Goal: Task Accomplishment & Management: Complete application form

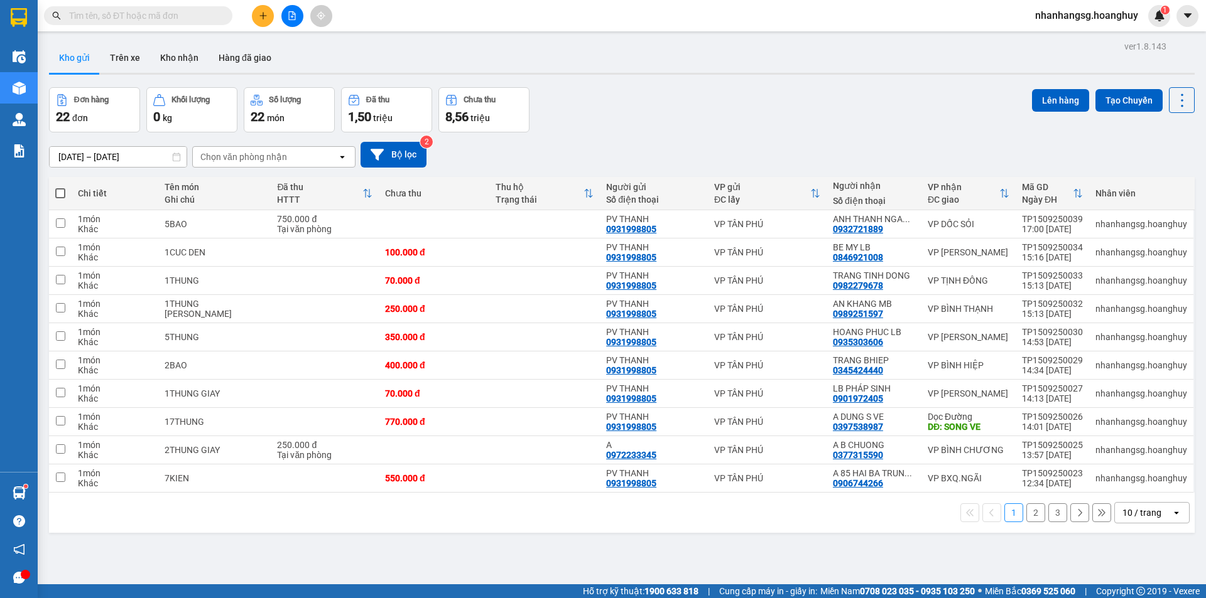
scroll to position [58, 0]
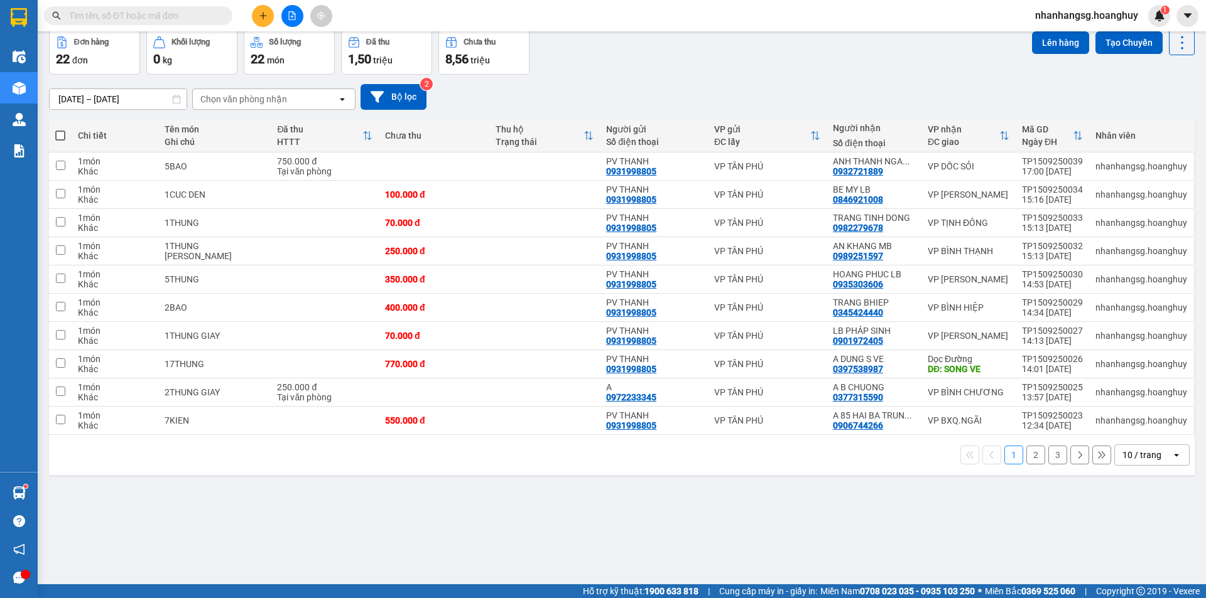
click at [1033, 455] on button "2" at bounding box center [1035, 455] width 19 height 19
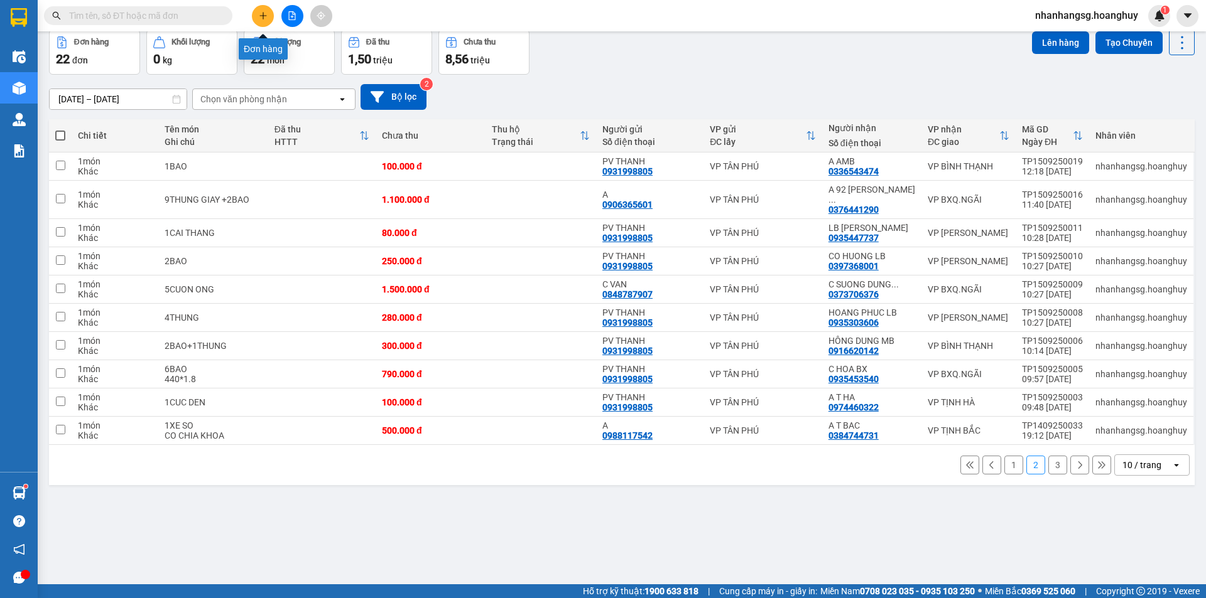
click at [263, 14] on icon "plus" at bounding box center [263, 15] width 1 height 7
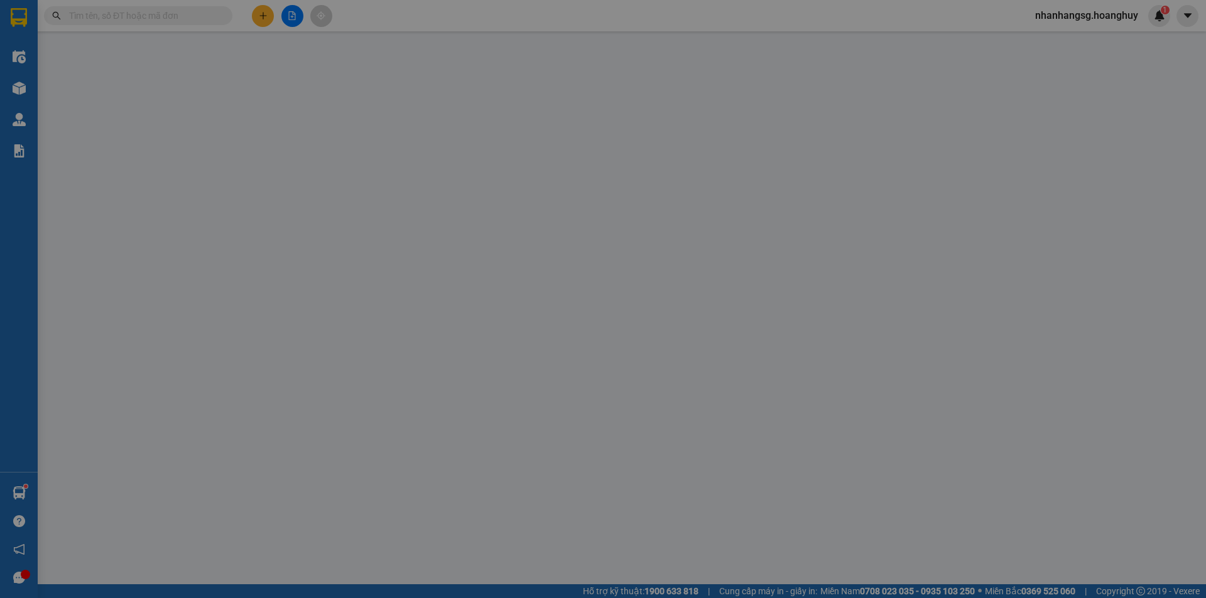
scroll to position [0, 0]
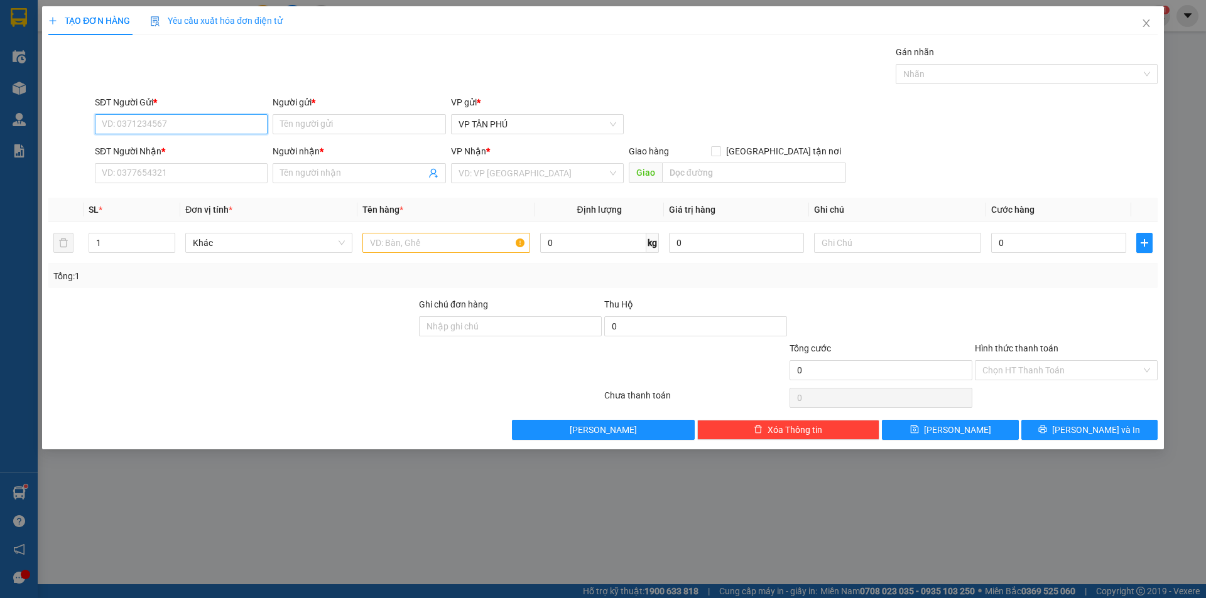
click at [212, 122] on input "SĐT Người Gửi *" at bounding box center [181, 124] width 173 height 20
type input "0932509181"
click at [300, 125] on input "Người gửi *" at bounding box center [359, 124] width 173 height 20
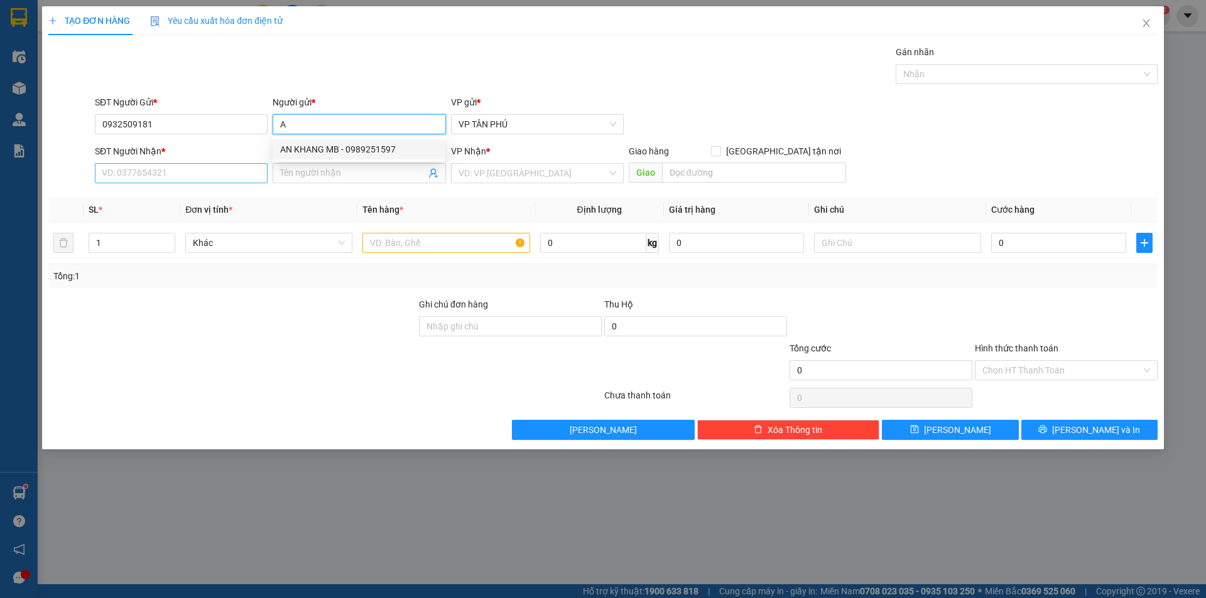
type input "A"
click at [185, 171] on input "SĐT Người Nhận *" at bounding box center [181, 173] width 173 height 20
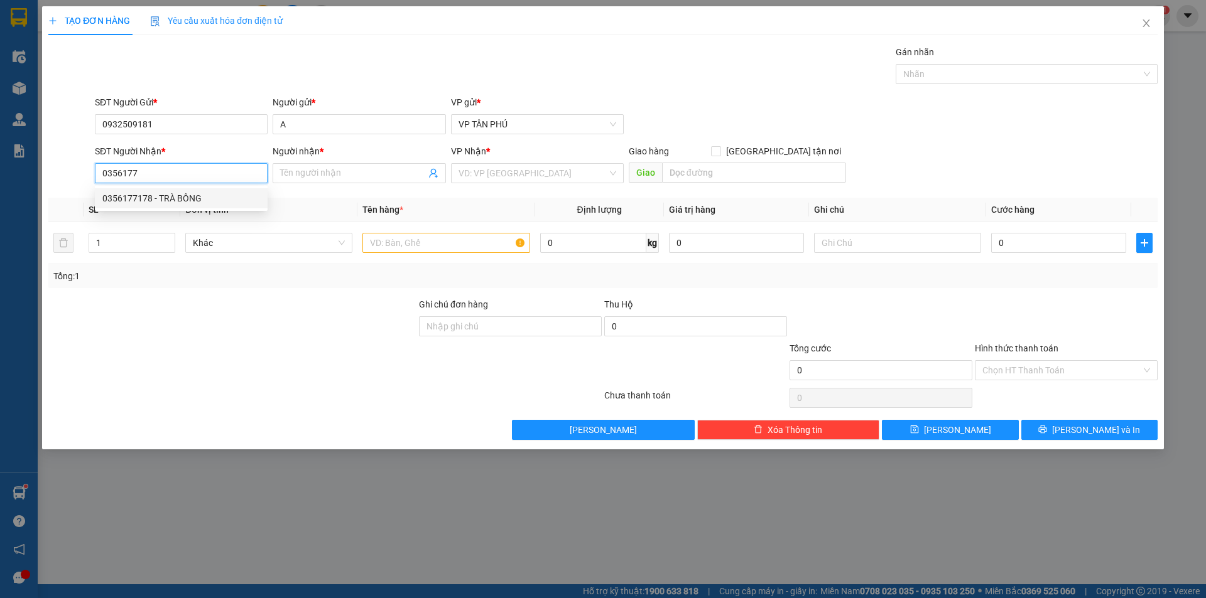
click at [176, 195] on div "0356177178 - TRÀ BÔNG" at bounding box center [181, 199] width 158 height 14
type input "0356177178"
type input "TRÀ BÔNG"
type input "0356177178"
click at [441, 242] on input "text" at bounding box center [445, 243] width 167 height 20
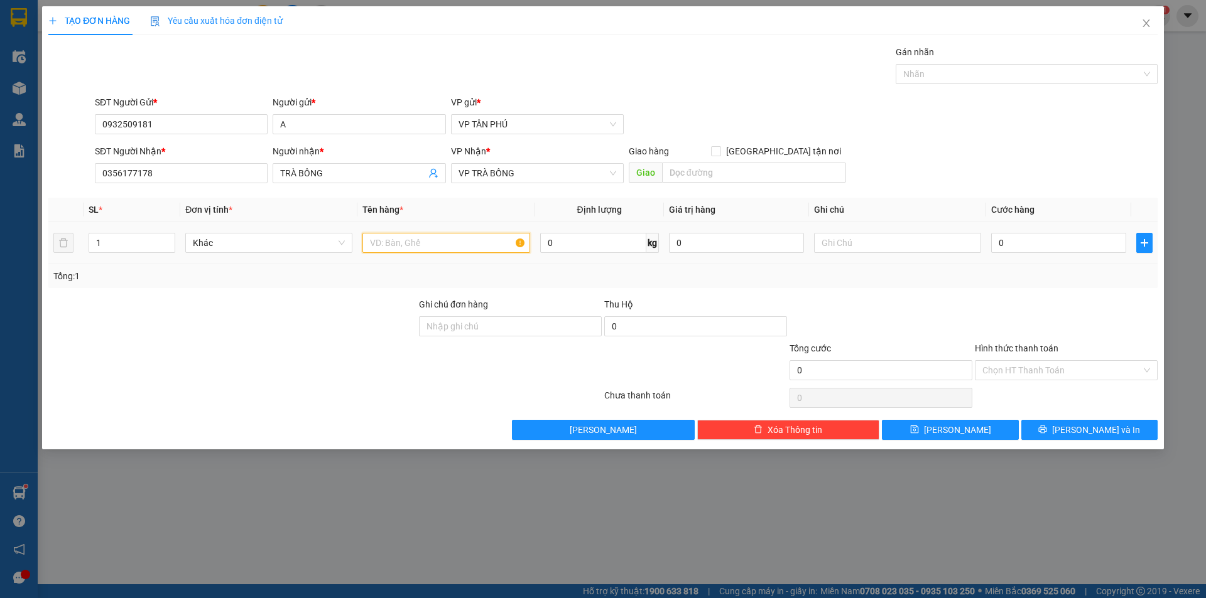
click at [441, 242] on input "text" at bounding box center [445, 243] width 167 height 20
type input "2 THUNG GIAY"
click at [1041, 245] on input "0" at bounding box center [1058, 243] width 135 height 20
type input "2"
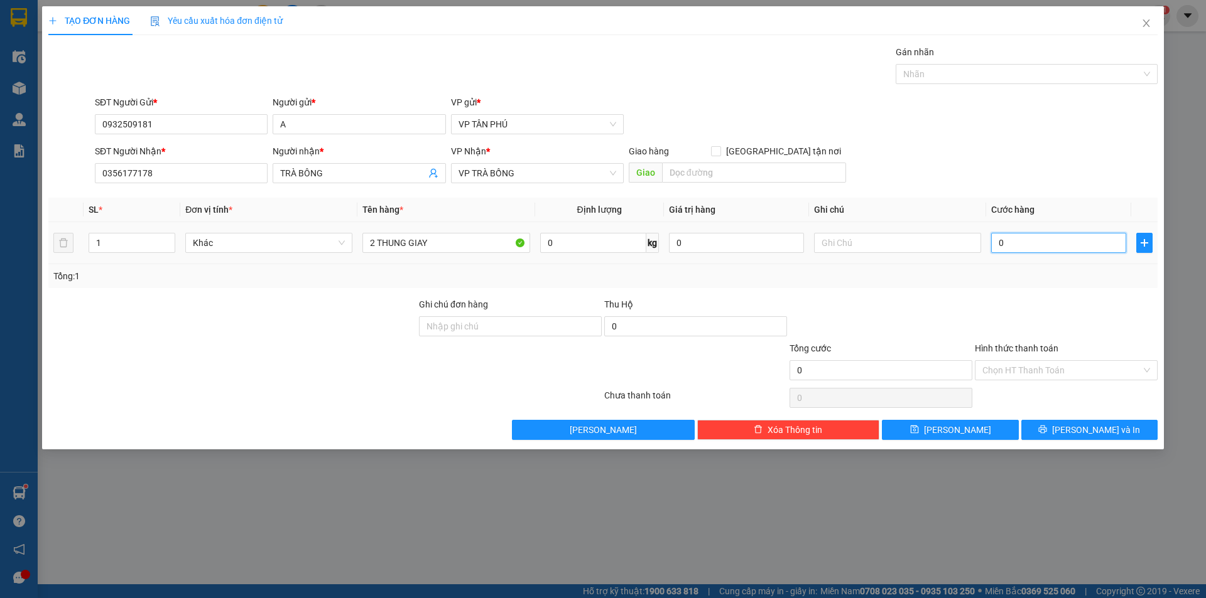
type input "2"
type input "2-"
type input "0"
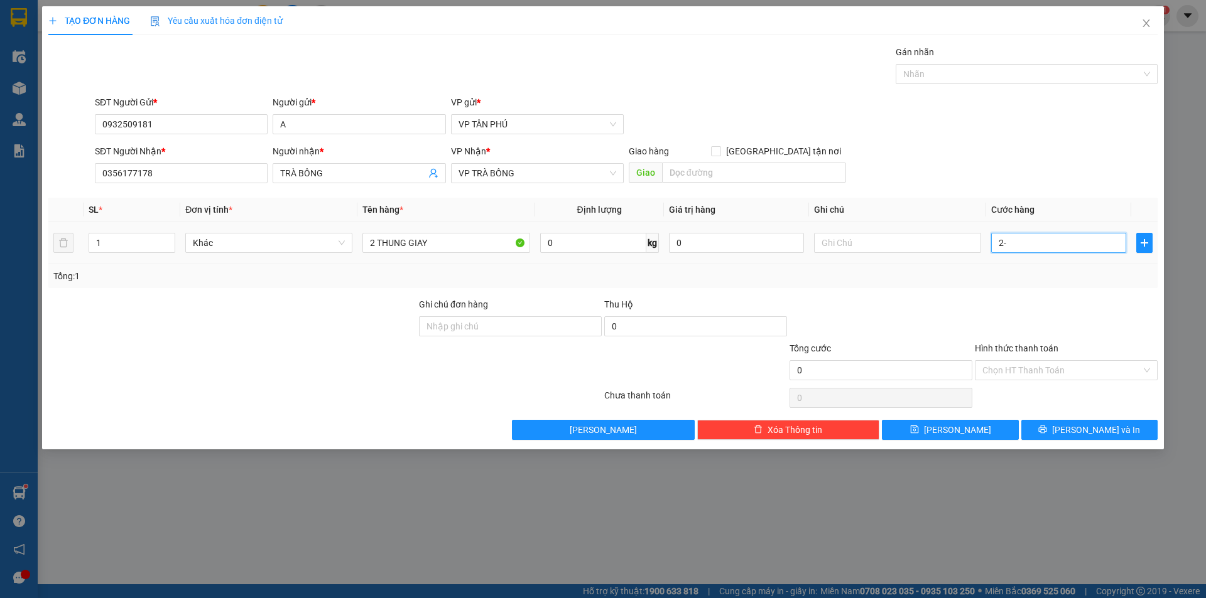
type input "2"
type input "20"
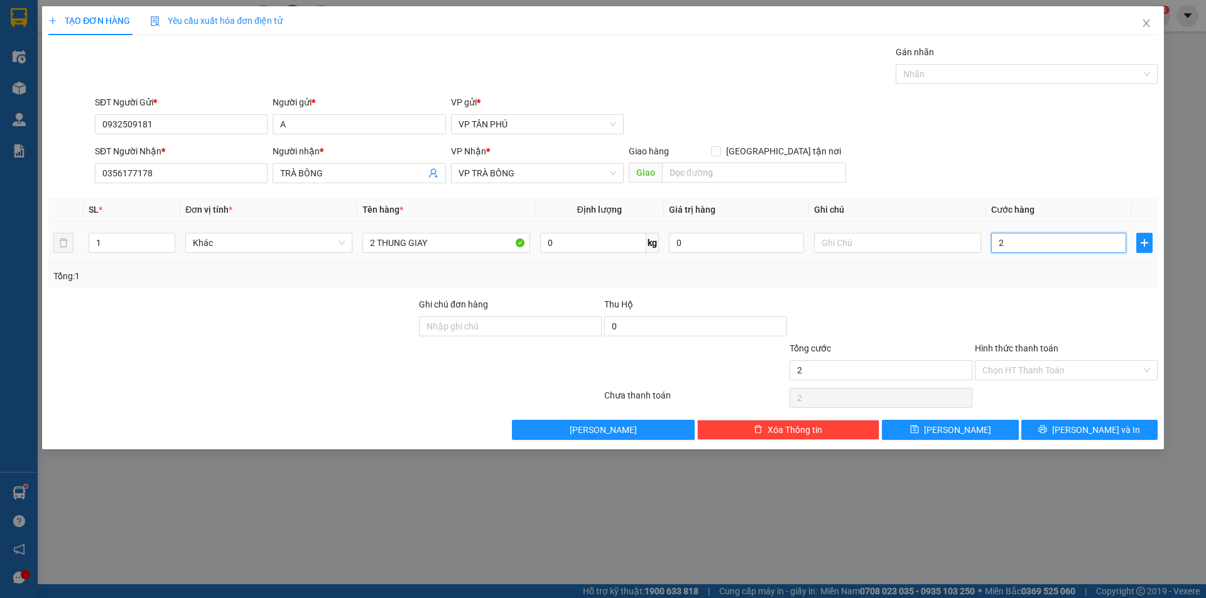
type input "20"
type input "200"
type input "200.000"
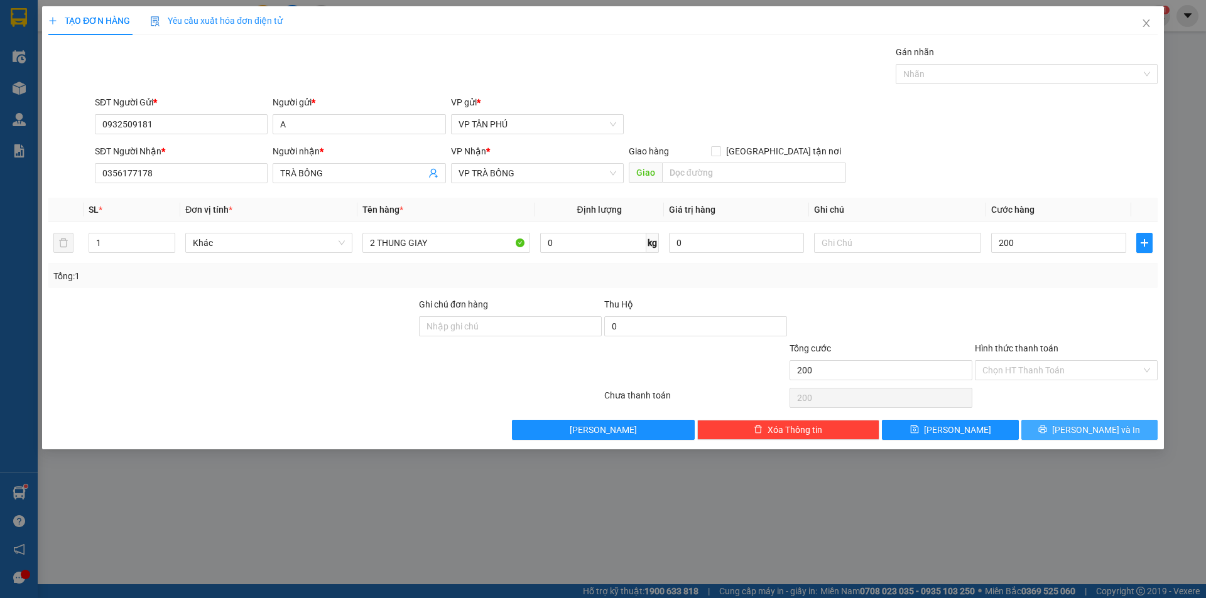
type input "200.000"
click at [1080, 428] on span "[PERSON_NAME] và In" at bounding box center [1096, 430] width 88 height 14
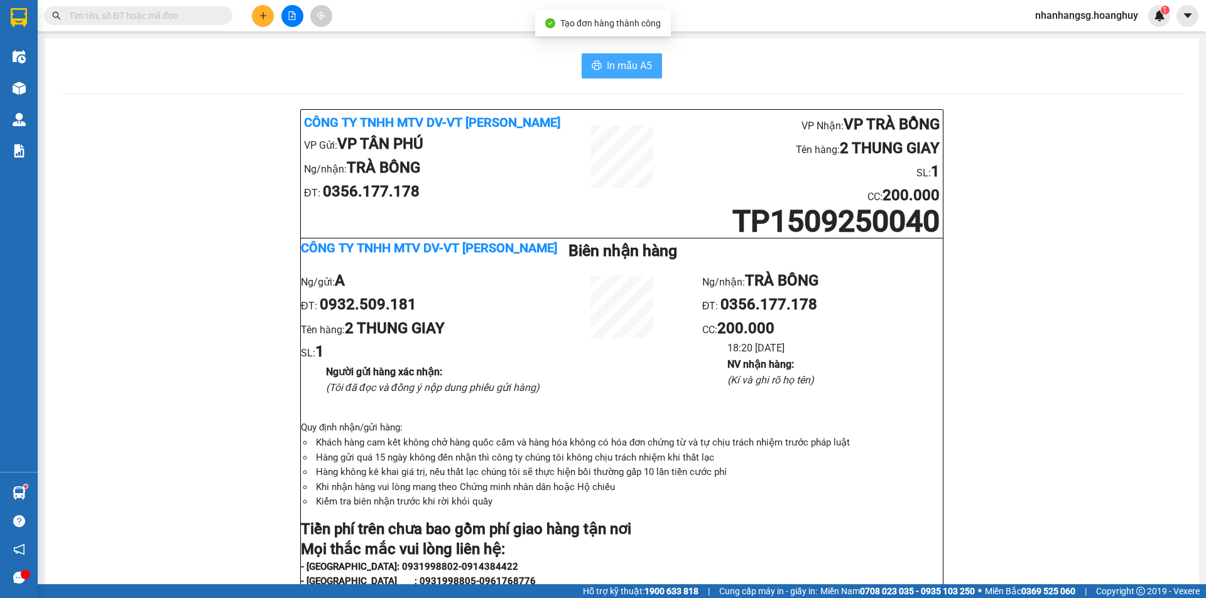
click at [626, 66] on span "In mẫu A5" at bounding box center [629, 66] width 45 height 16
click at [269, 16] on button at bounding box center [263, 16] width 22 height 22
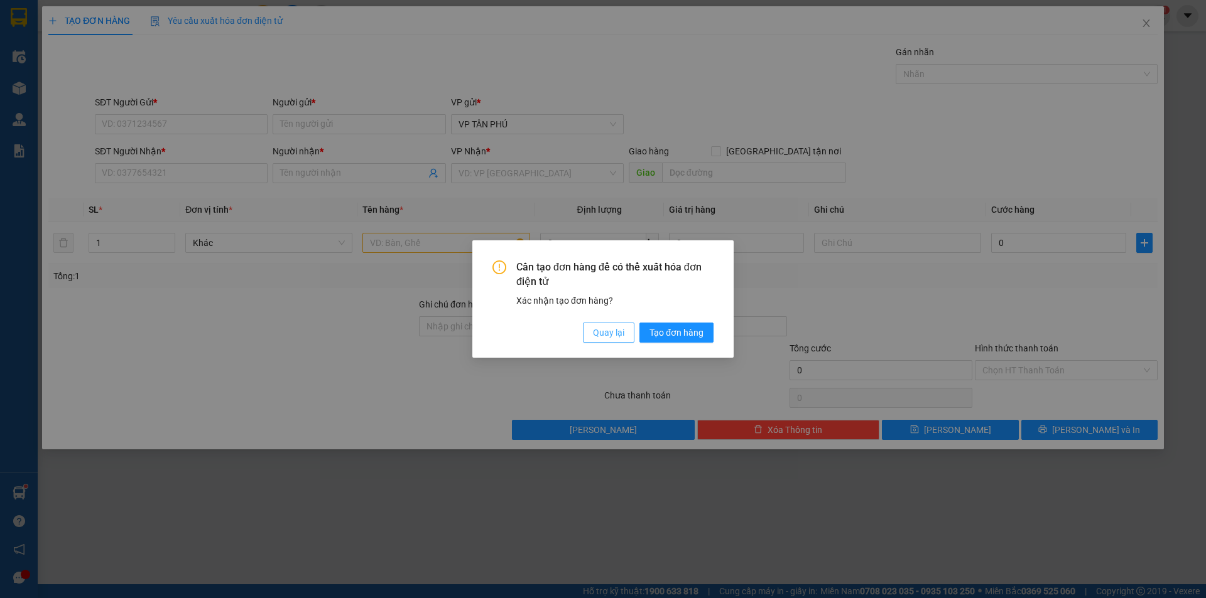
click at [611, 340] on button "Quay lại" at bounding box center [608, 333] width 51 height 20
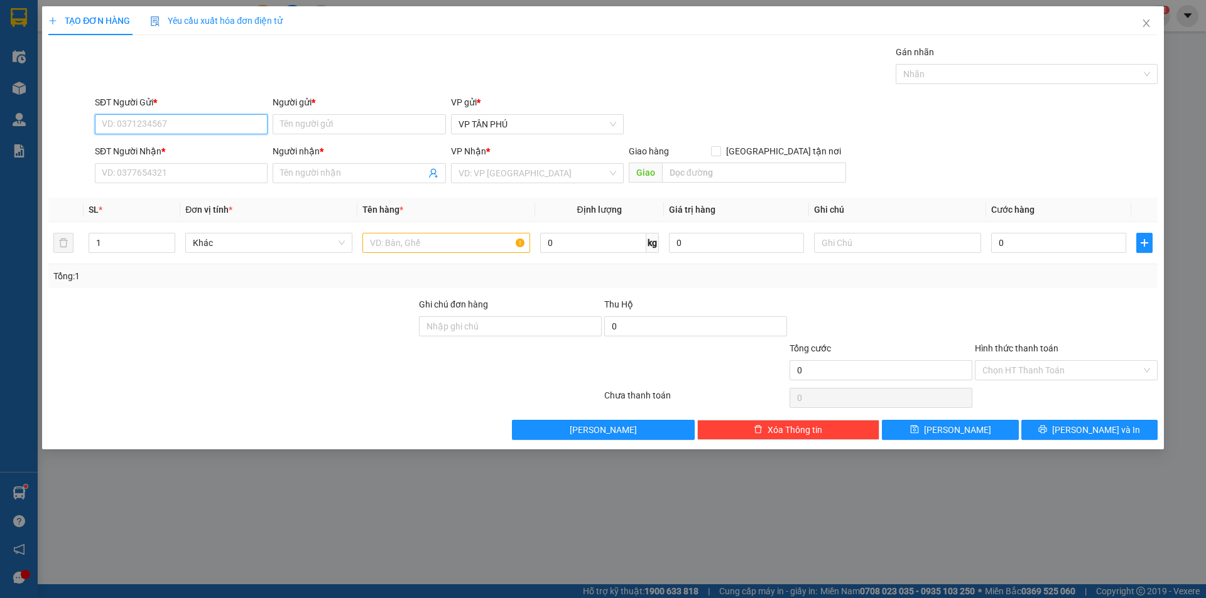
click at [154, 119] on input "SĐT Người Gửi *" at bounding box center [181, 124] width 173 height 20
click at [142, 148] on div "0931998805 - [PERSON_NAME]" at bounding box center [181, 150] width 158 height 14
type input "0931998805"
type input "PV THANH"
type input "0932721889"
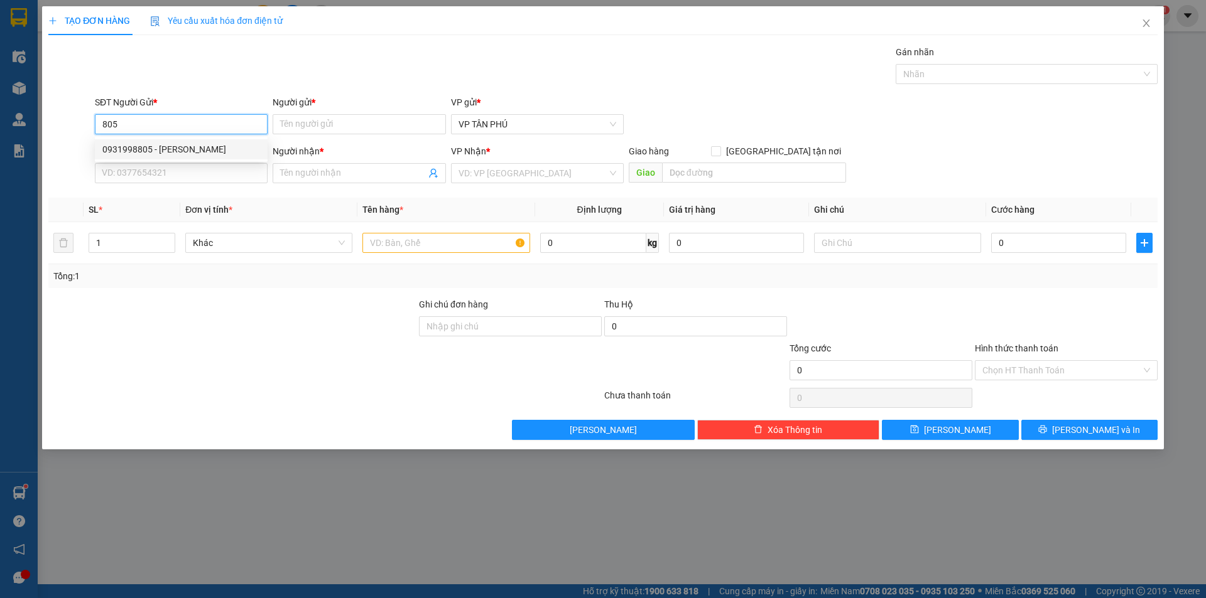
type input "ANH THANH NGA DS"
type input "0931998805"
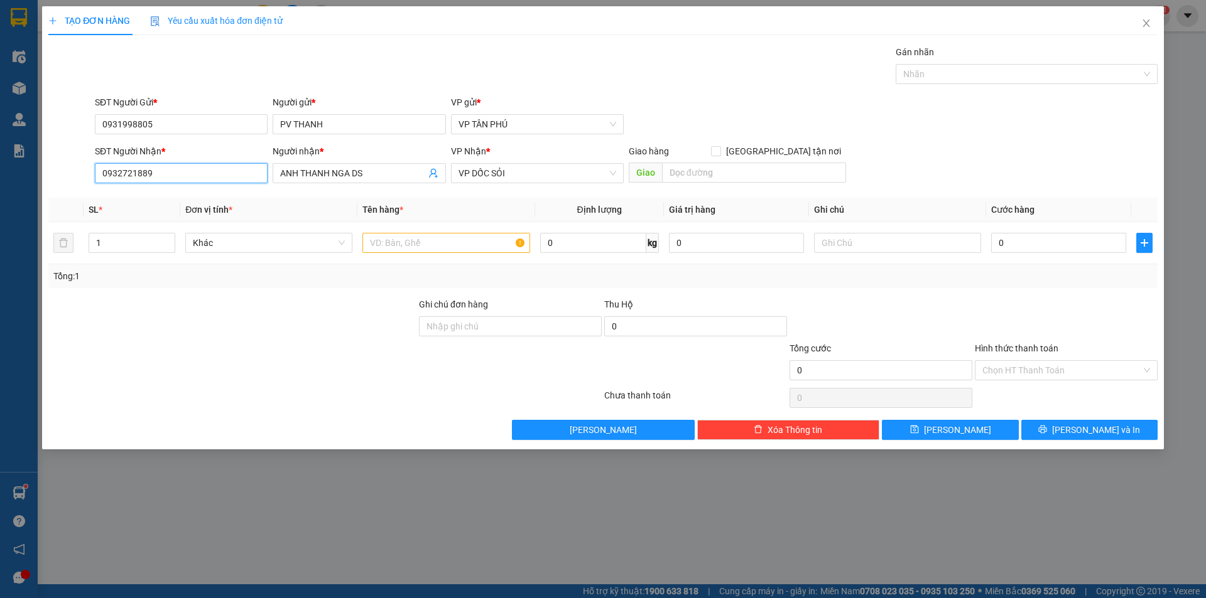
click at [153, 171] on input "0932721889" at bounding box center [181, 173] width 173 height 20
click at [143, 195] on div "0903736037 - AU CHÂU LB" at bounding box center [181, 199] width 158 height 14
type input "0903736037"
type input "AU CHÂU LB"
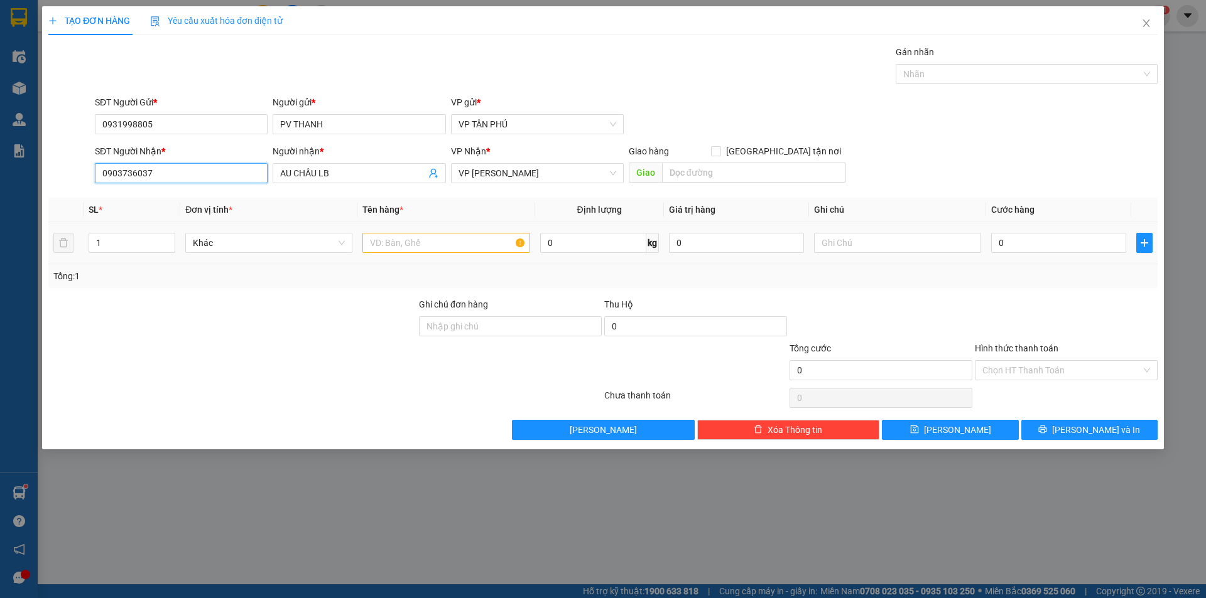
type input "0903736037"
click at [410, 246] on input "text" at bounding box center [445, 243] width 167 height 20
type input "1 BAO"
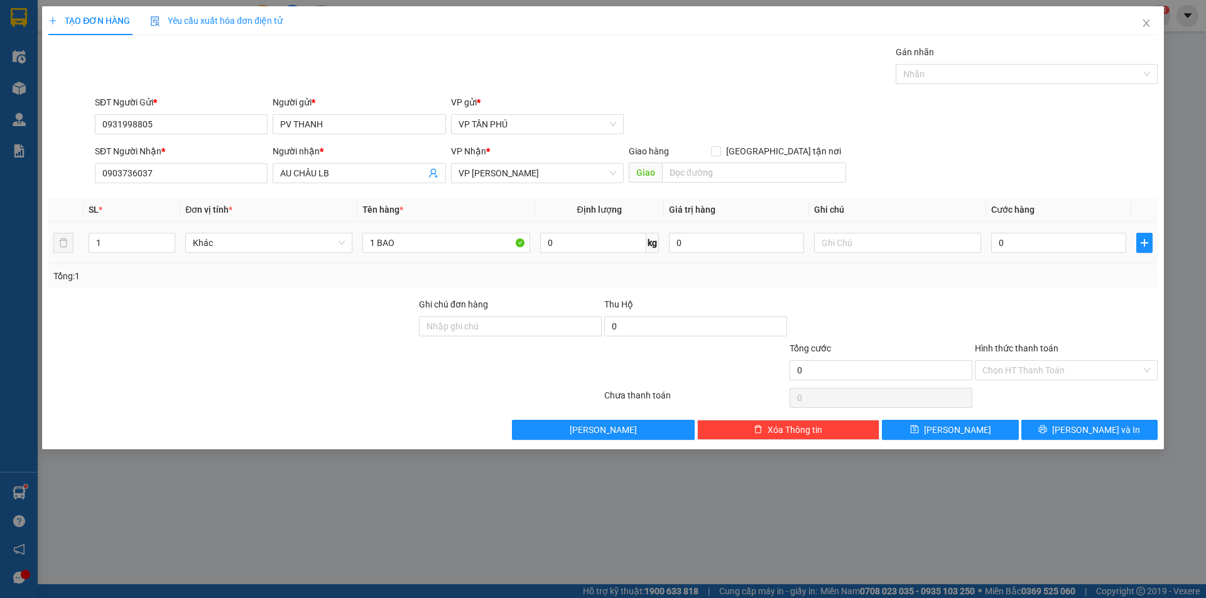
click at [1059, 232] on div "0" at bounding box center [1058, 242] width 135 height 25
click at [1057, 244] on input "0" at bounding box center [1058, 243] width 135 height 20
type input "1"
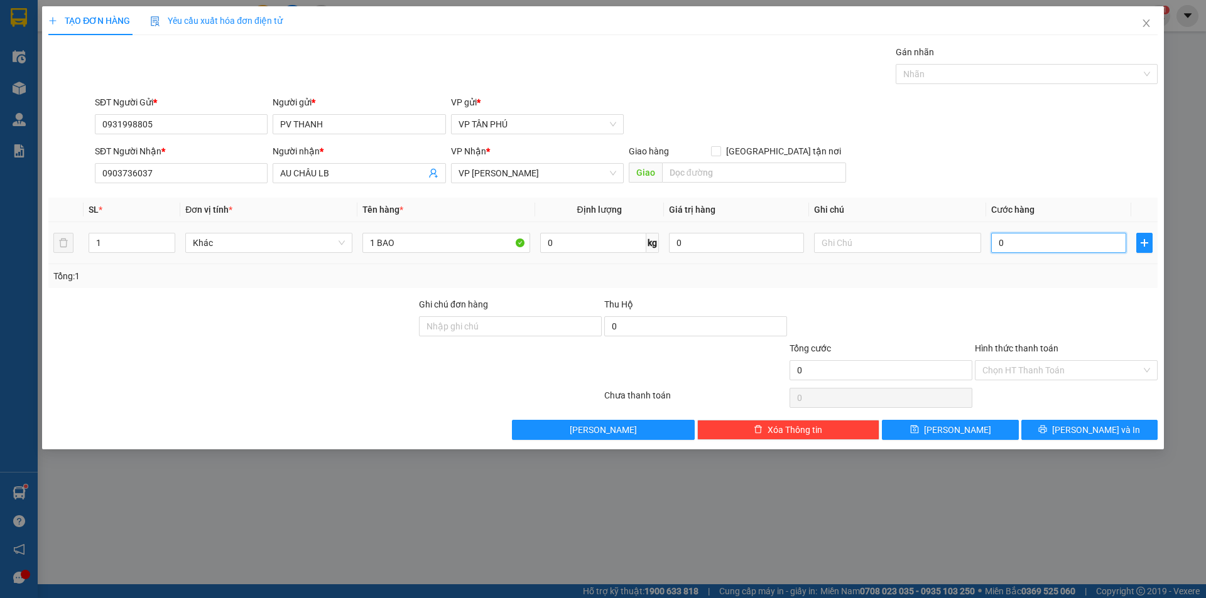
type input "1"
type input "10"
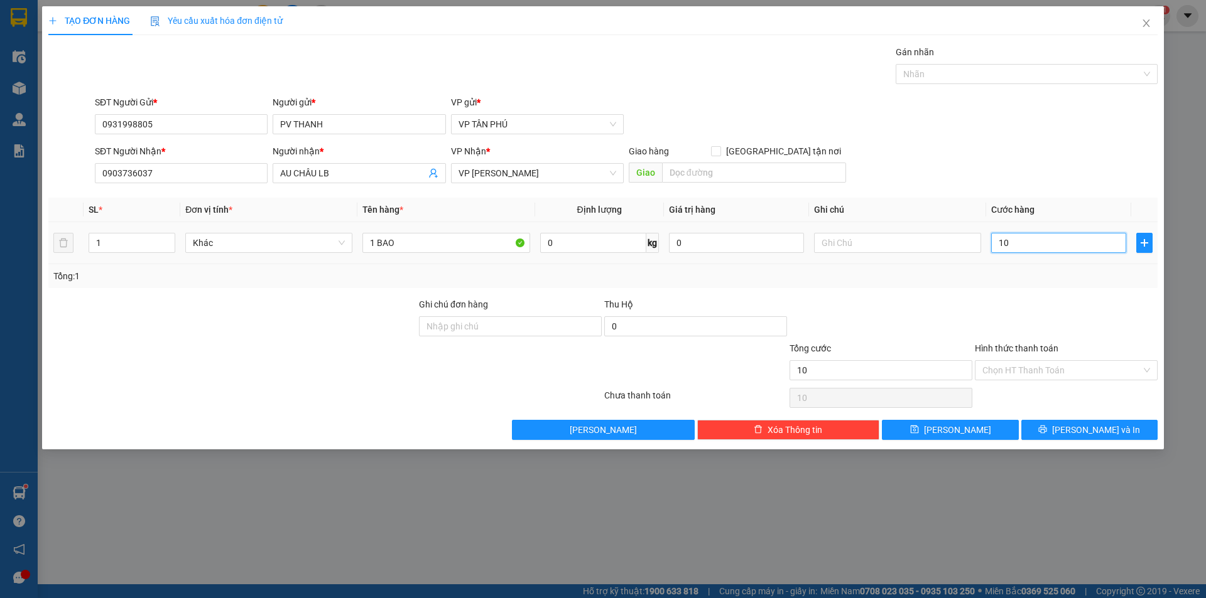
type input "100"
type input "100.000"
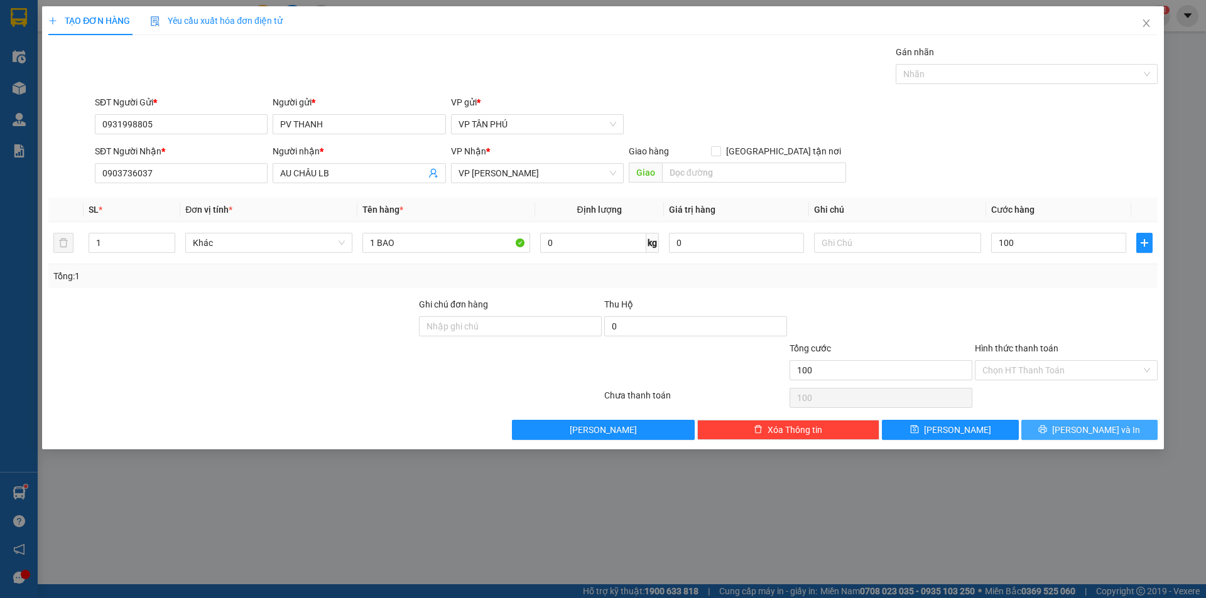
type input "100.000"
click at [1062, 432] on button "[PERSON_NAME] và In" at bounding box center [1089, 430] width 136 height 20
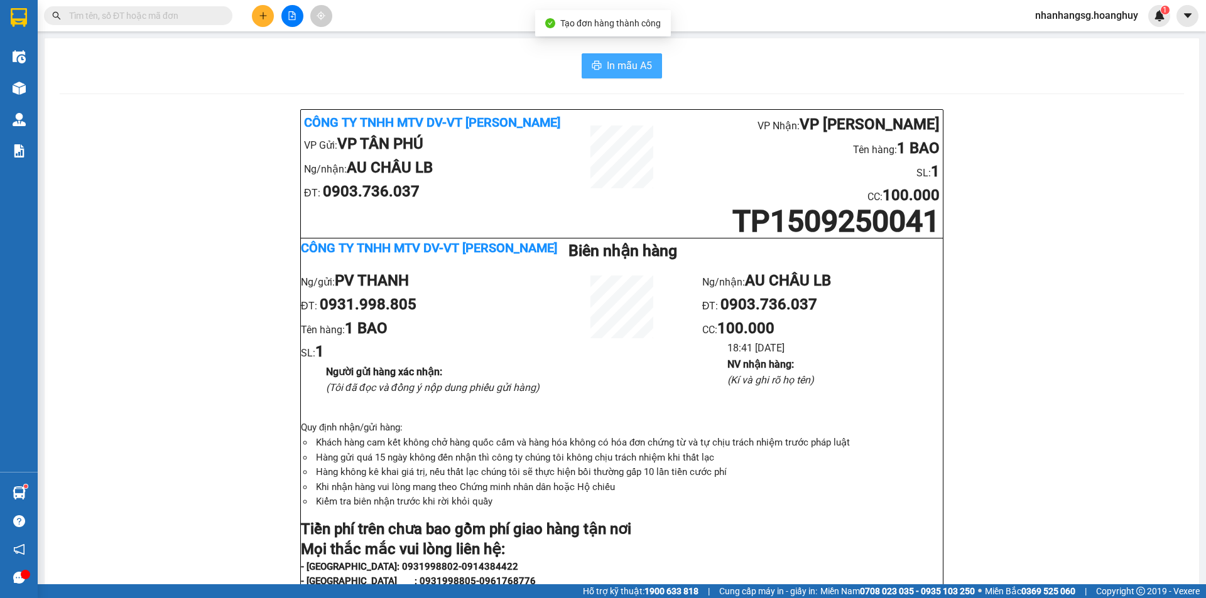
click at [624, 69] on span "In mẫu A5" at bounding box center [629, 66] width 45 height 16
click at [159, 6] on div "Kết quả tìm kiếm ( 815 ) Bộ lọc Mã ĐH Trạng thái Món hàng Thu hộ Tổng cước Chưa…" at bounding box center [122, 16] width 245 height 22
click at [158, 13] on input "text" at bounding box center [143, 16] width 148 height 14
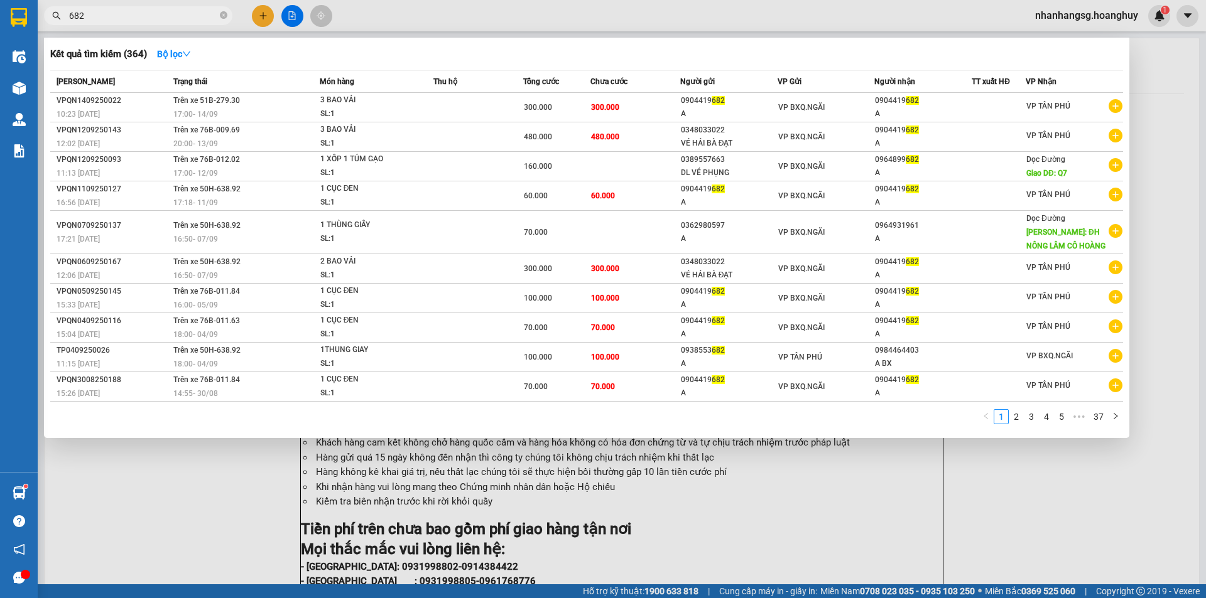
type input "682"
click at [259, 17] on div at bounding box center [603, 299] width 1206 height 598
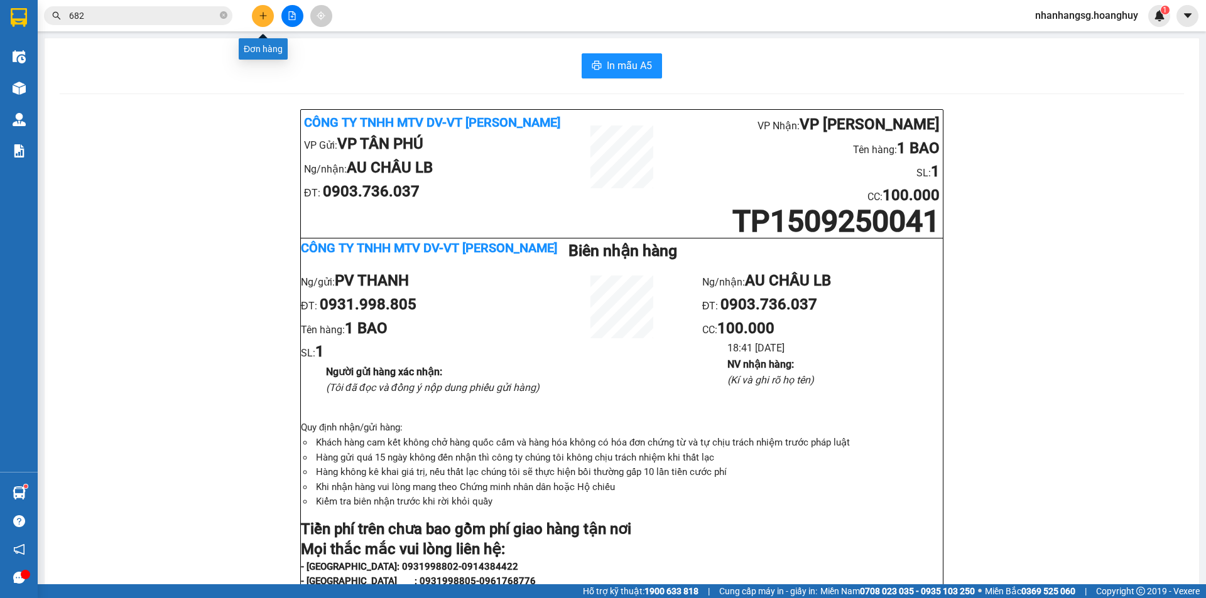
click at [262, 18] on icon "plus" at bounding box center [263, 15] width 9 height 9
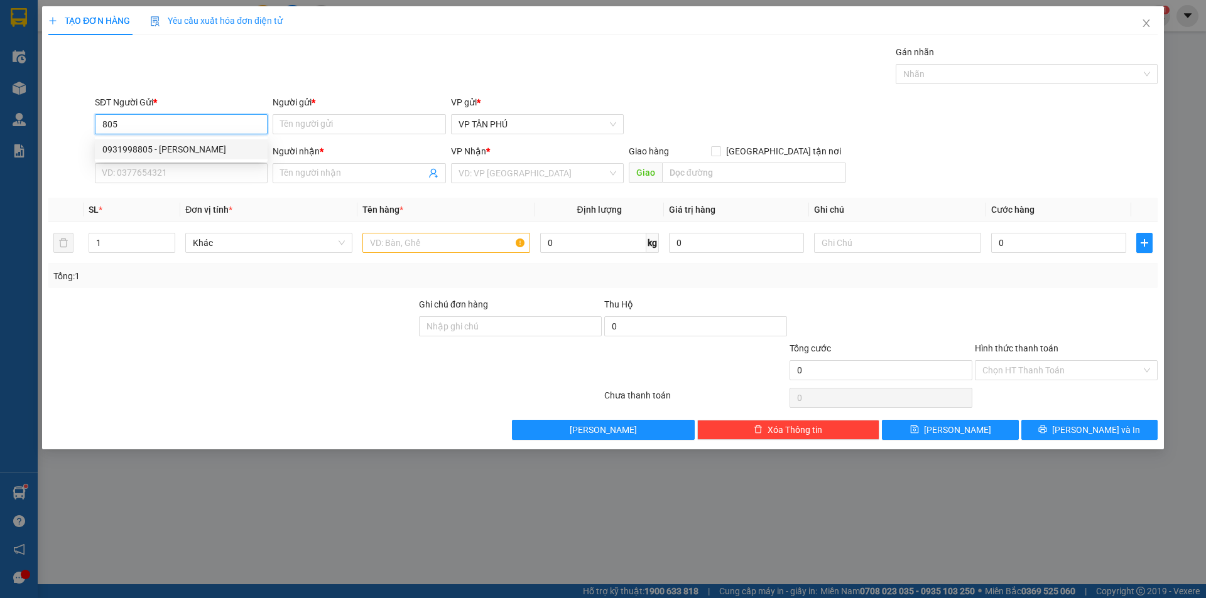
click at [205, 139] on div "0931998805 - [PERSON_NAME]" at bounding box center [181, 149] width 173 height 20
type input "0931998805"
type input "PV THANH"
type input "0903736037"
type input "AU CHÂU LB"
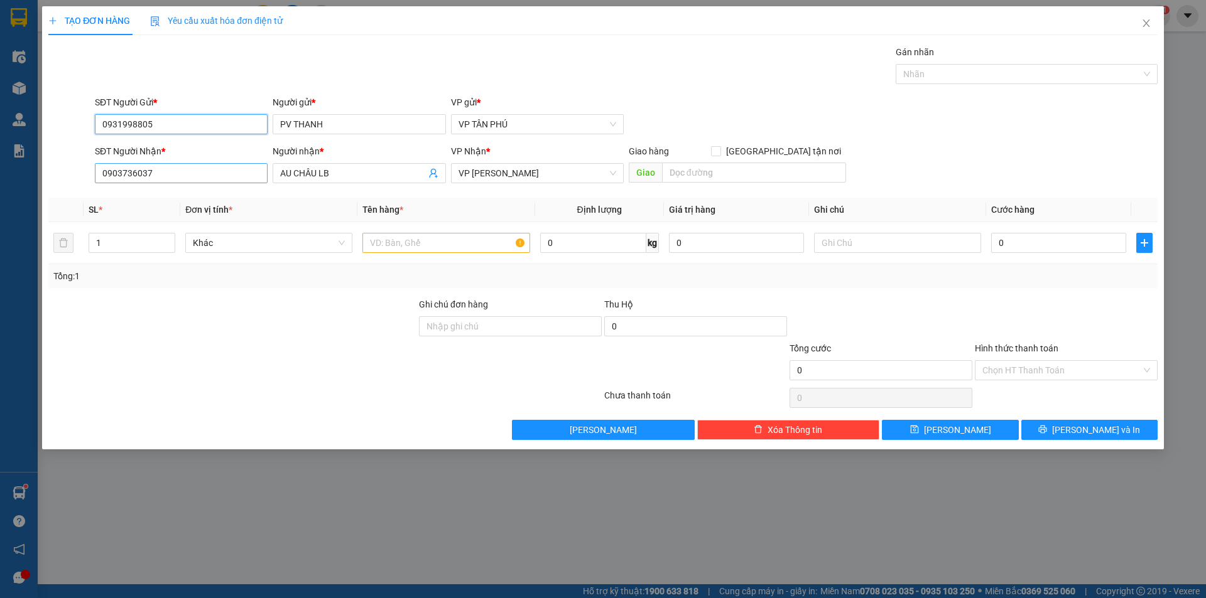
type input "0931998805"
click at [188, 173] on input "0903736037" at bounding box center [181, 173] width 173 height 20
click at [190, 173] on input "0903736037" at bounding box center [181, 173] width 173 height 20
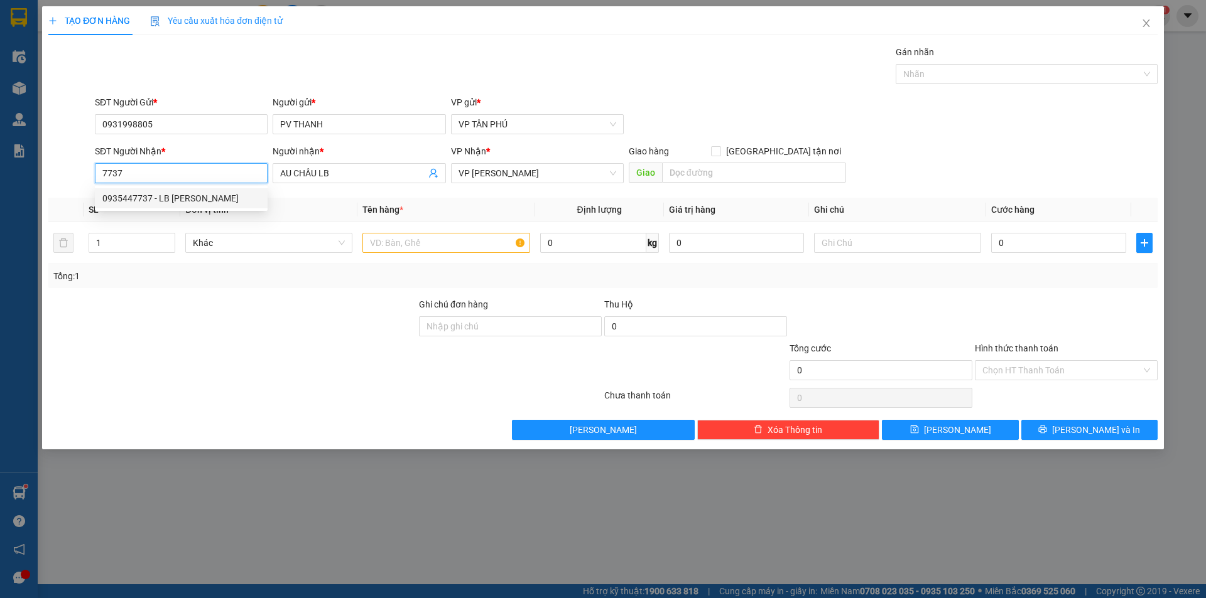
click at [166, 195] on div "0935447737 - LB [PERSON_NAME]" at bounding box center [181, 199] width 158 height 14
type input "0935447737"
type input "LB [PERSON_NAME]"
type input "0935447737"
click at [382, 239] on input "text" at bounding box center [445, 243] width 167 height 20
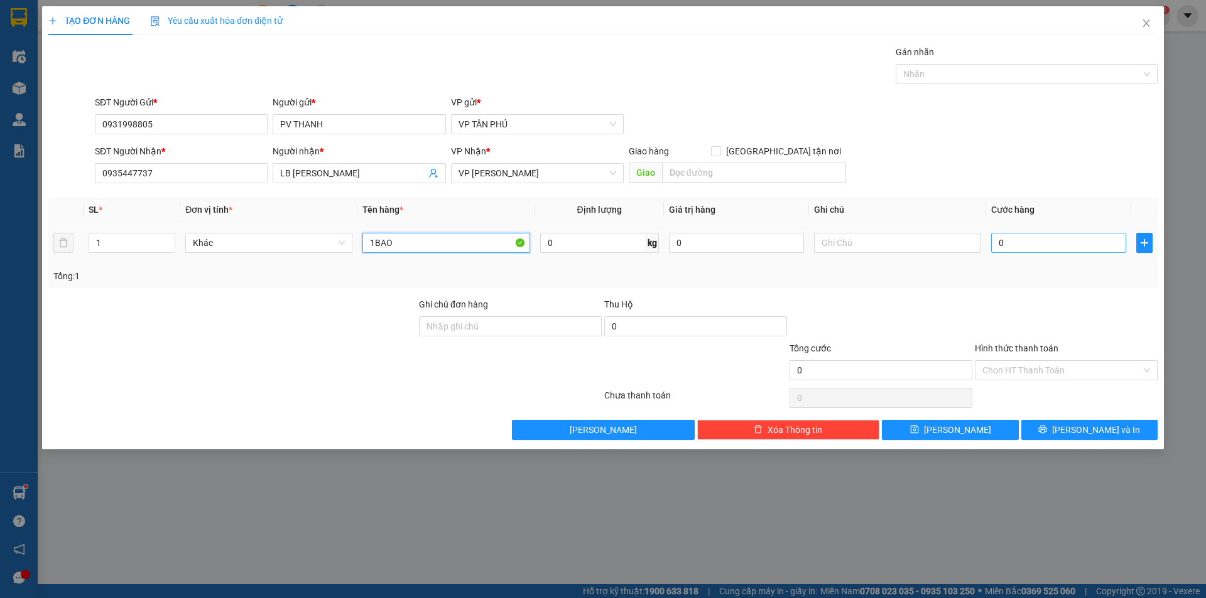
type input "1BAO"
click at [1036, 246] on input "0" at bounding box center [1058, 243] width 135 height 20
type input "6"
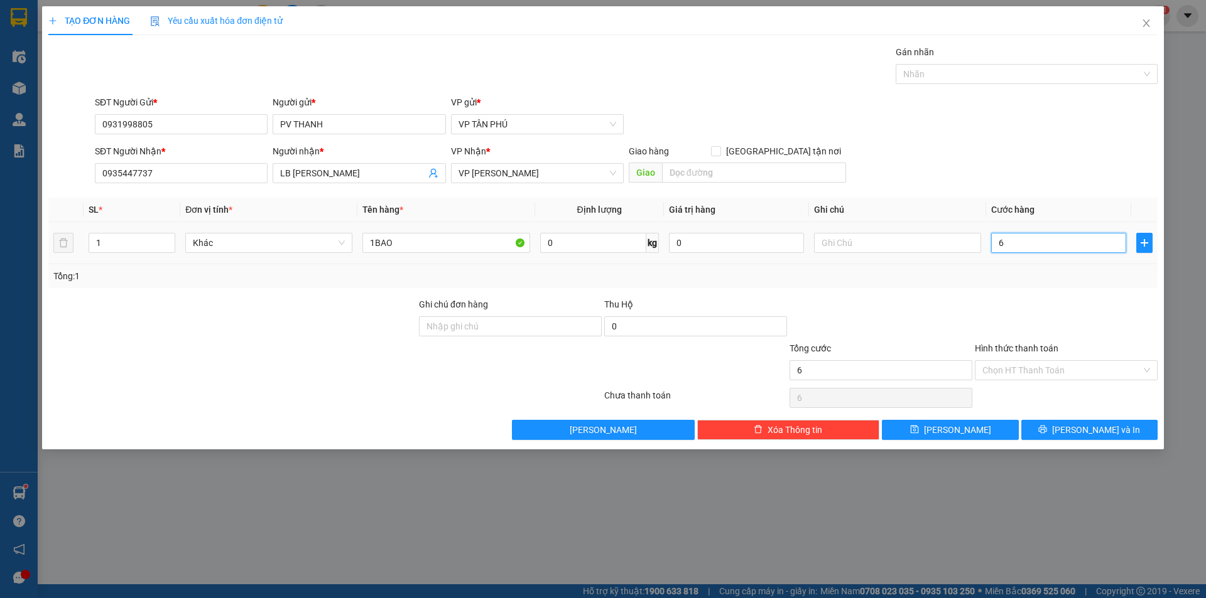
type input "60"
type input "60.000"
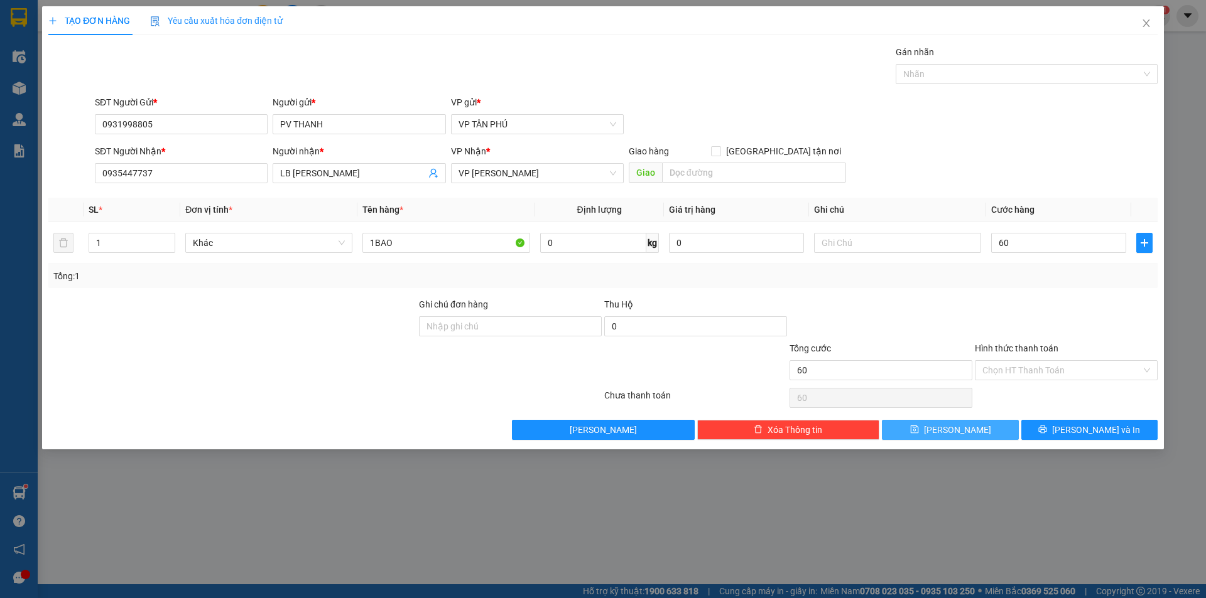
type input "60.000"
click at [975, 433] on button "[PERSON_NAME]" at bounding box center [950, 430] width 136 height 20
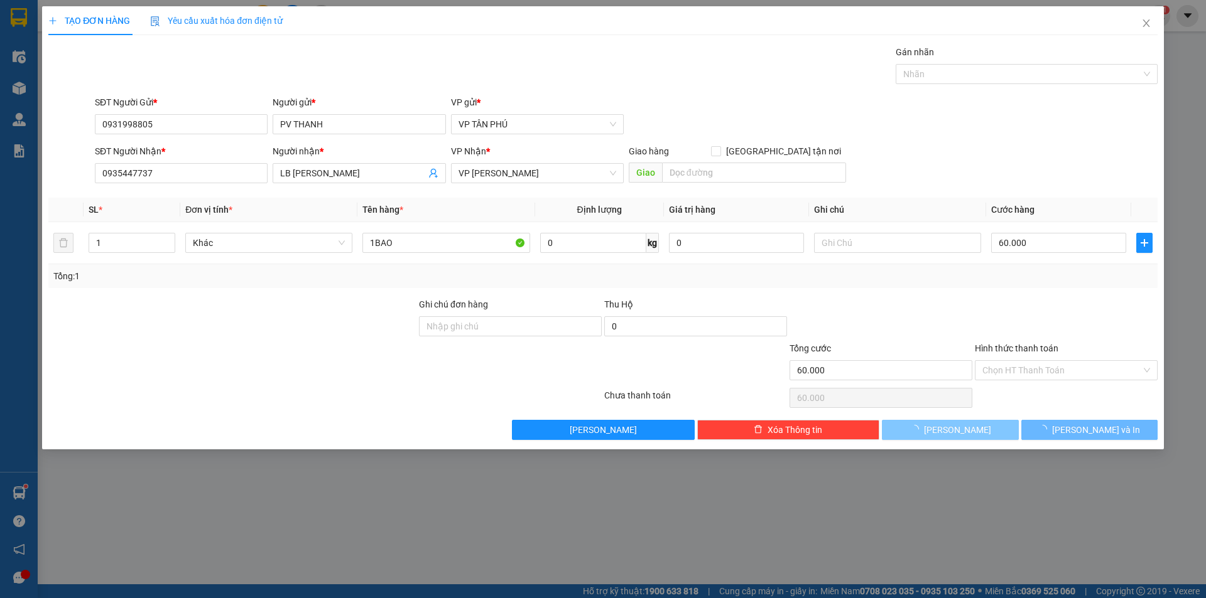
type input "0"
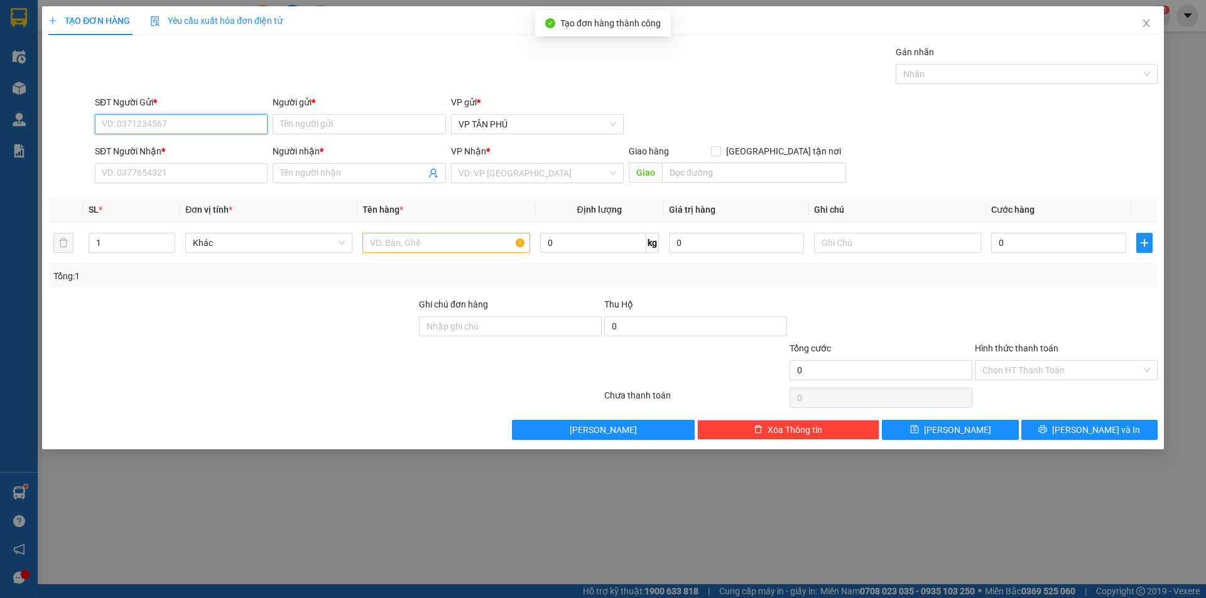
click at [191, 129] on input "SĐT Người Gửi *" at bounding box center [181, 124] width 173 height 20
type input "805"
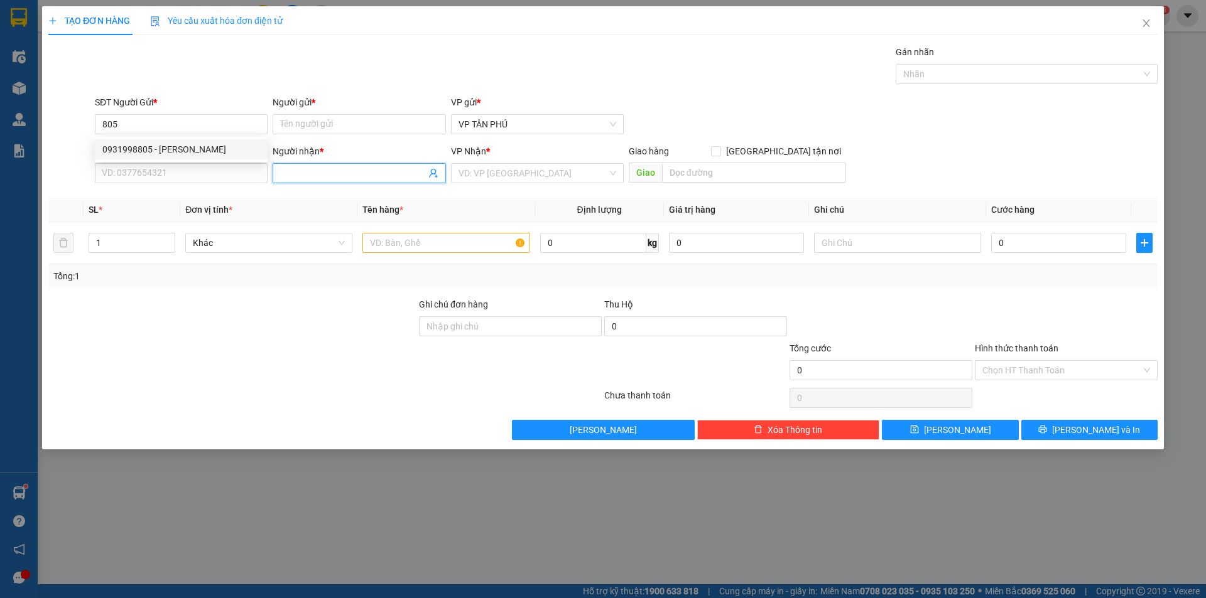
click at [325, 171] on input "Người nhận *" at bounding box center [352, 173] width 145 height 14
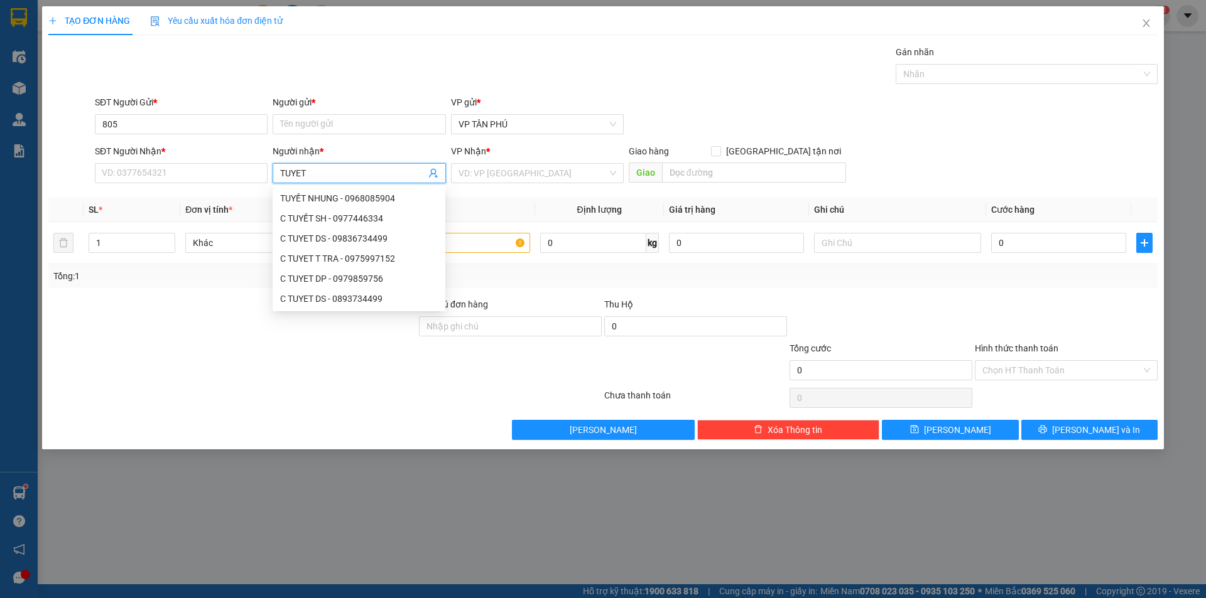
type input "TUYET D"
click at [349, 215] on div "C TUYET DP - 0979859756" at bounding box center [359, 219] width 158 height 14
type input "0979859756"
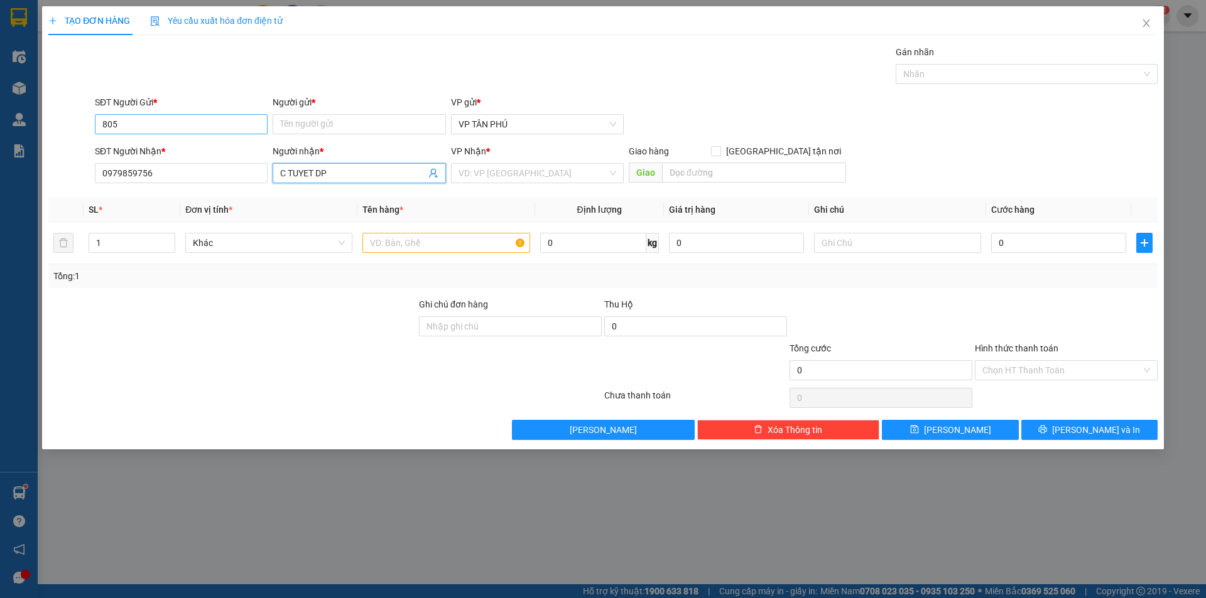
type input "C TUYET DP"
click at [219, 118] on input "805" at bounding box center [181, 124] width 173 height 20
click at [201, 149] on div "0931998805 - [PERSON_NAME]" at bounding box center [181, 150] width 158 height 14
type input "0931998805"
type input "PV THANH"
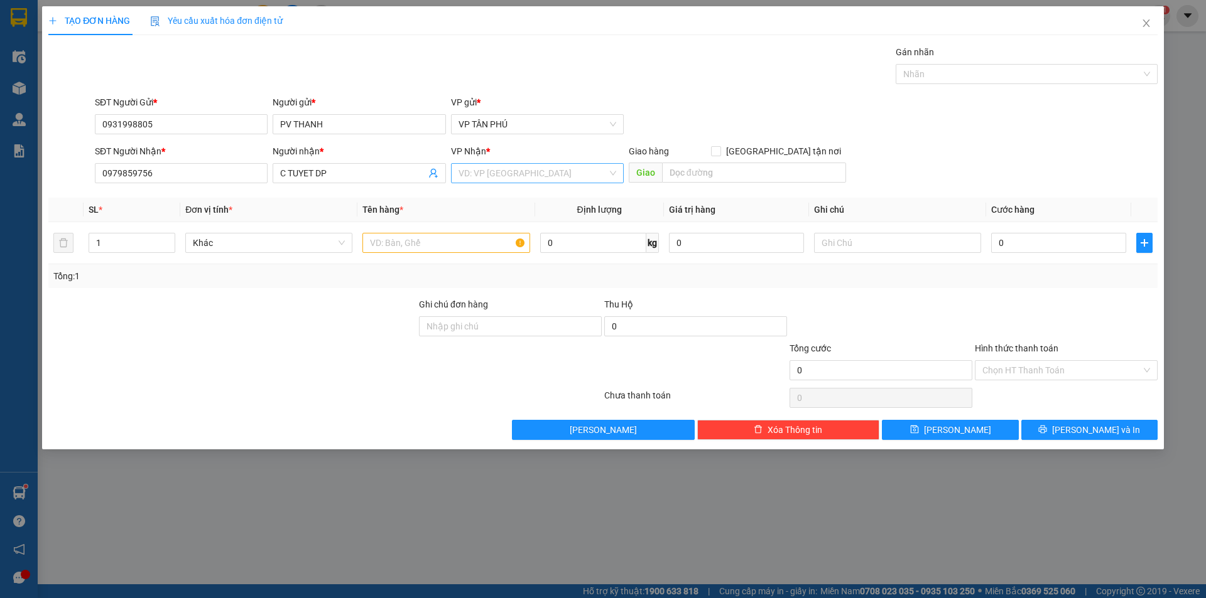
click at [495, 171] on input "search" at bounding box center [532, 173] width 149 height 19
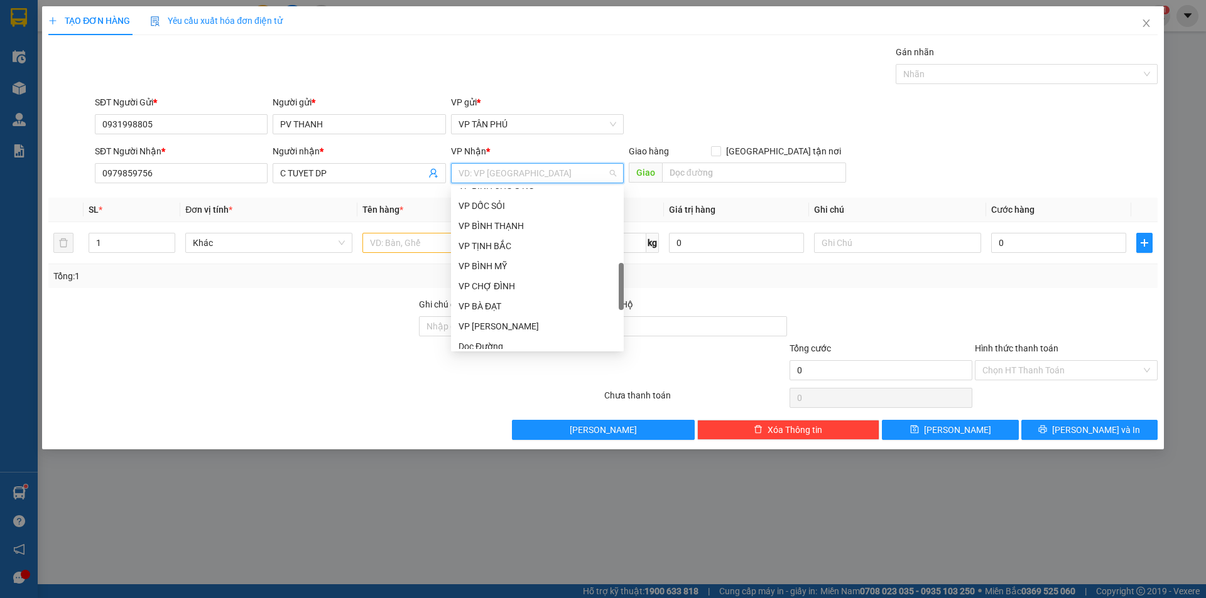
scroll to position [377, 0]
click at [489, 286] on div "Dọc Đường" at bounding box center [537, 284] width 158 height 14
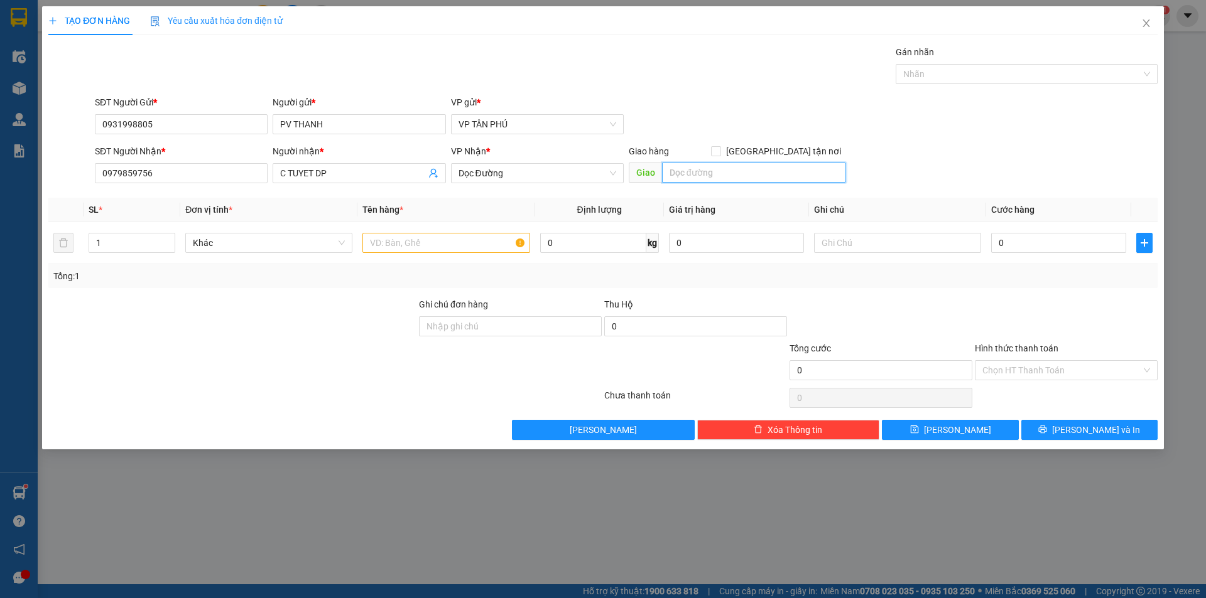
click at [729, 171] on input "text" at bounding box center [754, 173] width 184 height 20
type input "DUC PHO"
click at [412, 242] on input "text" at bounding box center [445, 243] width 167 height 20
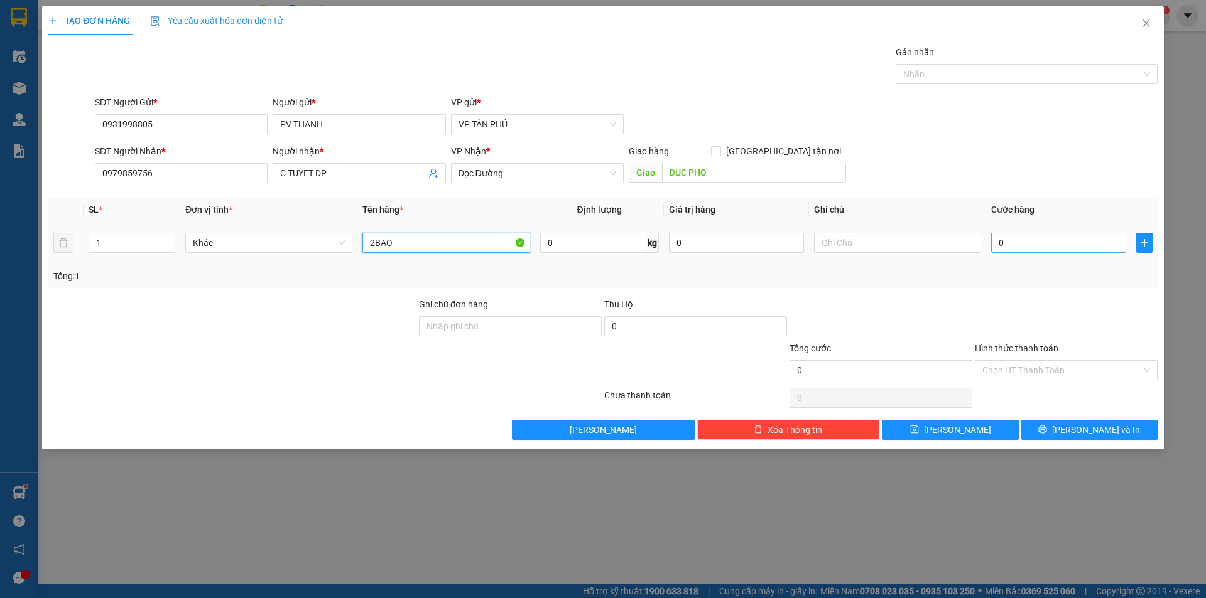
type input "2BAO"
click at [1047, 244] on input "0" at bounding box center [1058, 243] width 135 height 20
type input "3"
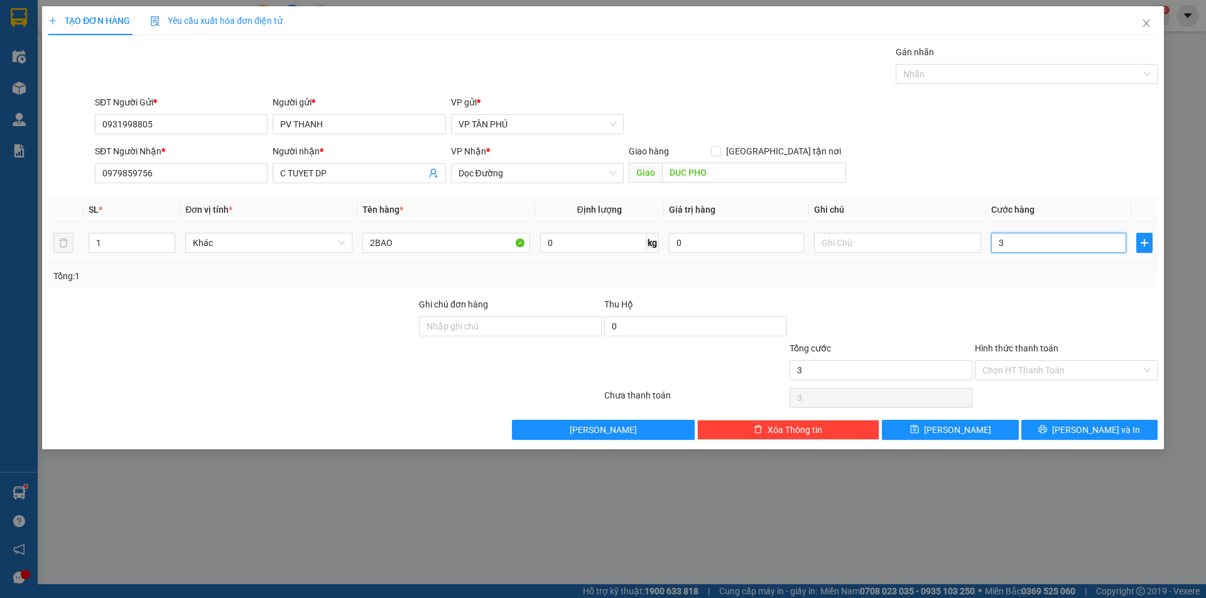
type input "34"
type input "340"
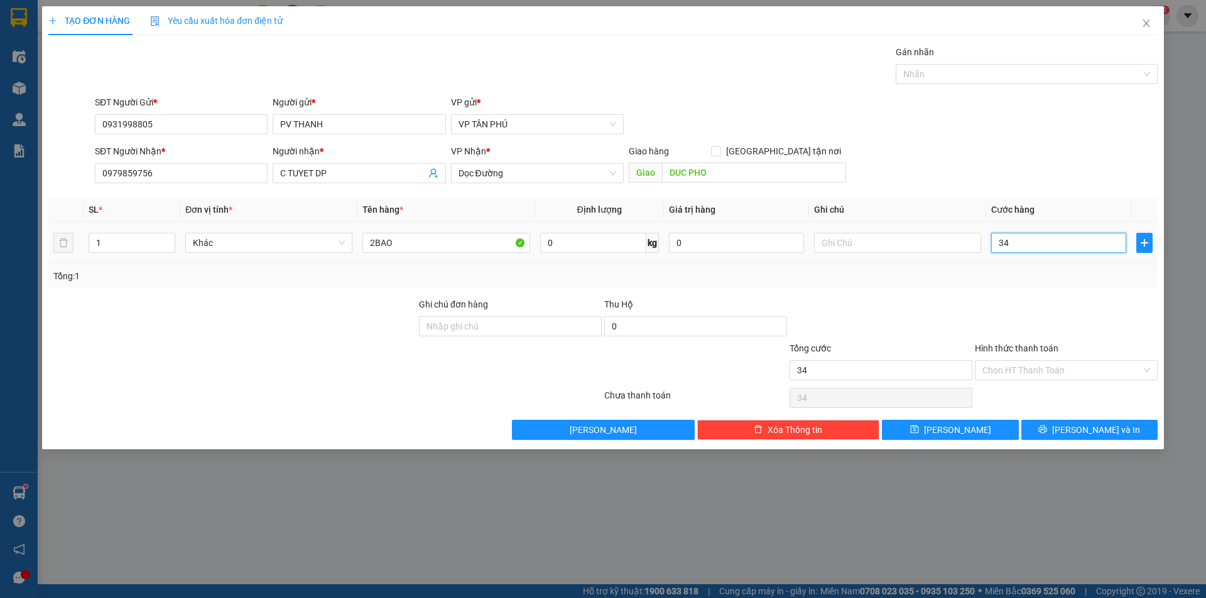
type input "340"
type input "340.000"
click at [967, 429] on button "[PERSON_NAME]" at bounding box center [950, 430] width 136 height 20
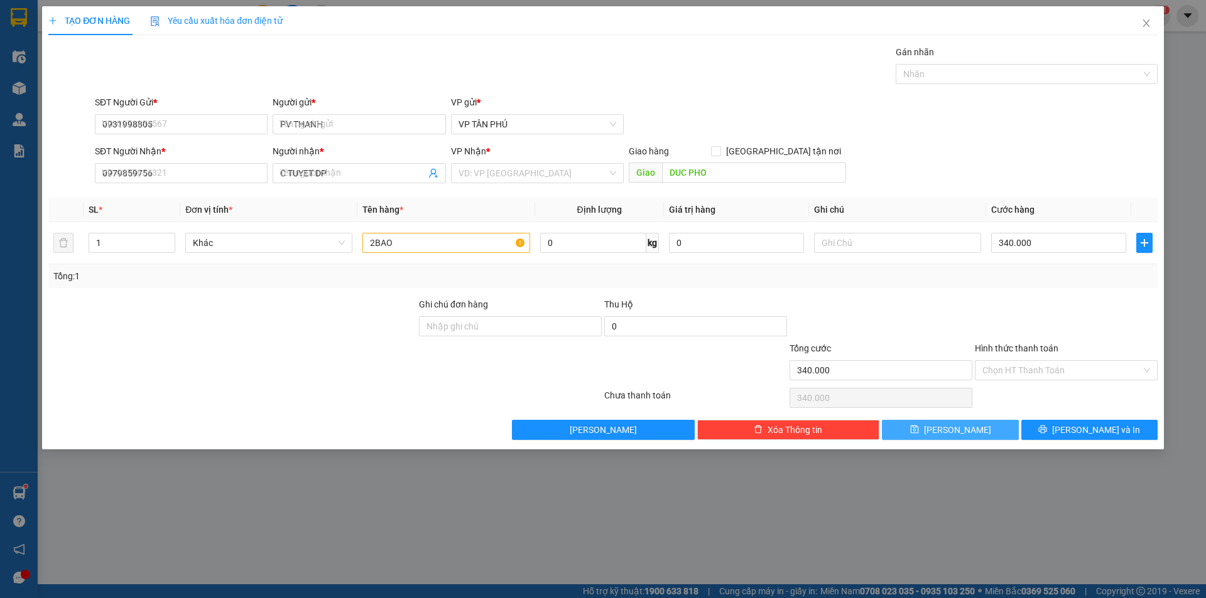
type input "0"
click at [1145, 24] on icon "close" at bounding box center [1145, 23] width 7 height 8
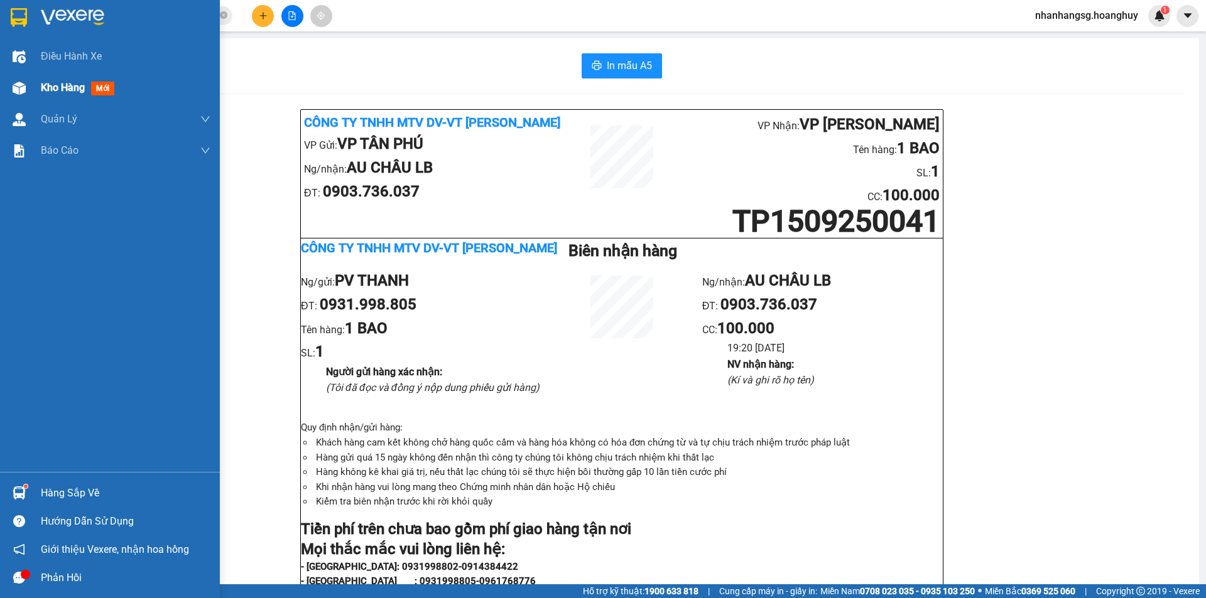
click at [63, 90] on span "Kho hàng" at bounding box center [63, 88] width 44 height 12
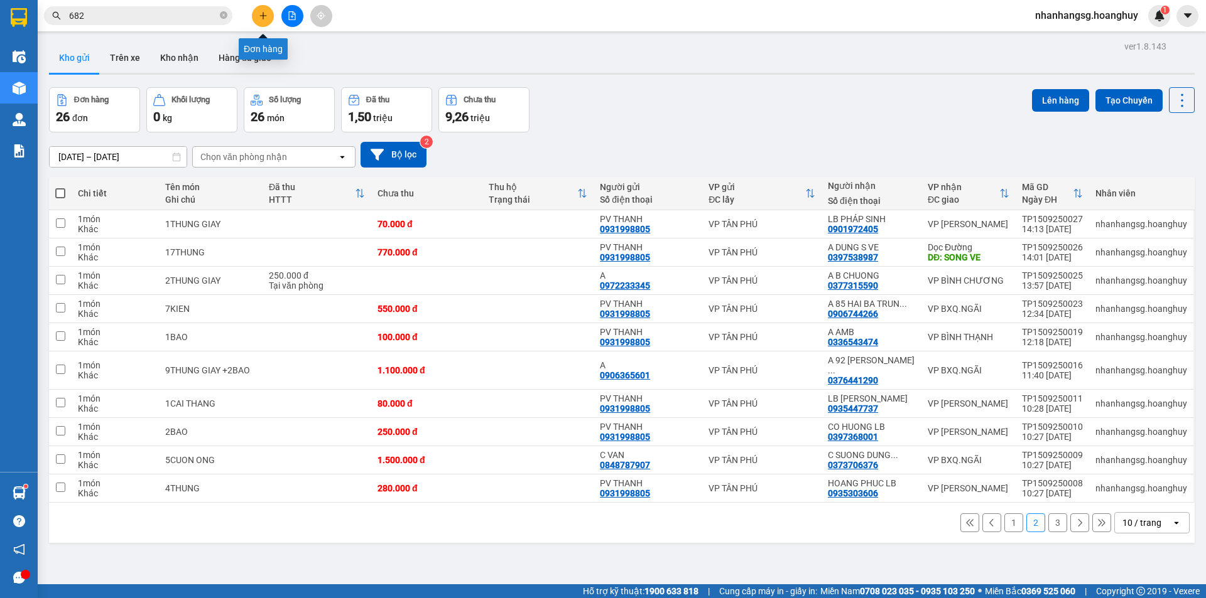
click at [266, 13] on icon "plus" at bounding box center [263, 15] width 9 height 9
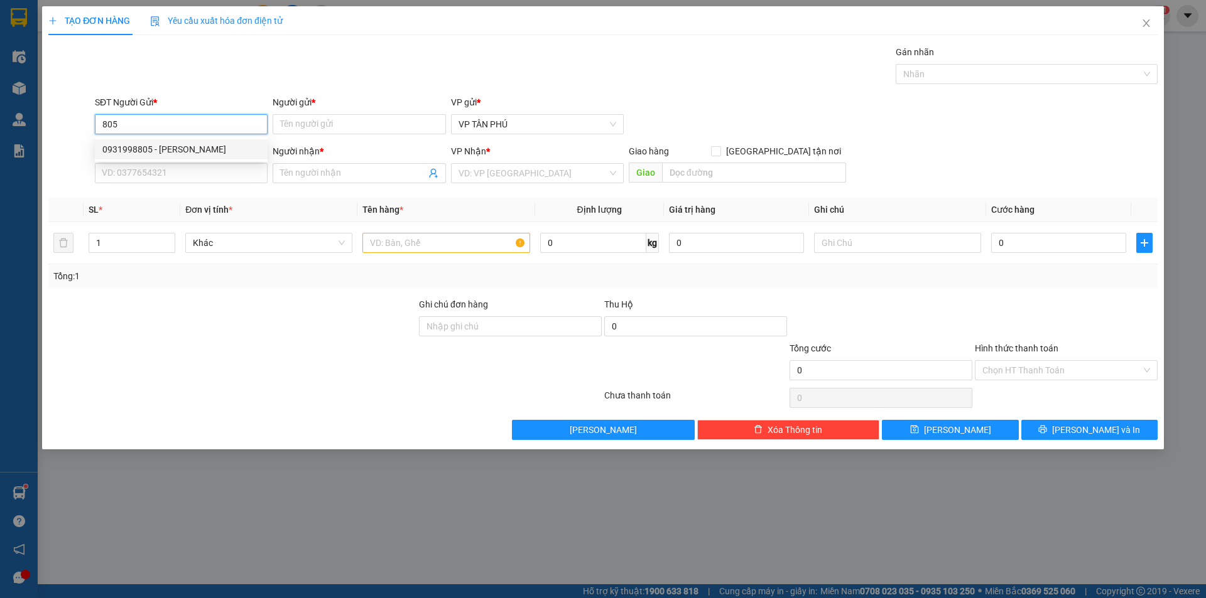
click at [133, 147] on div "0931998805 - [PERSON_NAME]" at bounding box center [181, 150] width 158 height 14
type input "0931998805"
type input "PV THANH"
type input "0979859756"
type input "C TUYET DP"
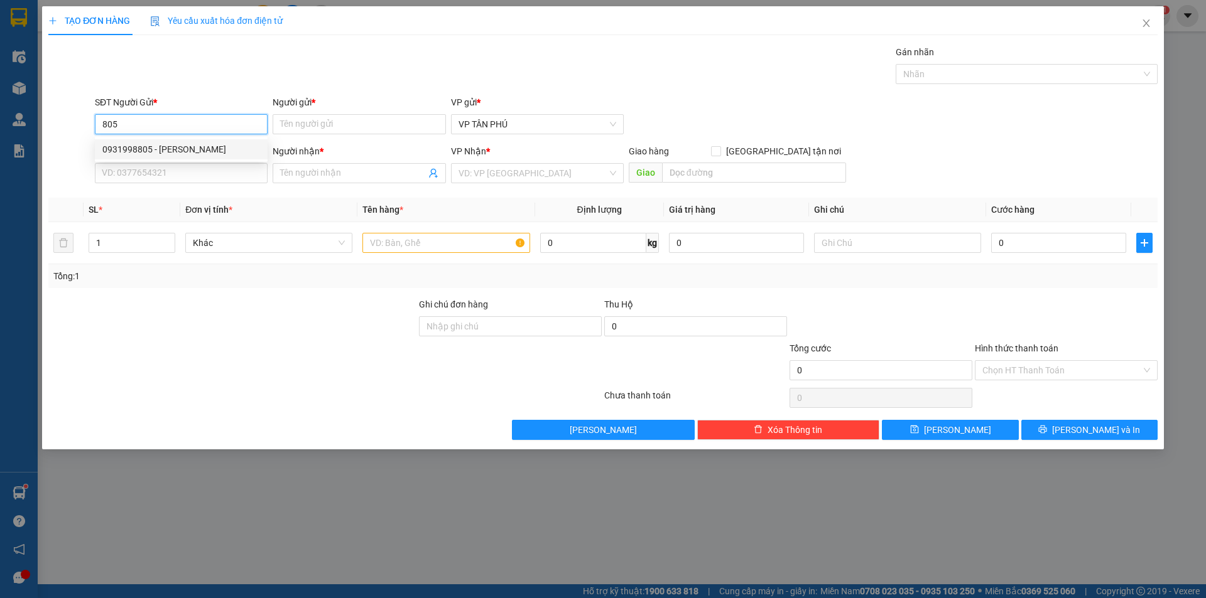
type input "DUC PHO"
type input "0931998805"
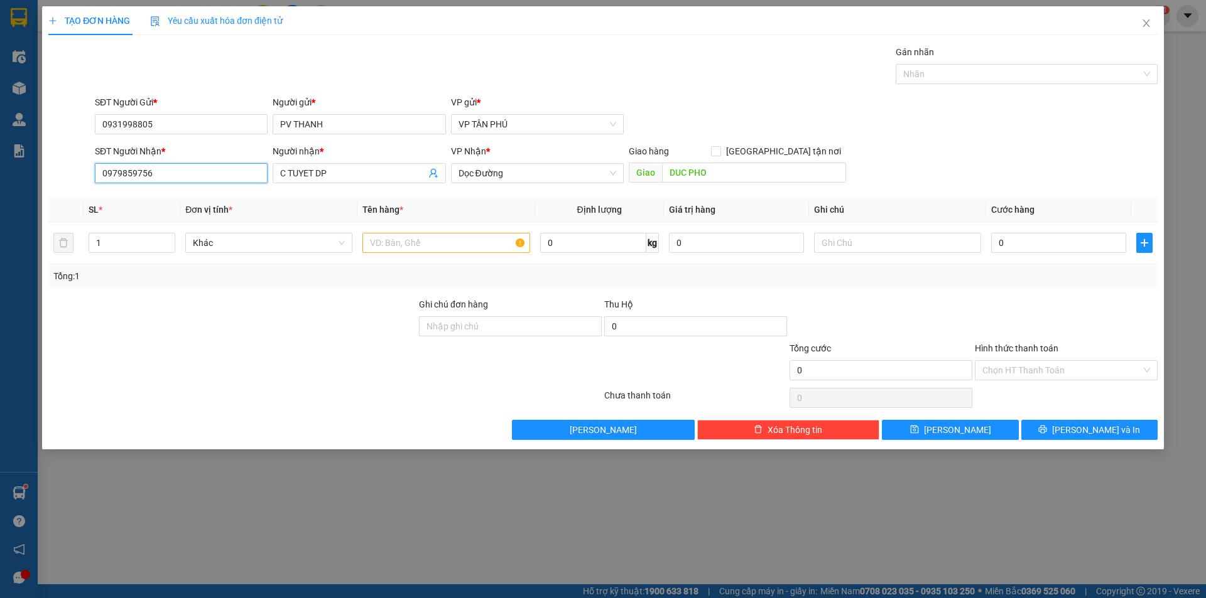
click at [154, 168] on input "0979859756" at bounding box center [181, 173] width 173 height 20
click at [156, 168] on input "0979859756" at bounding box center [181, 173] width 173 height 20
click at [200, 200] on div "0919346575 - CHI NY XE HUY HAI" at bounding box center [181, 199] width 158 height 14
type input "0919346575"
type input "CHI NY XE HUY HAI"
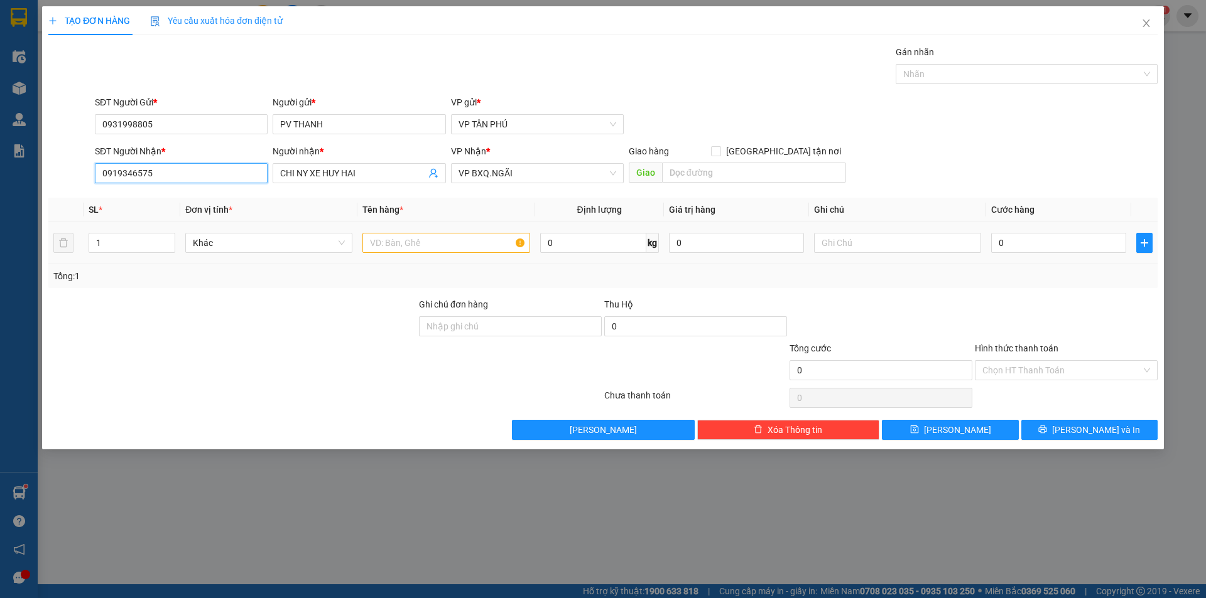
type input "0919346575"
click at [436, 244] on input "text" at bounding box center [445, 243] width 167 height 20
type input "2PHI DAU"
click at [1048, 241] on input "0" at bounding box center [1058, 243] width 135 height 20
type input "5"
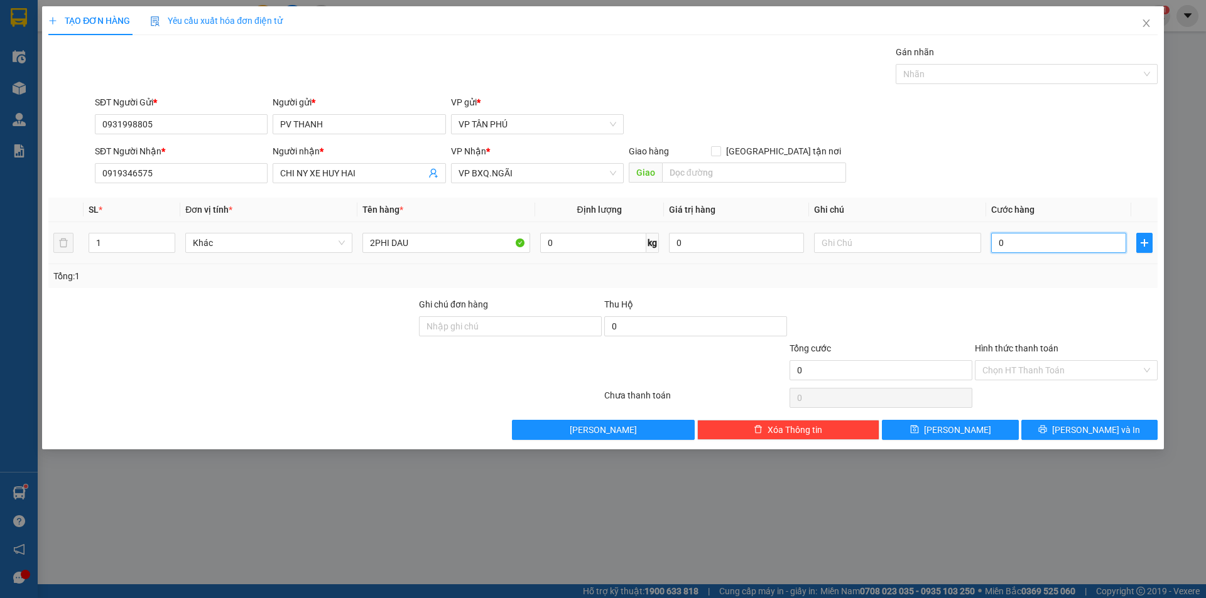
type input "5"
type input "50"
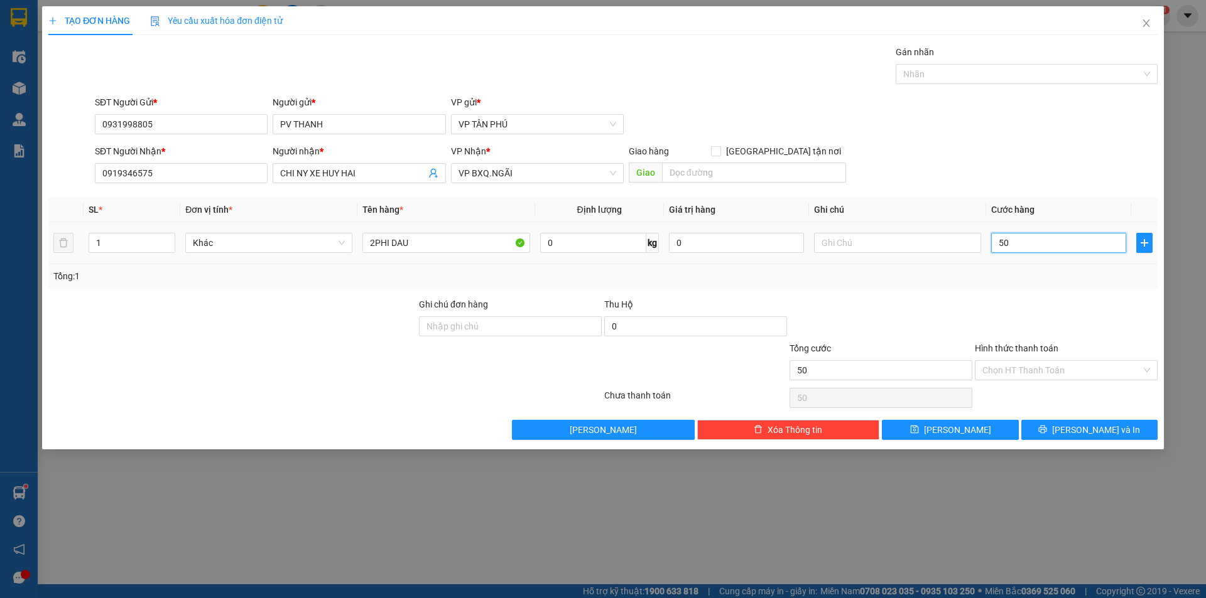
type input "500"
type input "500.000"
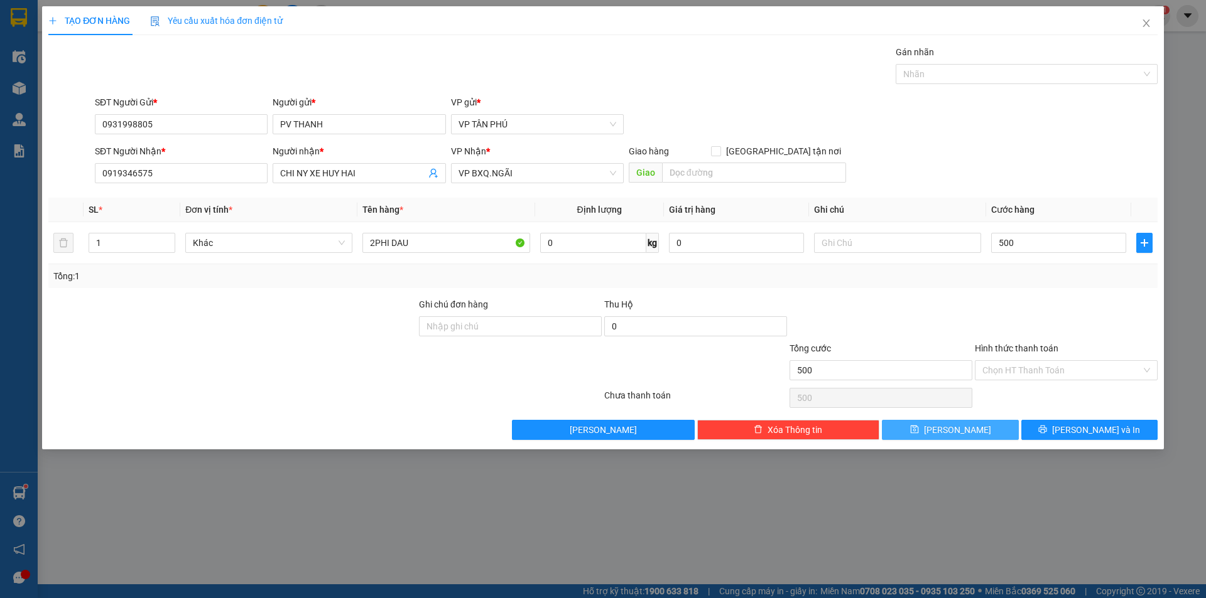
type input "500.000"
click at [983, 422] on button "[PERSON_NAME]" at bounding box center [950, 430] width 136 height 20
type input "0"
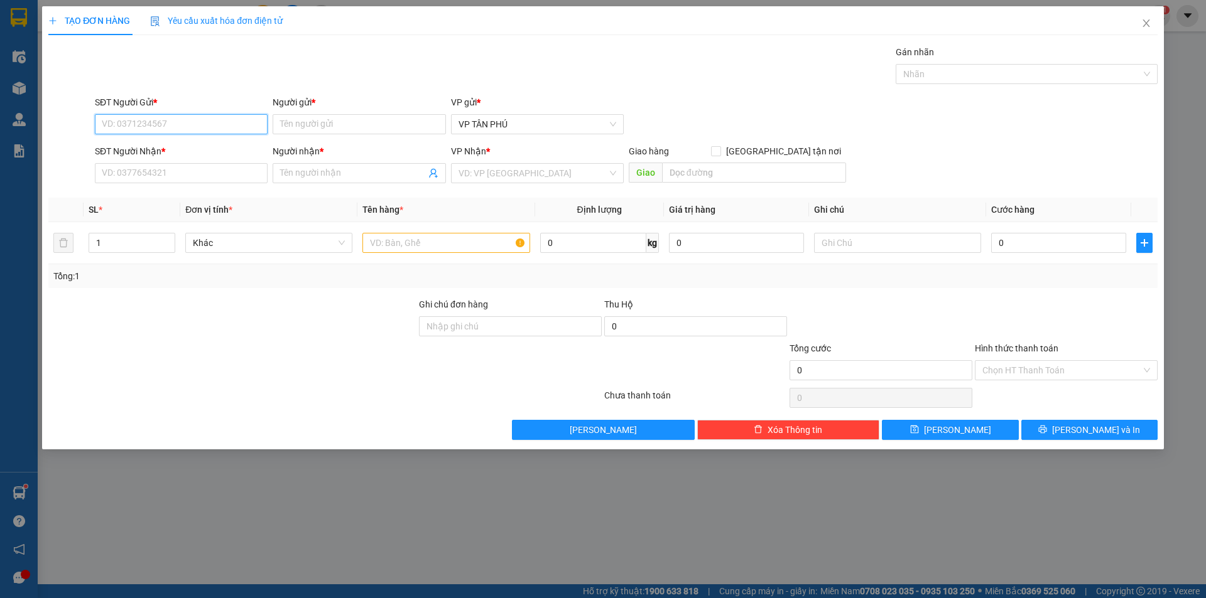
click at [209, 125] on input "SĐT Người Gửi *" at bounding box center [181, 124] width 173 height 20
click at [184, 149] on div "0931998805 - [PERSON_NAME]" at bounding box center [181, 150] width 158 height 14
type input "0931998805"
type input "PV THANH"
type input "0919346575"
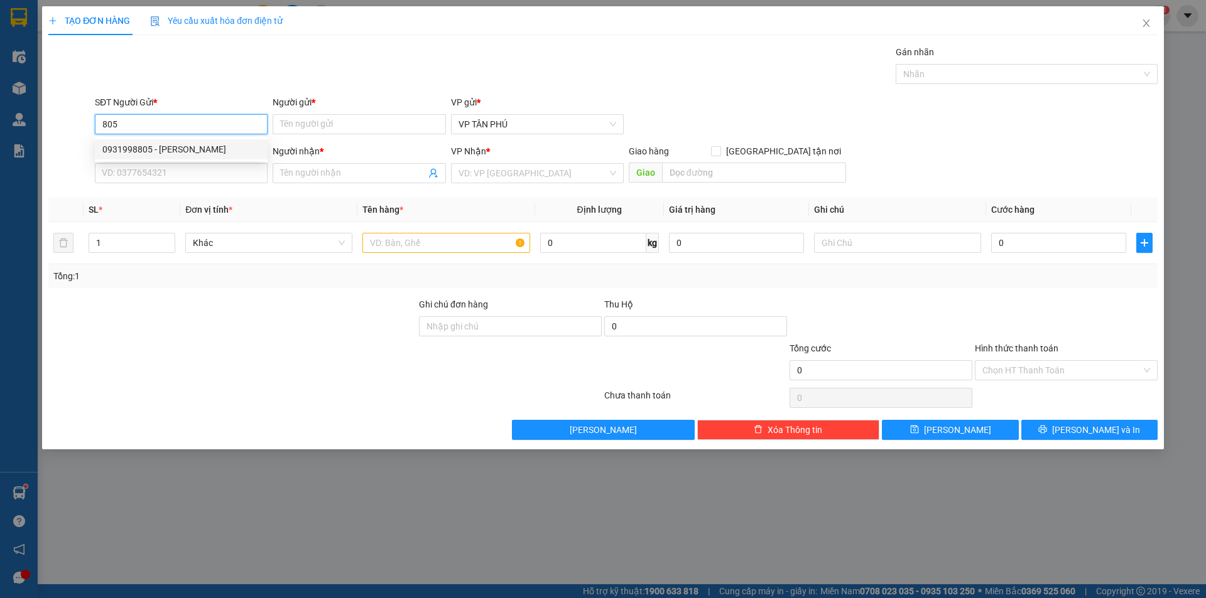
type input "CHI NY XE HUY HAI"
type input "0931998805"
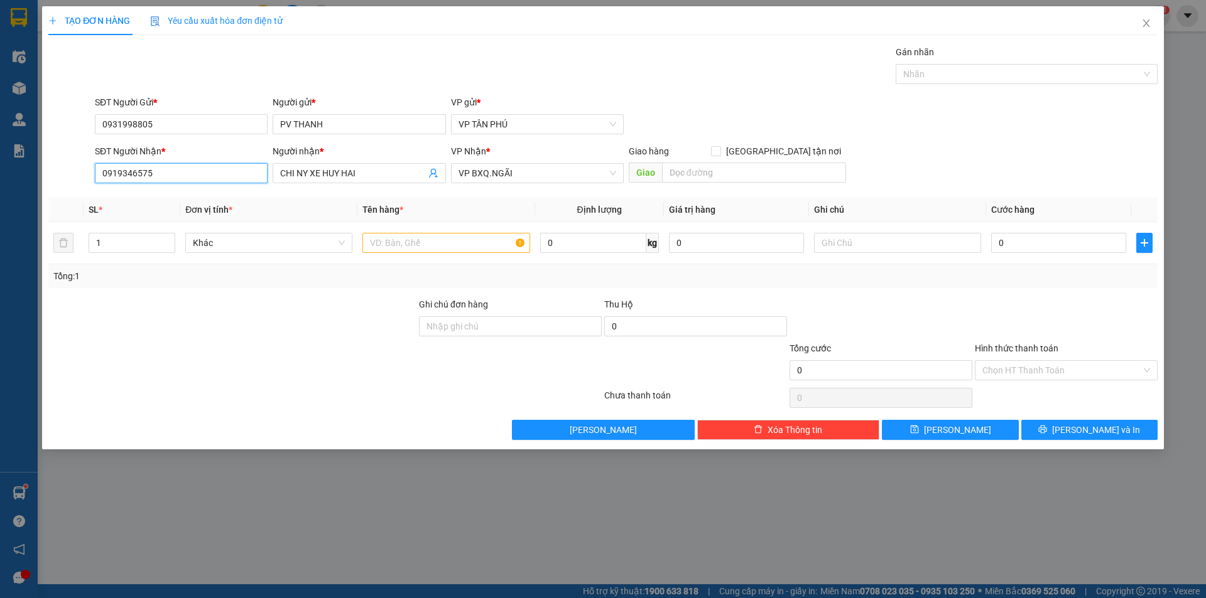
click at [181, 171] on input "0919346575" at bounding box center [181, 173] width 173 height 20
click at [171, 195] on div "0984677145 - A LB" at bounding box center [181, 199] width 158 height 14
type input "0984677145"
type input "A LB"
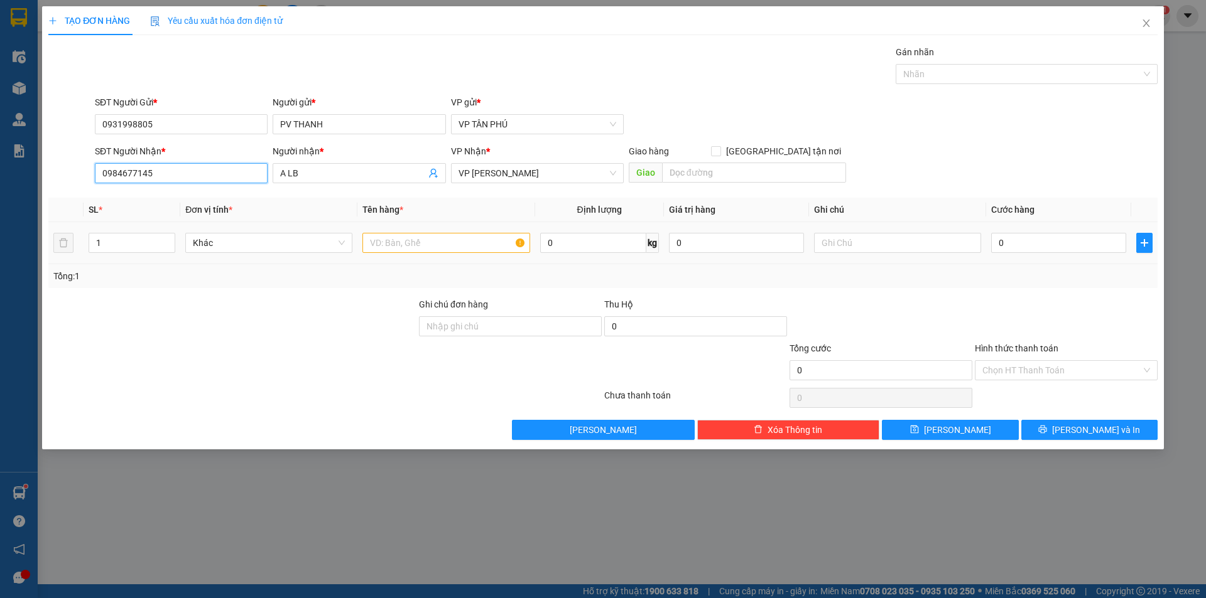
type input "0984677145"
click at [448, 237] on input "text" at bounding box center [445, 243] width 167 height 20
type input "1THUNG"
click at [1002, 247] on input "0" at bounding box center [1058, 243] width 135 height 20
type input "1"
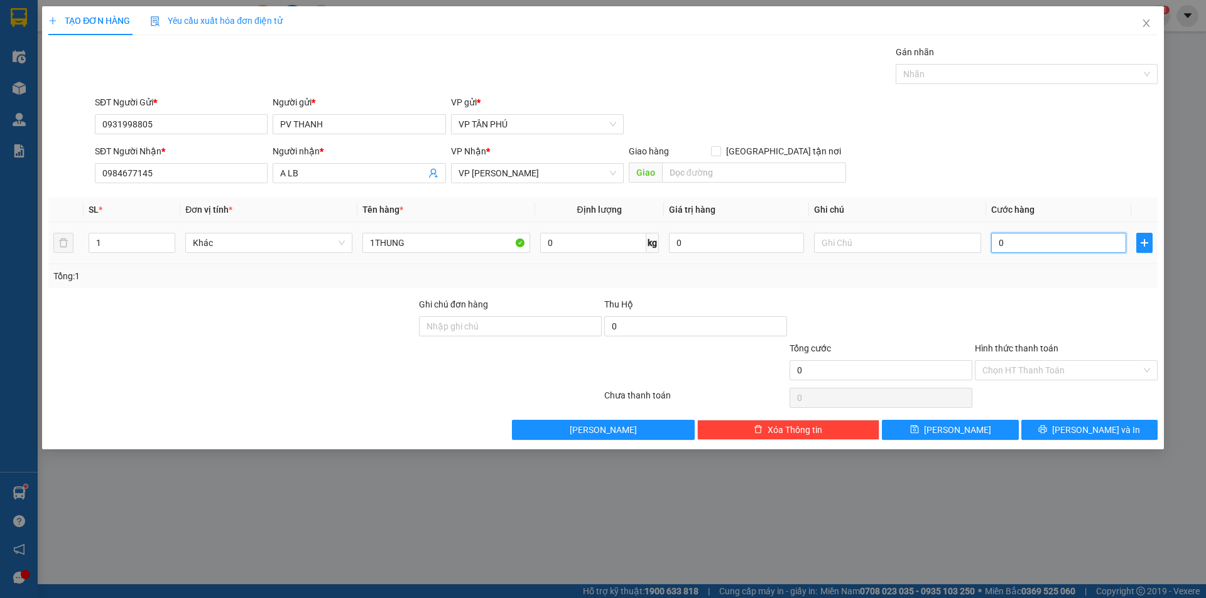
type input "1"
type input "10"
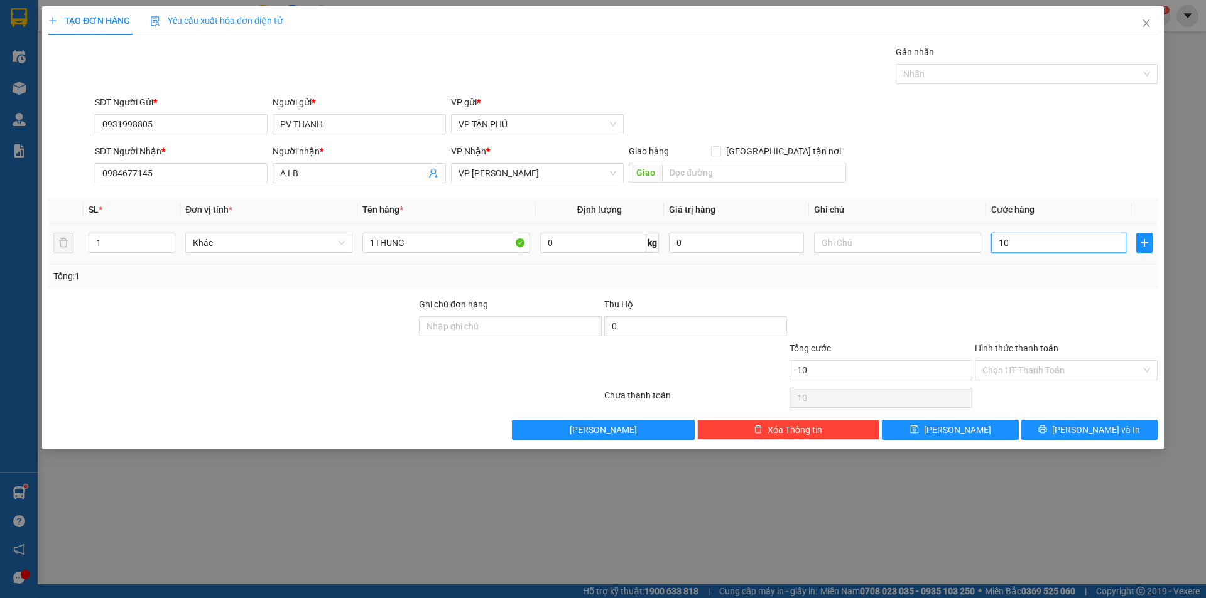
type input "100"
click at [963, 431] on span "[PERSON_NAME]" at bounding box center [957, 430] width 67 height 14
type input "100.000"
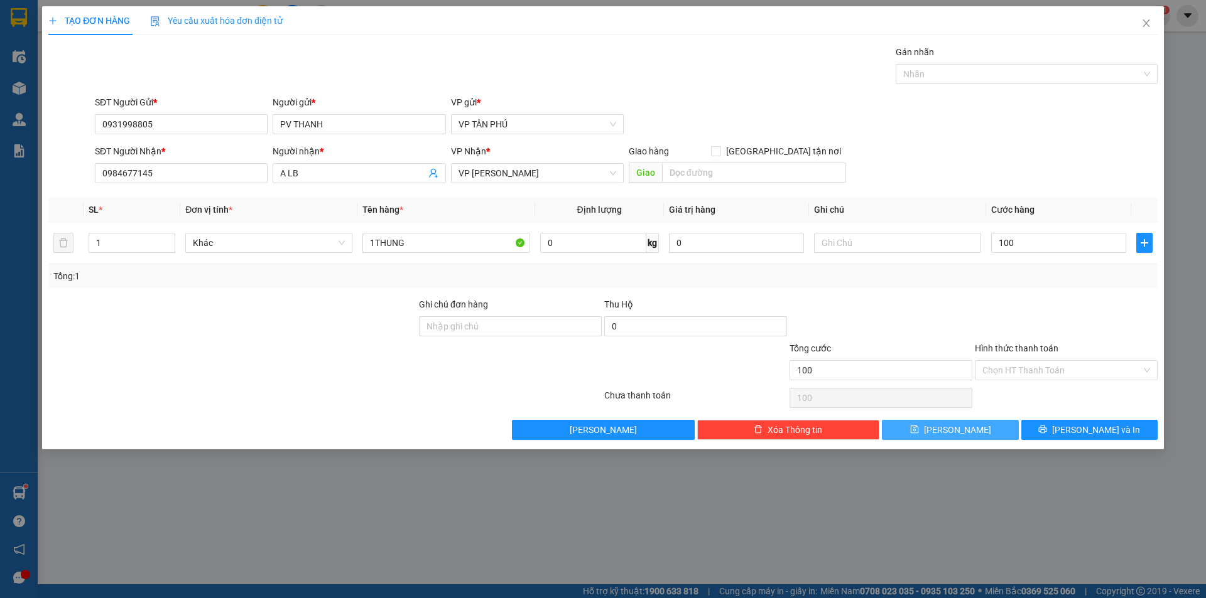
type input "100.000"
type input "0"
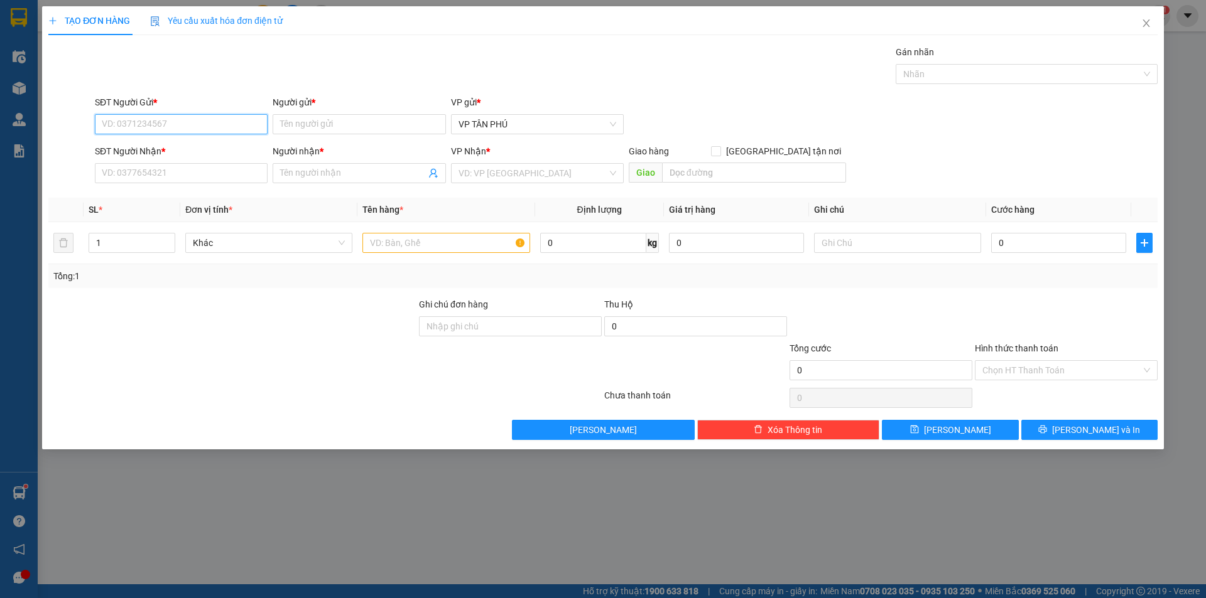
click at [183, 119] on input "SĐT Người Gửi *" at bounding box center [181, 124] width 173 height 20
click at [168, 148] on div "0931998805 - [PERSON_NAME]" at bounding box center [181, 150] width 158 height 14
type input "0931998805"
type input "PV THANH"
type input "0984677145"
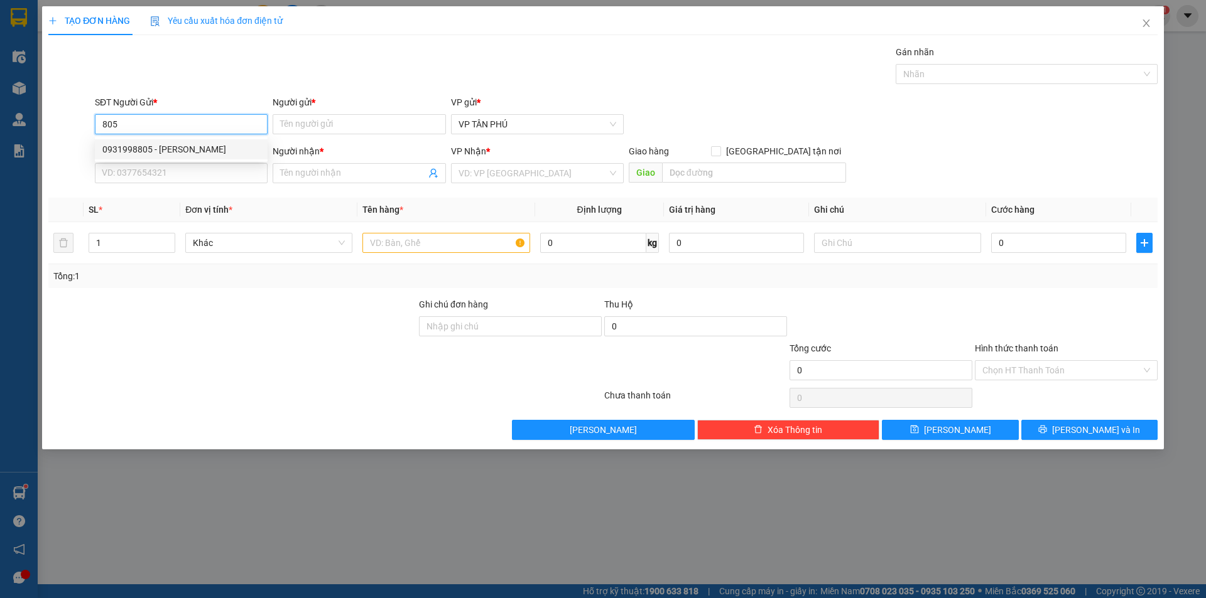
type input "A LB"
type input "0931998805"
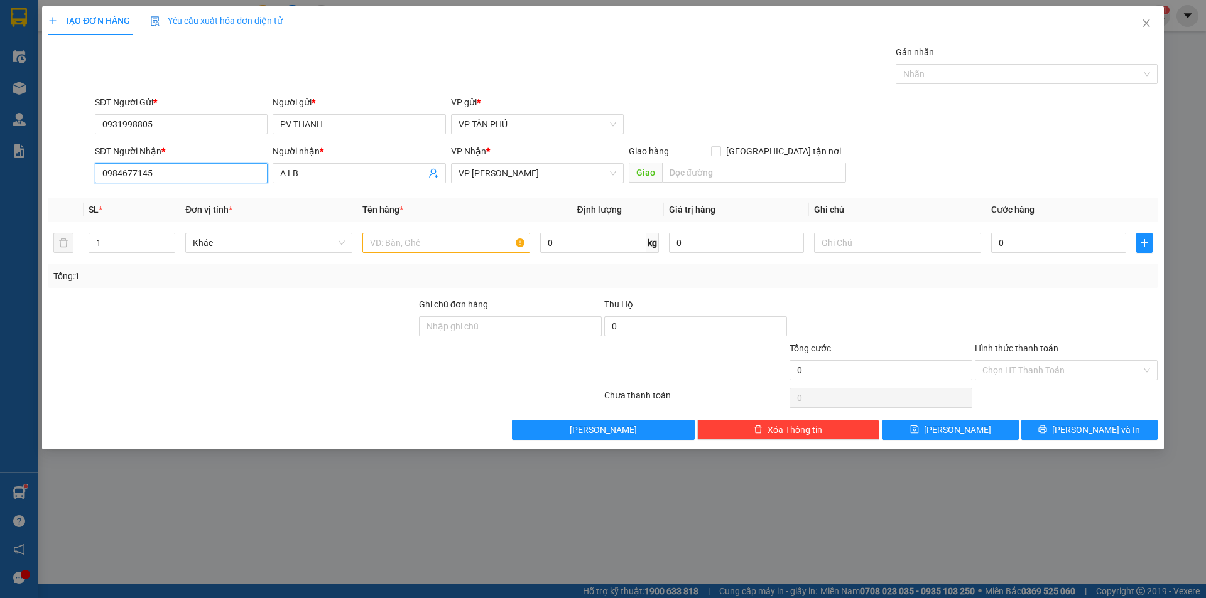
click at [187, 176] on input "0984677145" at bounding box center [181, 173] width 173 height 20
click at [189, 176] on input "0984677145" at bounding box center [181, 173] width 173 height 20
click at [179, 195] on div "0901281929 - A BX" at bounding box center [181, 199] width 158 height 14
type input "0901281929"
type input "A BX"
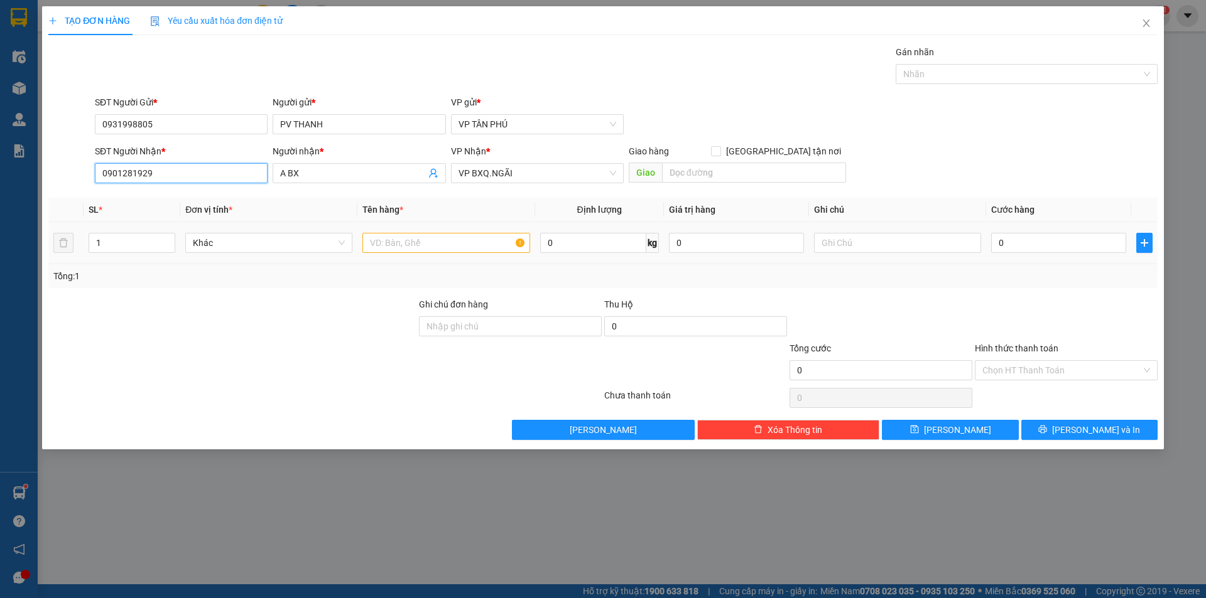
type input "0901281929"
click at [423, 244] on input "text" at bounding box center [445, 243] width 167 height 20
type input "5THUNG"
click at [1015, 245] on input "0" at bounding box center [1058, 243] width 135 height 20
type input "7"
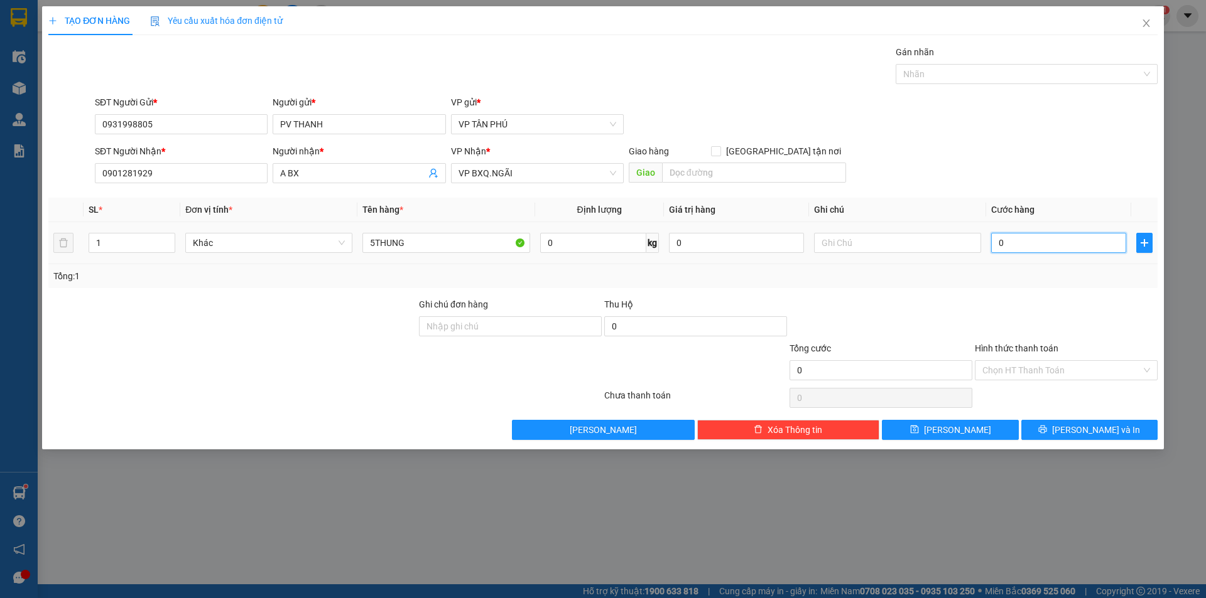
type input "7"
type input "75"
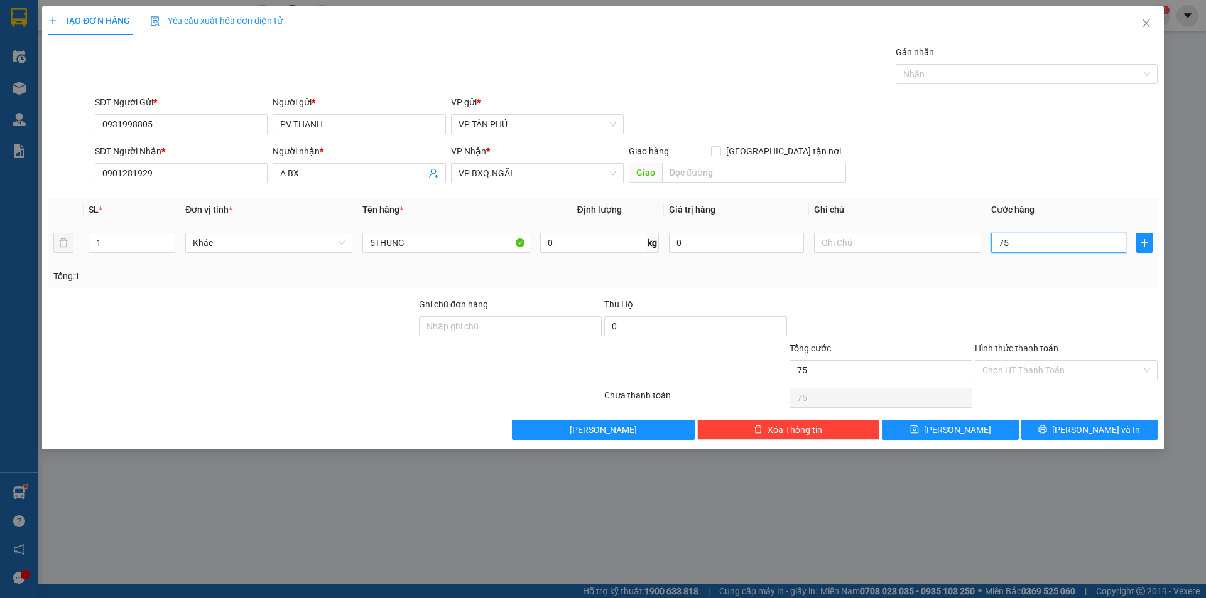
type input "750"
type input "750.000"
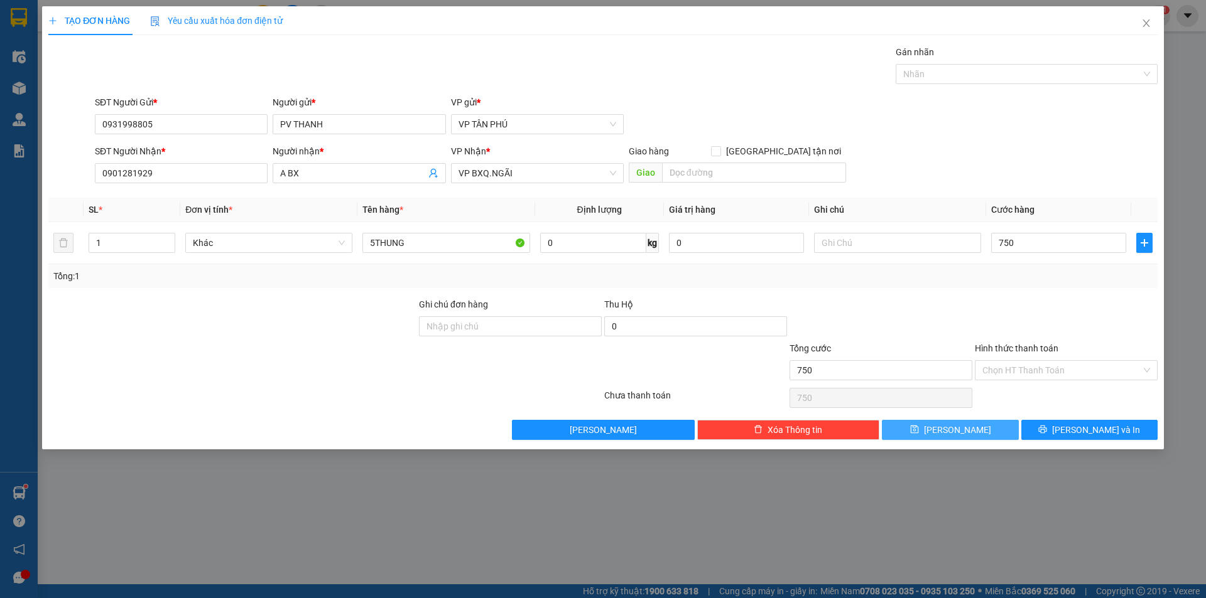
type input "750.000"
click at [932, 428] on button "[PERSON_NAME]" at bounding box center [950, 430] width 136 height 20
type input "0"
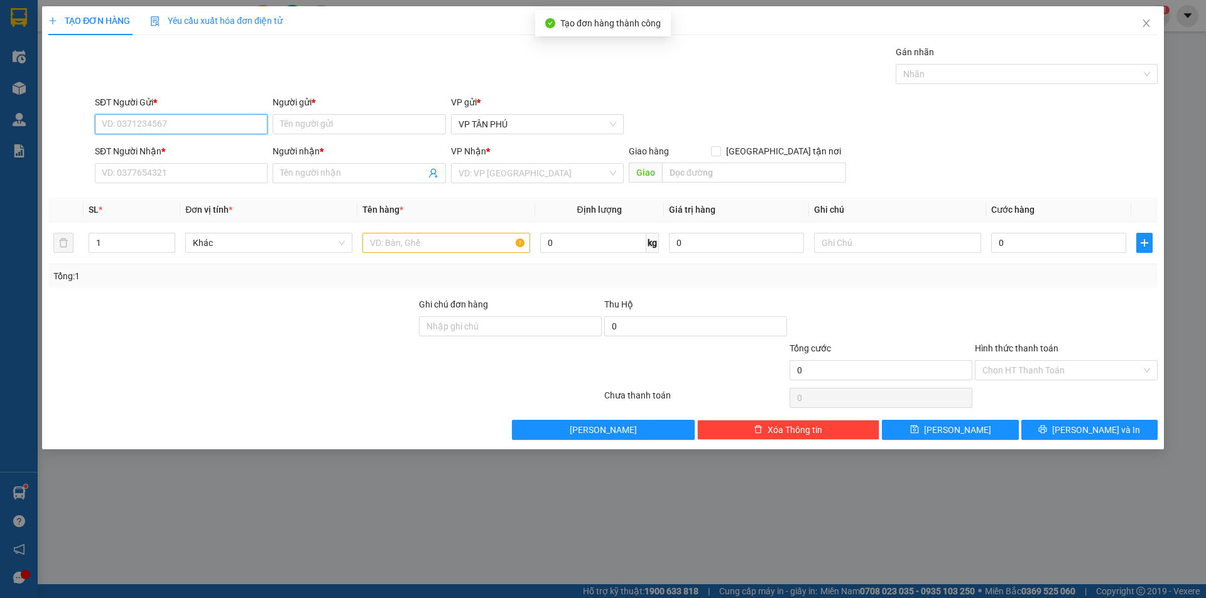
click at [186, 122] on input "SĐT Người Gửi *" at bounding box center [181, 124] width 173 height 20
drag, startPoint x: 168, startPoint y: 145, endPoint x: 174, endPoint y: 158, distance: 14.0
click at [168, 145] on div "0931998805 - [PERSON_NAME]" at bounding box center [181, 150] width 158 height 14
type input "0931998805"
type input "PV THANH"
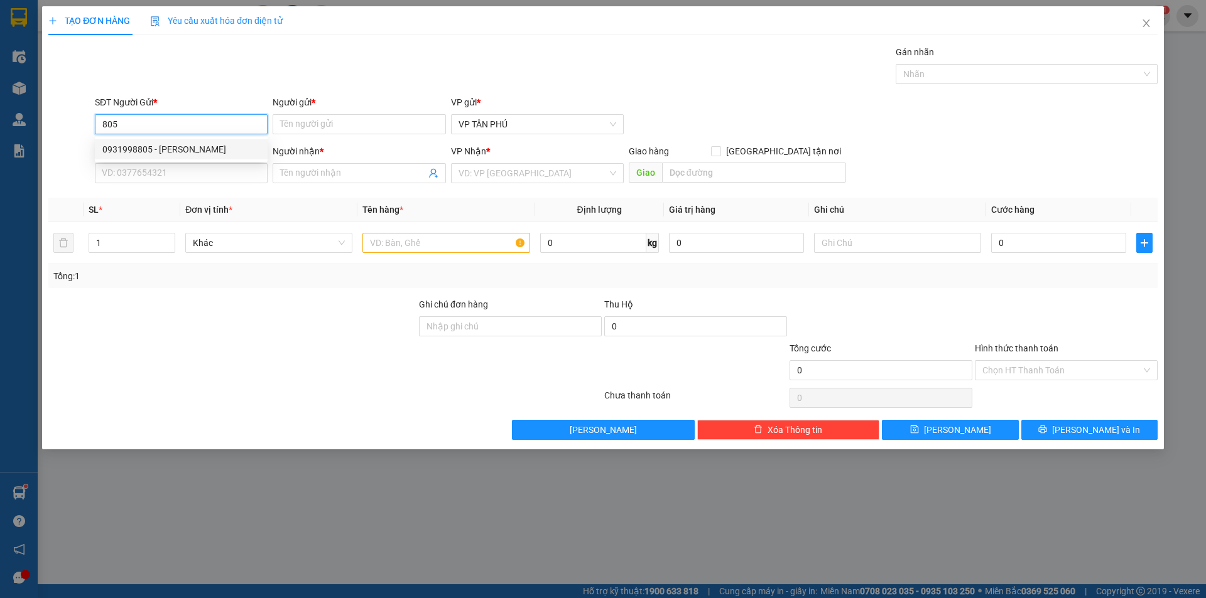
type input "0901281929"
type input "A BX"
type input "0931998805"
click at [181, 176] on input "0901281929" at bounding box center [181, 173] width 173 height 20
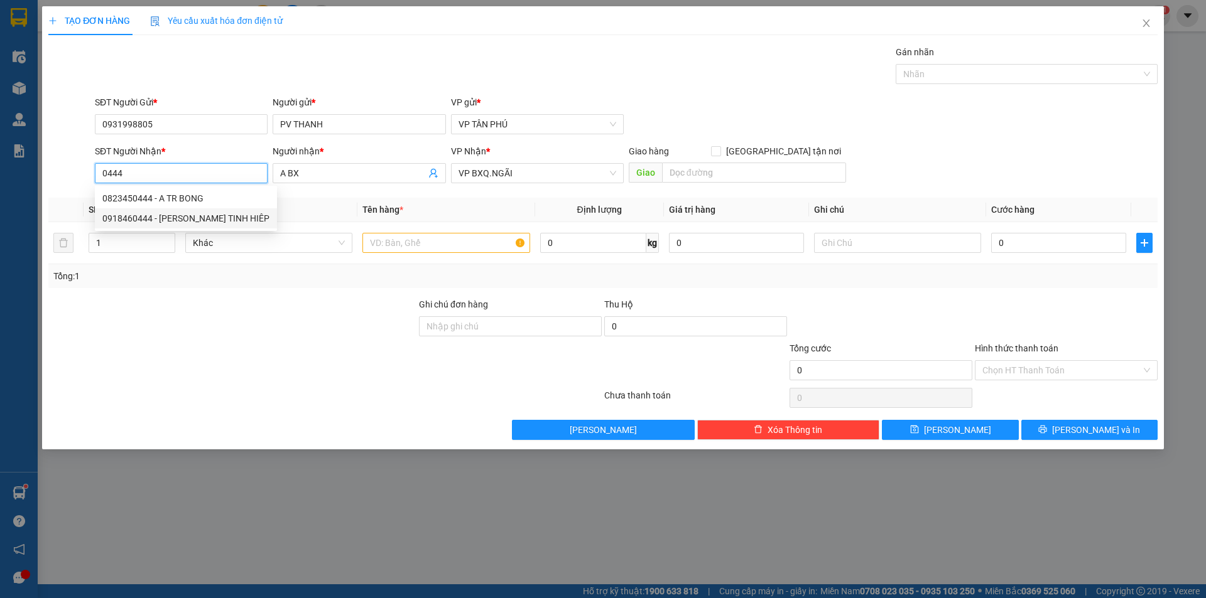
click at [212, 214] on div "0918460444 - [PERSON_NAME] TINH HIÊP" at bounding box center [185, 219] width 167 height 14
type input "0918460444"
type input "THIEN THANH TINH HIÊP"
type input "0918460444"
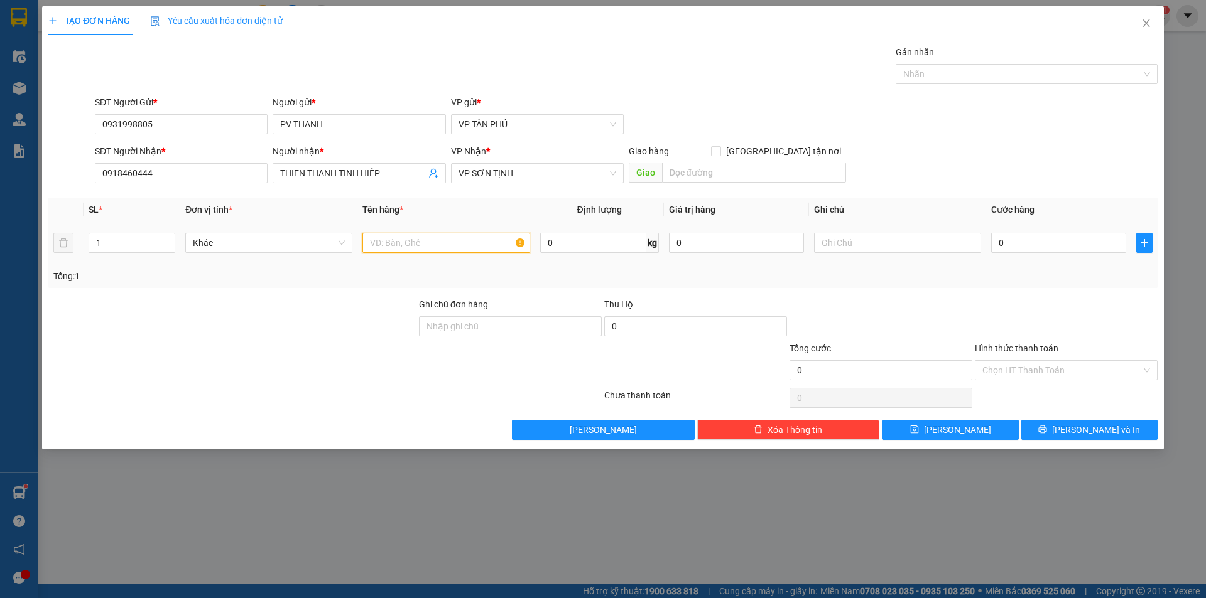
click at [463, 238] on input "text" at bounding box center [445, 243] width 167 height 20
click at [463, 237] on input "text" at bounding box center [445, 243] width 167 height 20
type input "2THUNG"
click at [1037, 244] on input "0" at bounding box center [1058, 243] width 135 height 20
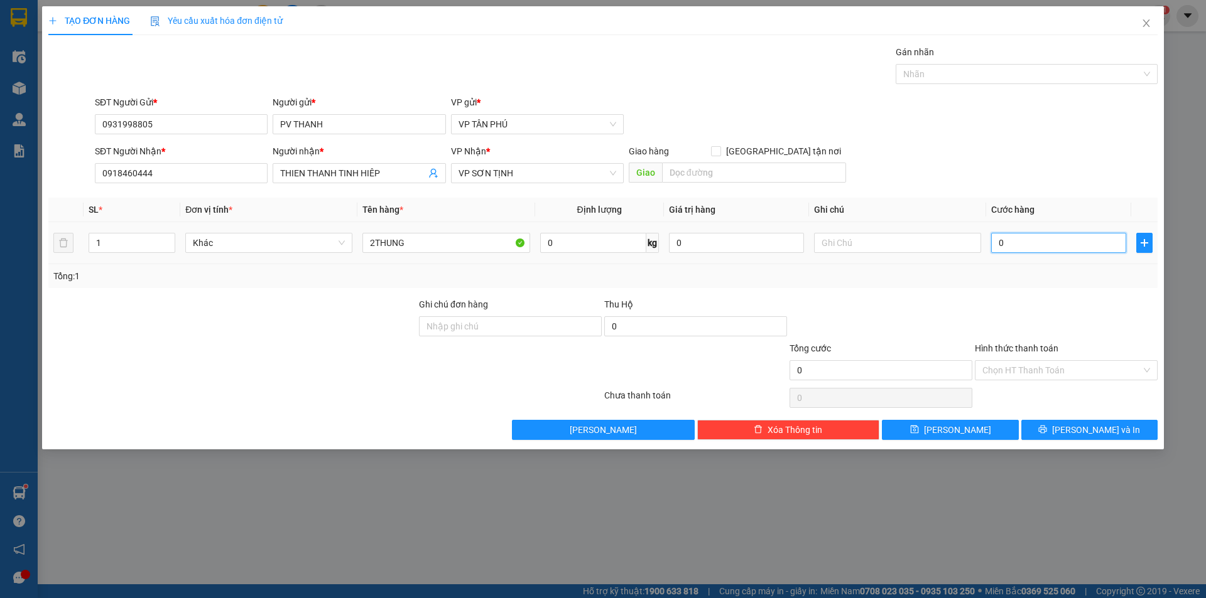
type input "1"
click at [935, 431] on button "[PERSON_NAME]" at bounding box center [950, 430] width 136 height 20
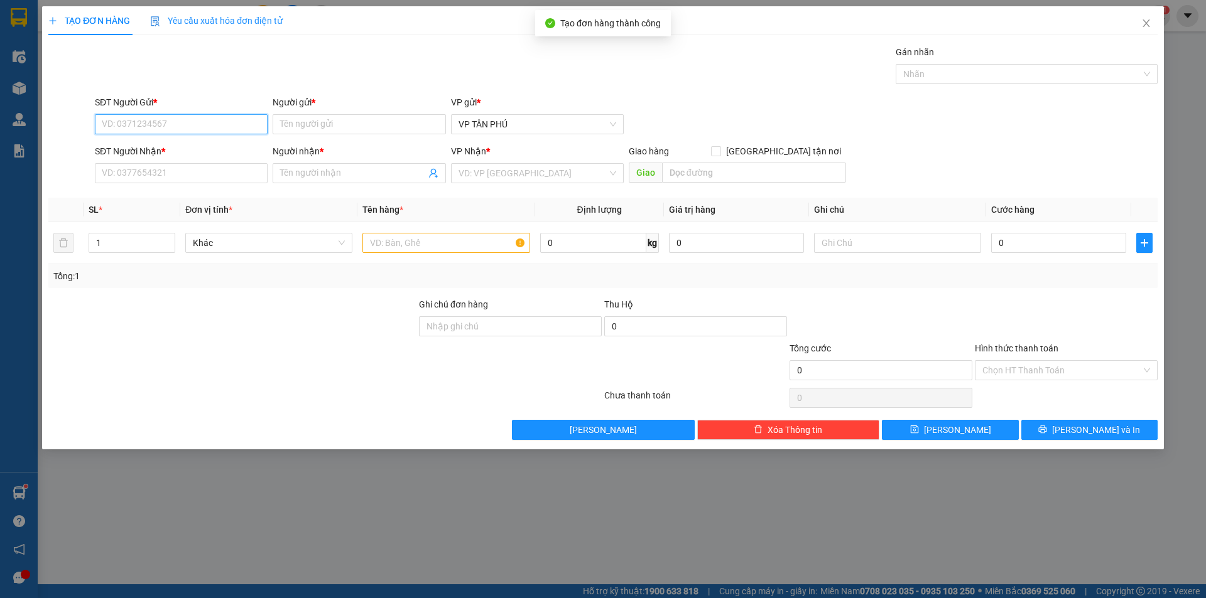
click at [206, 121] on input "SĐT Người Gửi *" at bounding box center [181, 124] width 173 height 20
drag, startPoint x: 168, startPoint y: 148, endPoint x: 178, endPoint y: 161, distance: 16.6
click at [168, 148] on div "0931998805 - [PERSON_NAME]" at bounding box center [181, 150] width 158 height 14
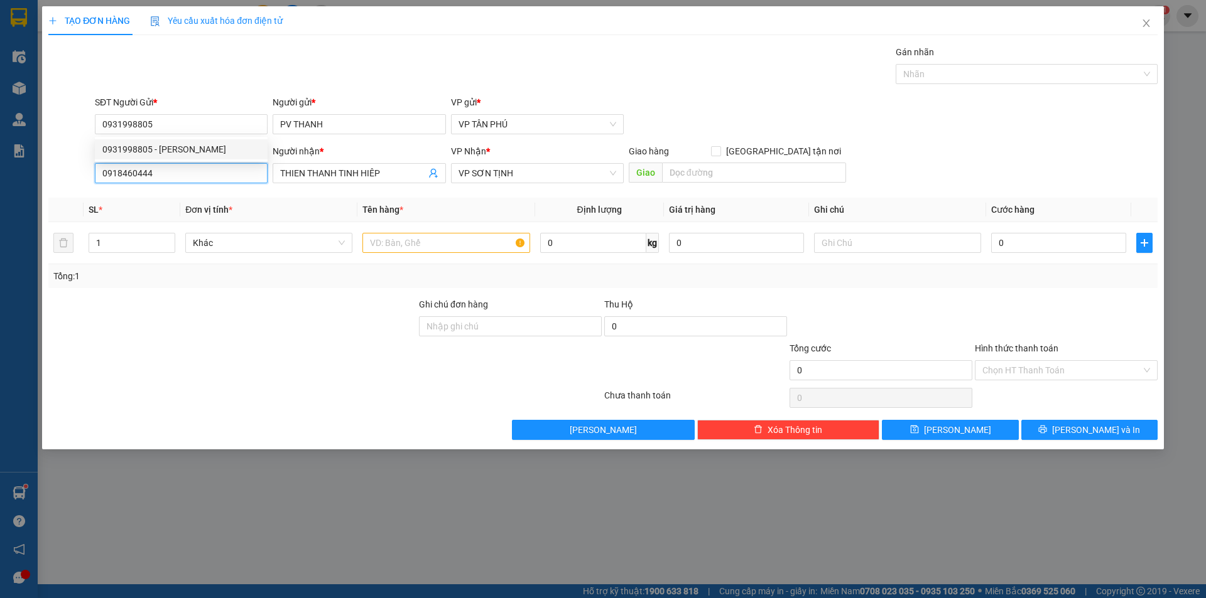
click at [182, 180] on input "0918460444" at bounding box center [181, 173] width 173 height 20
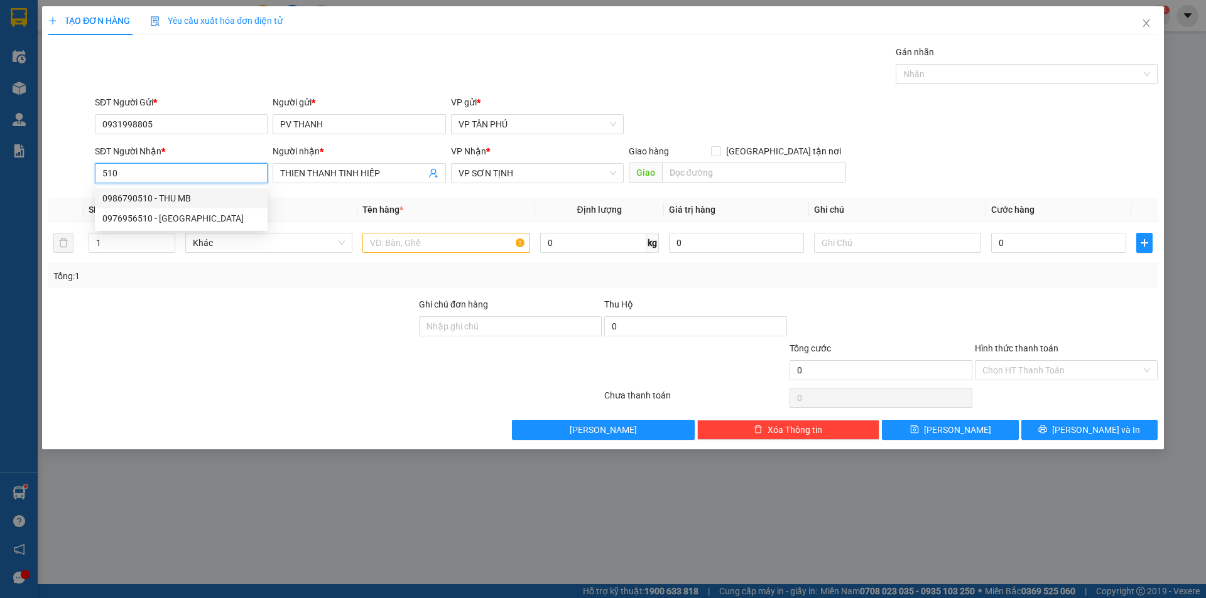
click at [195, 192] on div "0986790510 - THU MB" at bounding box center [181, 199] width 158 height 14
click at [431, 238] on input "text" at bounding box center [445, 243] width 167 height 20
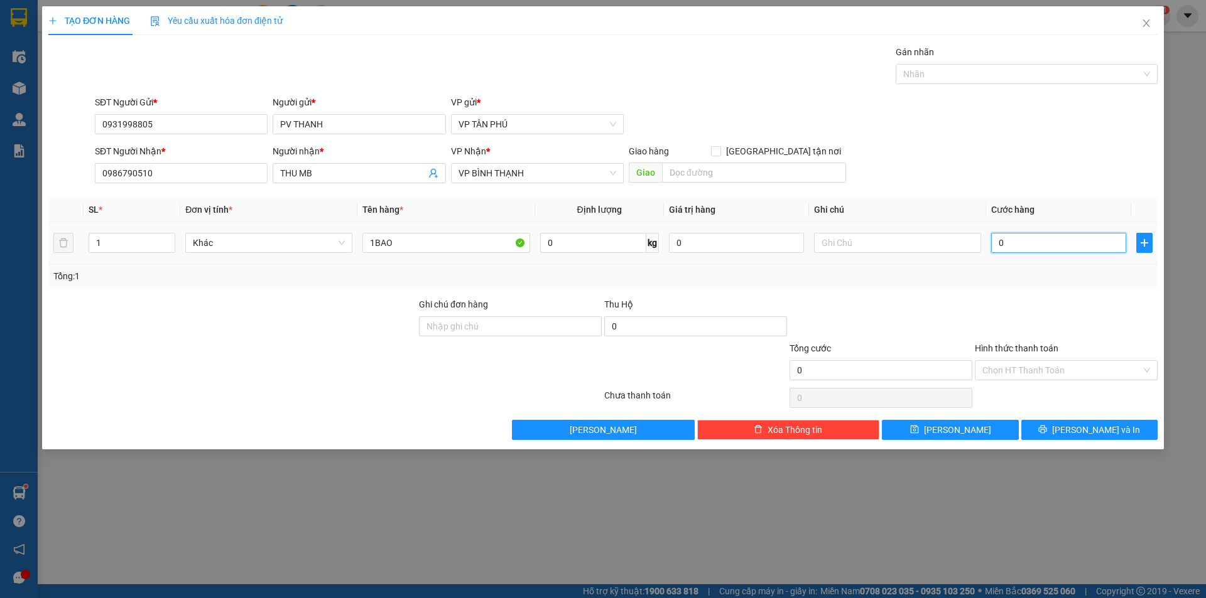
click at [1031, 237] on input "0" at bounding box center [1058, 243] width 135 height 20
click at [961, 420] on button "[PERSON_NAME]" at bounding box center [950, 430] width 136 height 20
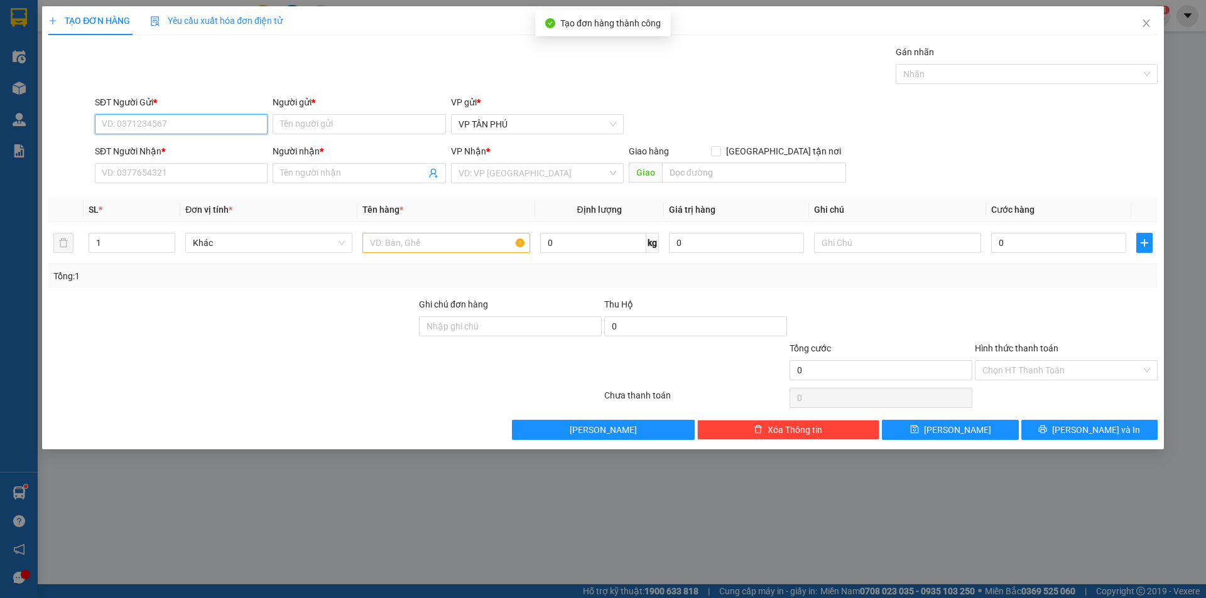
click at [204, 121] on input "SĐT Người Gửi *" at bounding box center [181, 124] width 173 height 20
click at [188, 146] on div "0931998805 - [PERSON_NAME]" at bounding box center [181, 150] width 158 height 14
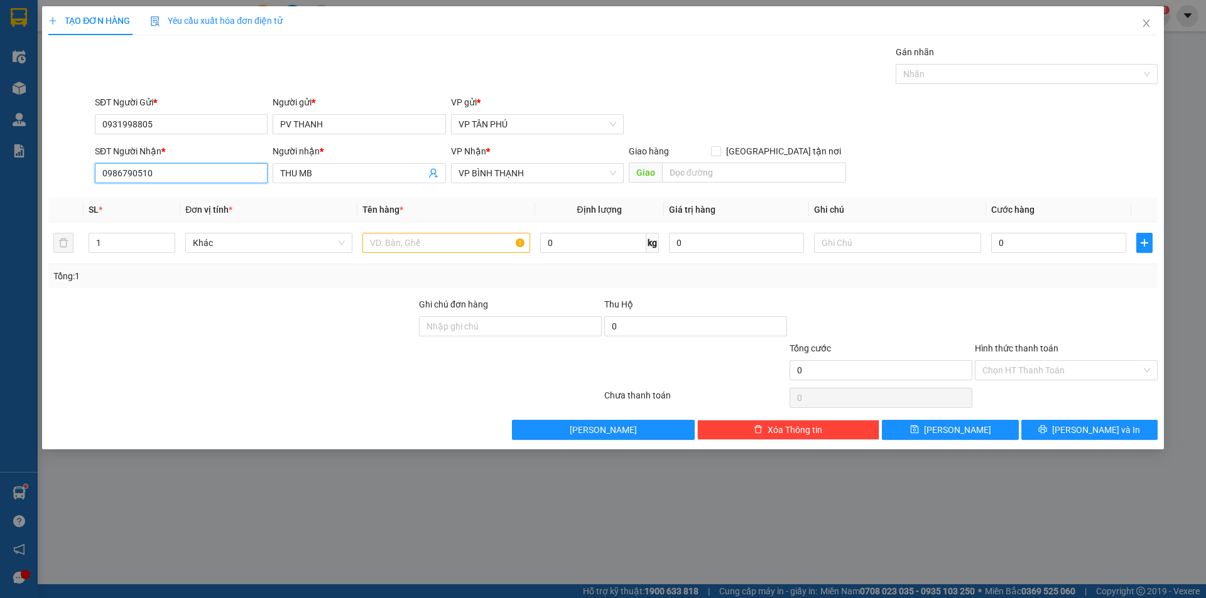
click at [203, 173] on input "0986790510" at bounding box center [181, 173] width 173 height 20
click at [202, 175] on input "0986790510" at bounding box center [181, 173] width 173 height 20
click at [311, 174] on input "THU MB" at bounding box center [352, 173] width 145 height 14
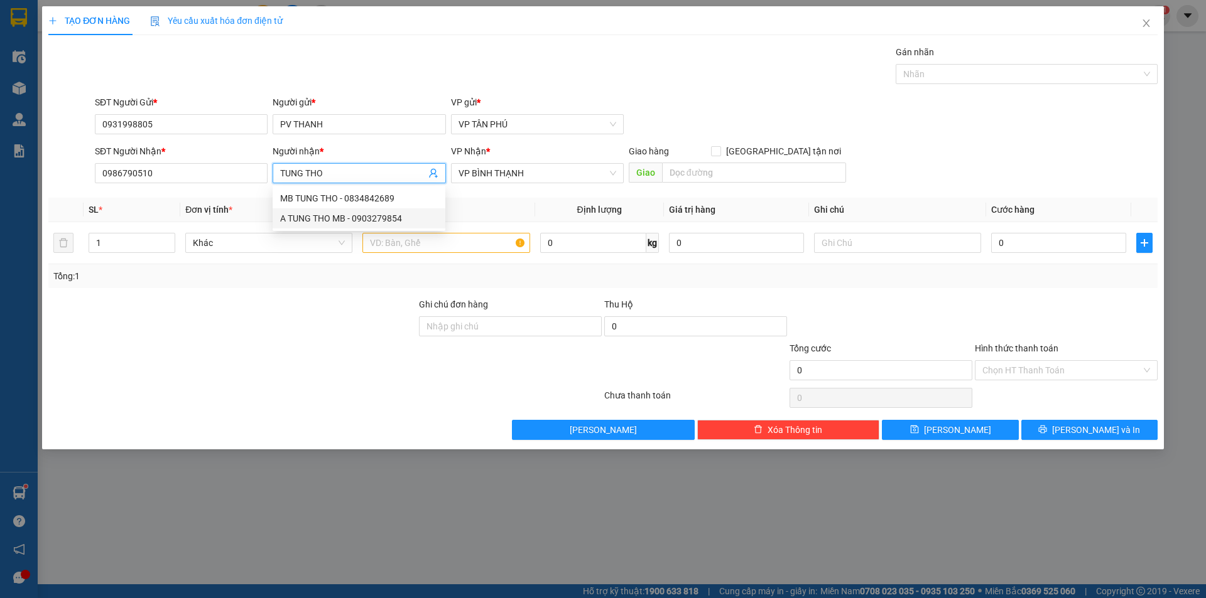
click at [343, 218] on div "A TUNG THO MB - 0903279854" at bounding box center [359, 219] width 158 height 14
click at [457, 244] on input "text" at bounding box center [445, 243] width 167 height 20
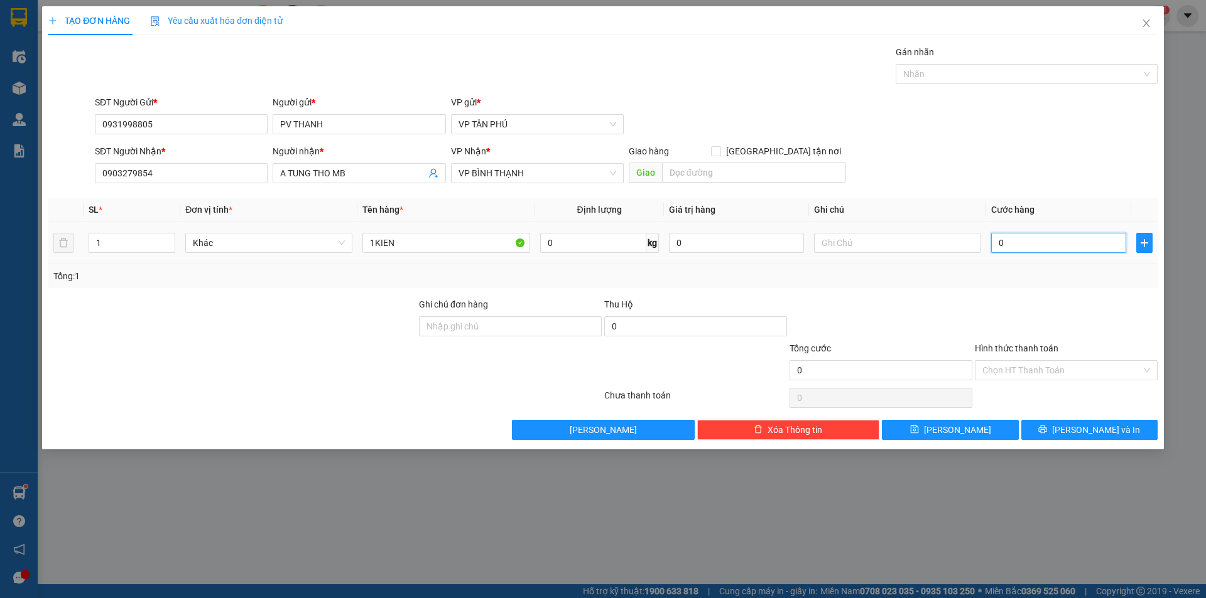
click at [1038, 240] on input "0" at bounding box center [1058, 243] width 135 height 20
click at [983, 423] on button "[PERSON_NAME]" at bounding box center [950, 430] width 136 height 20
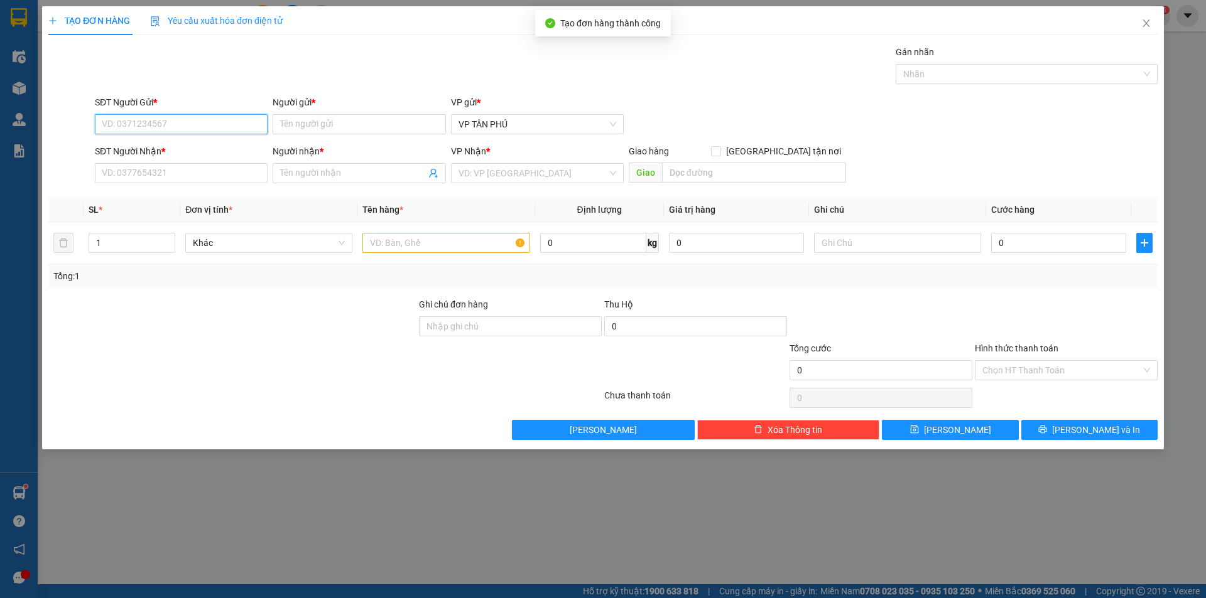
click at [179, 126] on input "SĐT Người Gửi *" at bounding box center [181, 124] width 173 height 20
click at [162, 148] on div "0931998805 - [PERSON_NAME]" at bounding box center [181, 150] width 158 height 14
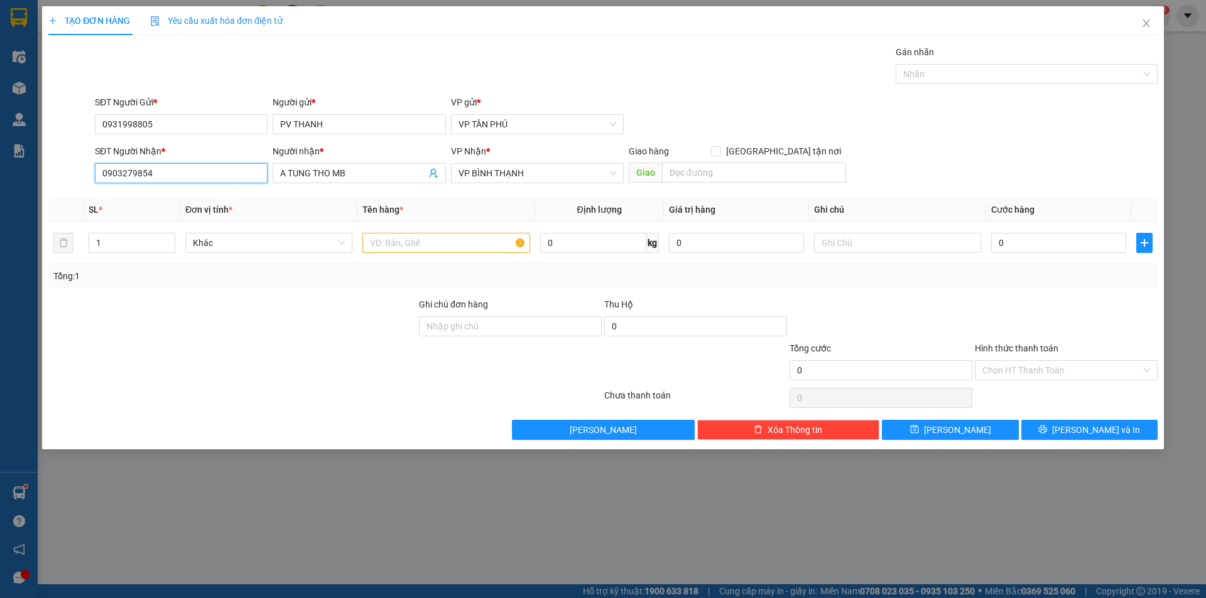
click at [149, 176] on input "0903279854" at bounding box center [181, 173] width 173 height 20
click at [147, 169] on input "0903279854" at bounding box center [181, 173] width 173 height 20
click at [148, 169] on input "0903279854" at bounding box center [181, 173] width 173 height 20
click at [298, 170] on input "A TUNG THO MB" at bounding box center [352, 173] width 145 height 14
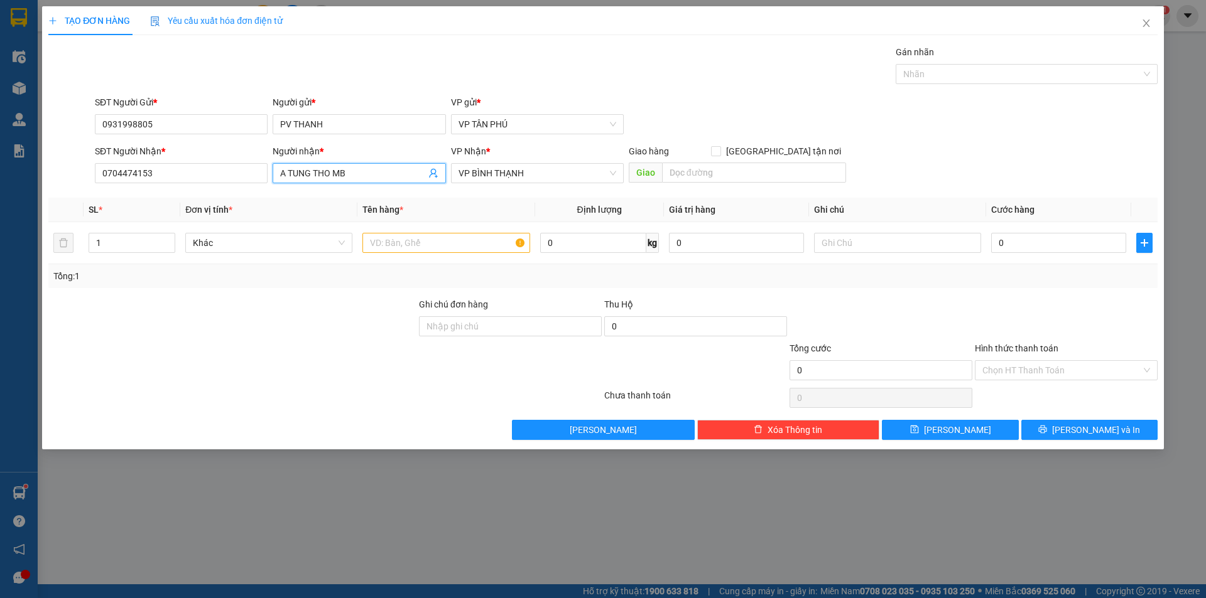
click at [298, 170] on input "A TUNG THO MB" at bounding box center [352, 173] width 145 height 14
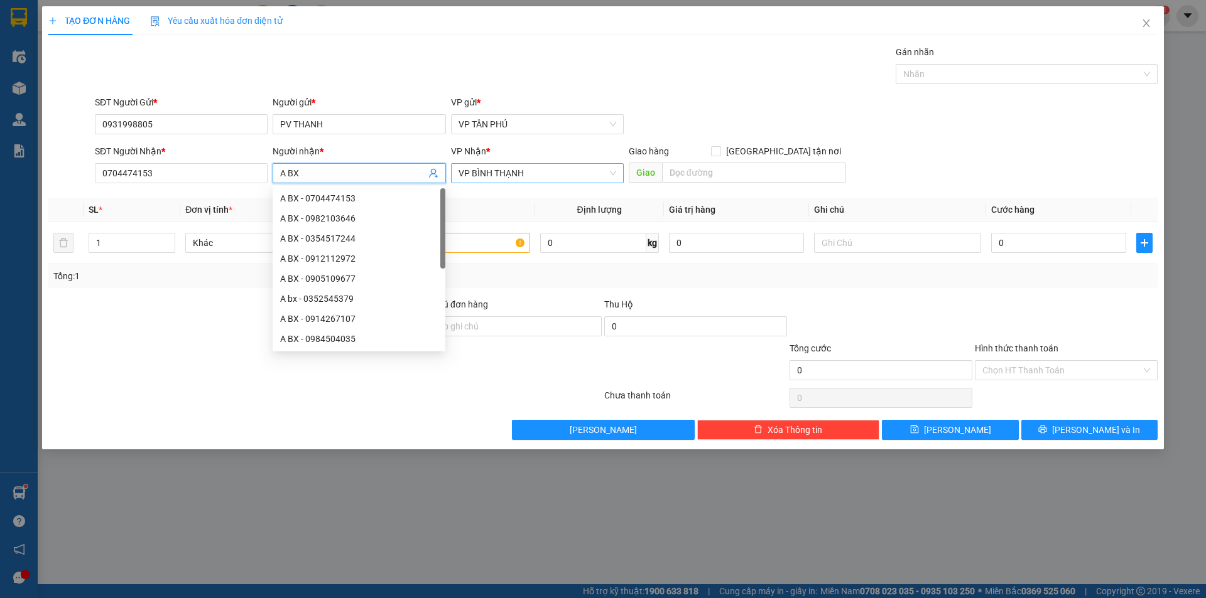
click at [535, 177] on span "VP BÌNH THẠNH" at bounding box center [537, 173] width 158 height 19
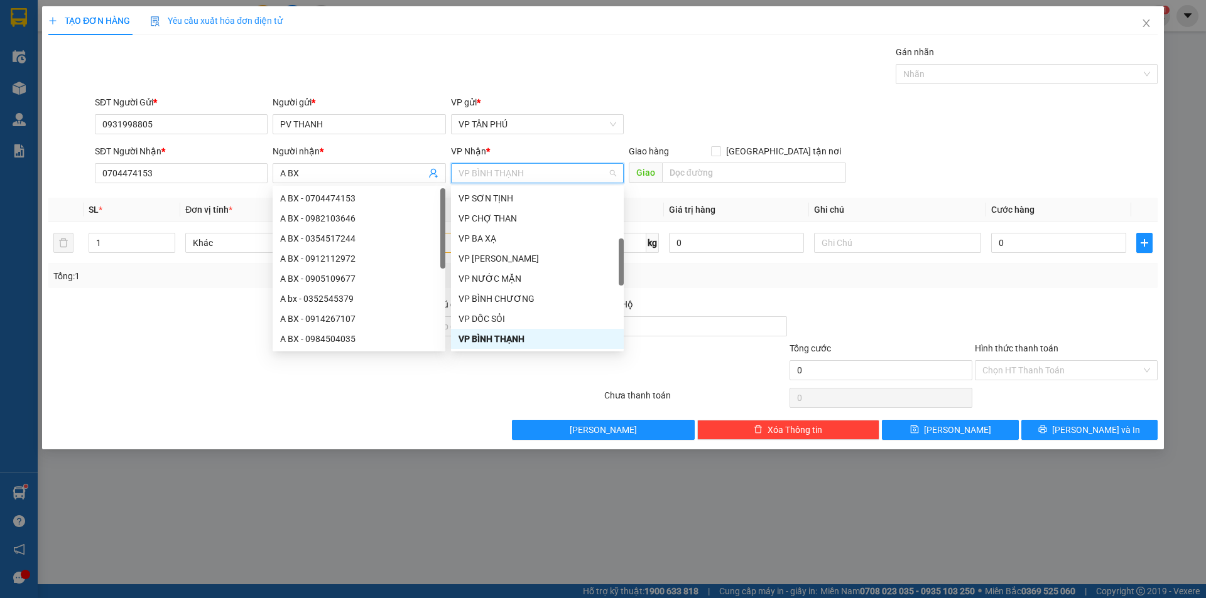
click at [535, 177] on span "VP BÌNH THẠNH" at bounding box center [537, 173] width 158 height 19
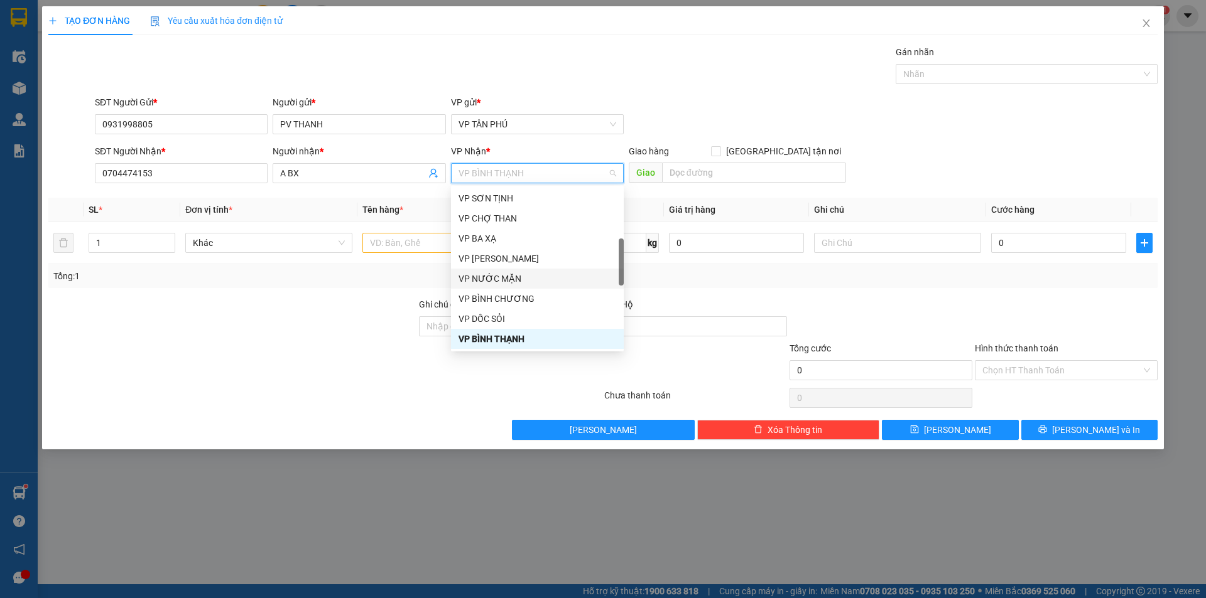
scroll to position [0, 0]
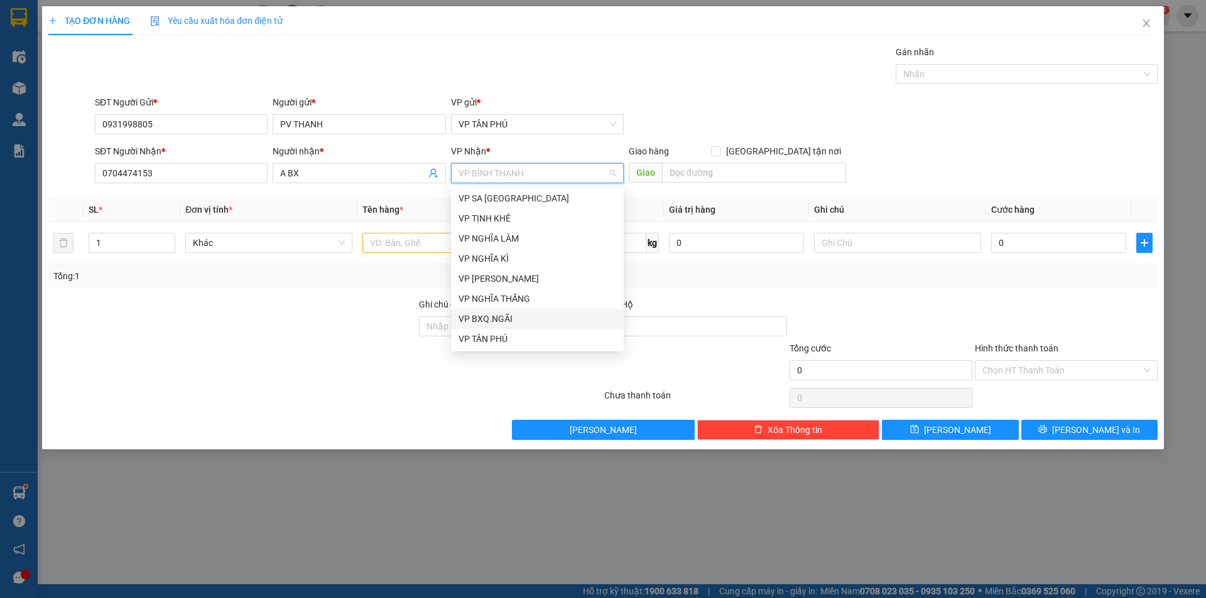
click at [502, 318] on div "VP BXQ.NGÃI" at bounding box center [537, 319] width 158 height 14
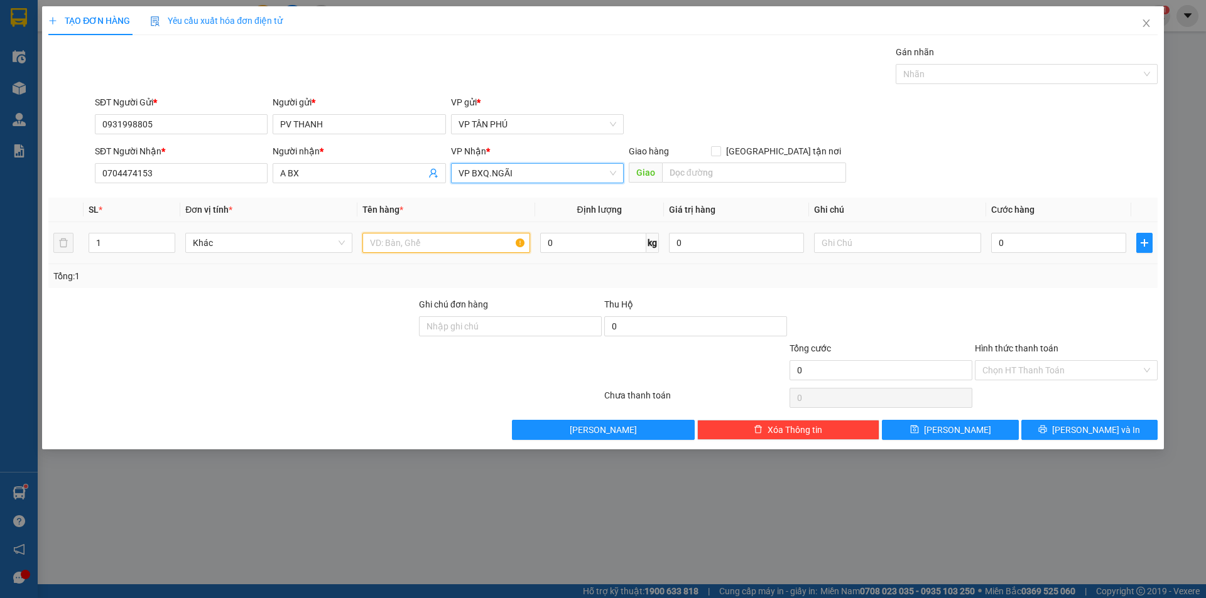
click at [447, 246] on input "text" at bounding box center [445, 243] width 167 height 20
click at [1024, 244] on input "0" at bounding box center [1058, 243] width 135 height 20
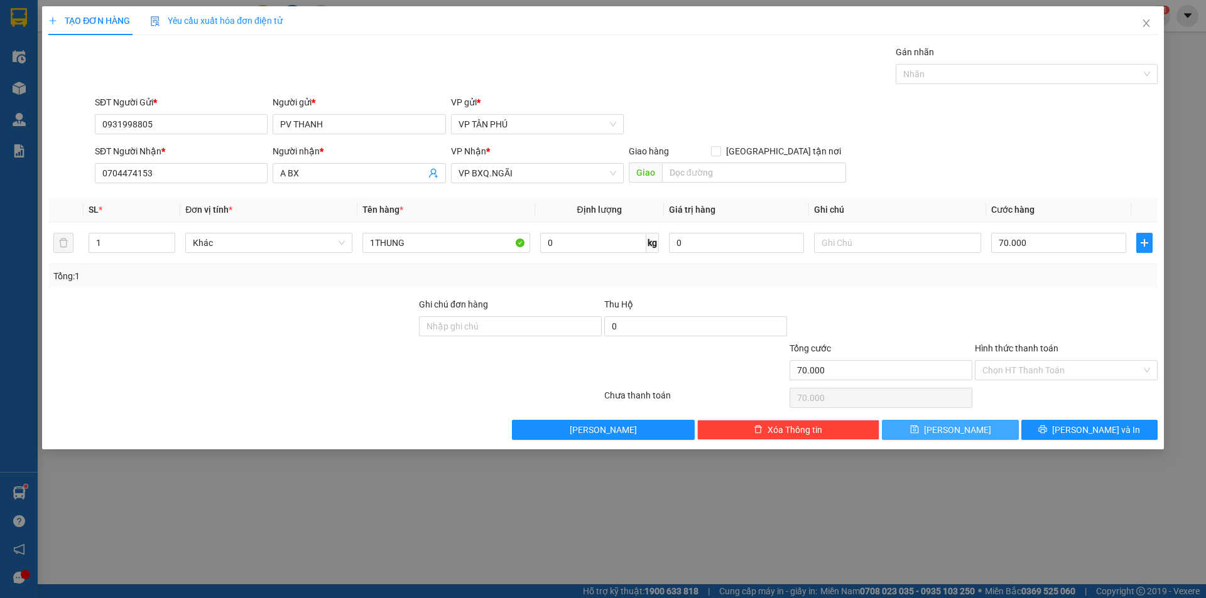
click at [981, 423] on button "[PERSON_NAME]" at bounding box center [950, 430] width 136 height 20
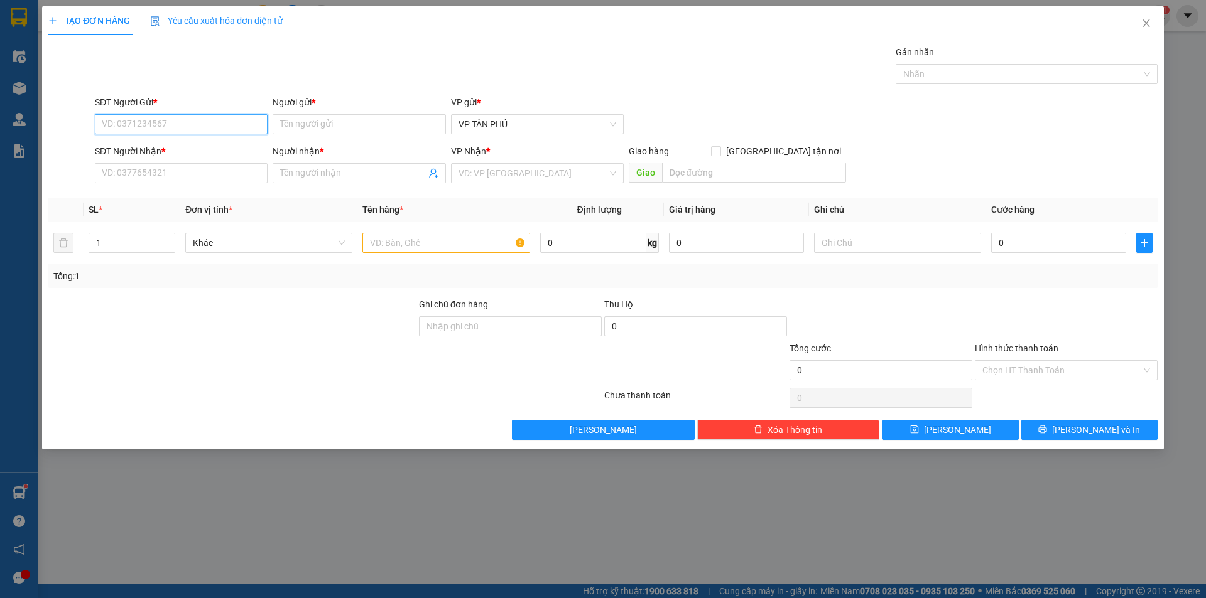
click at [169, 126] on input "SĐT Người Gửi *" at bounding box center [181, 124] width 173 height 20
click at [153, 148] on div "0931998805 - [PERSON_NAME]" at bounding box center [181, 150] width 158 height 14
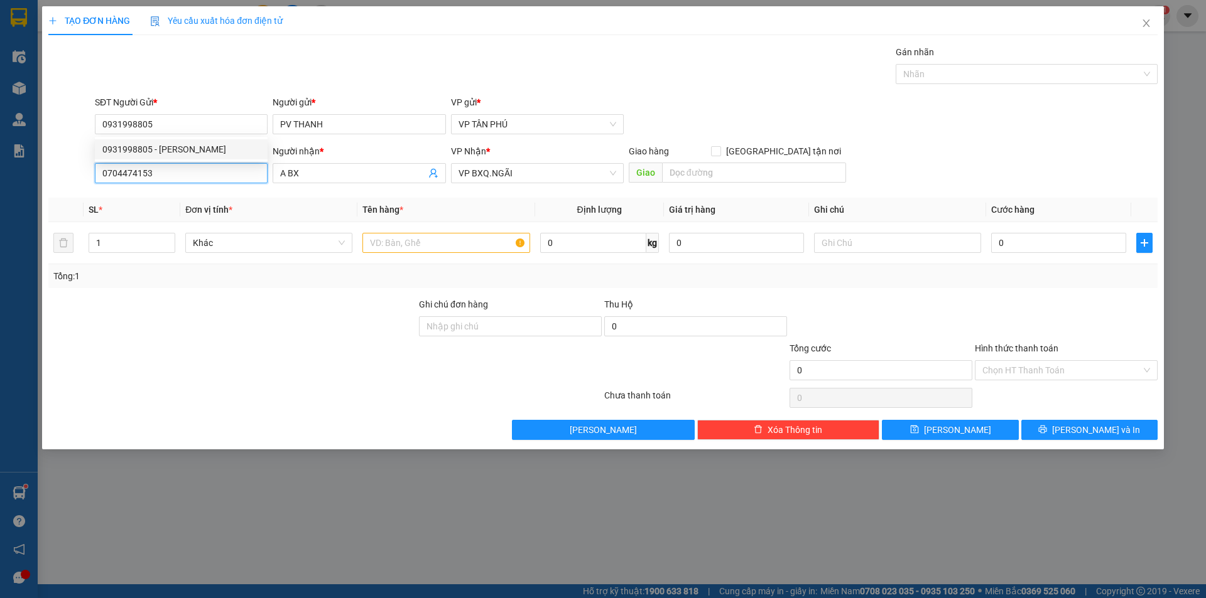
click at [174, 179] on input "0704474153" at bounding box center [181, 173] width 173 height 20
click at [173, 178] on input "0704474153" at bounding box center [181, 173] width 173 height 20
click at [178, 192] on div "0374682679 - HOANG SON HA" at bounding box center [181, 199] width 158 height 14
click at [418, 244] on input "text" at bounding box center [445, 243] width 167 height 20
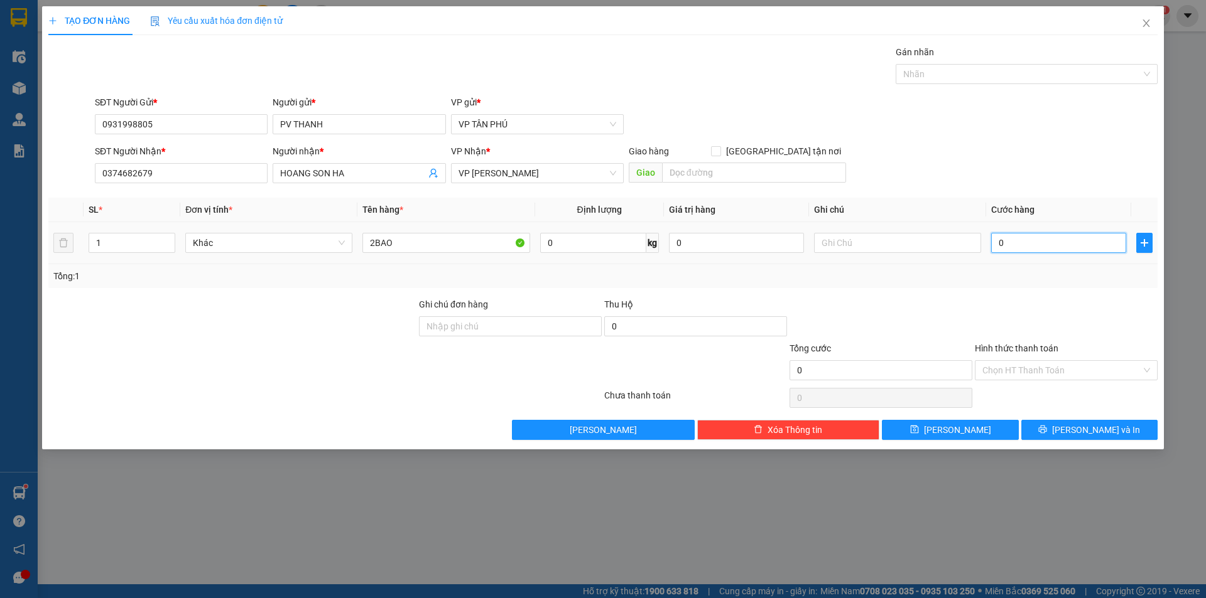
click at [1061, 242] on input "0" at bounding box center [1058, 243] width 135 height 20
click at [965, 421] on button "[PERSON_NAME]" at bounding box center [950, 430] width 136 height 20
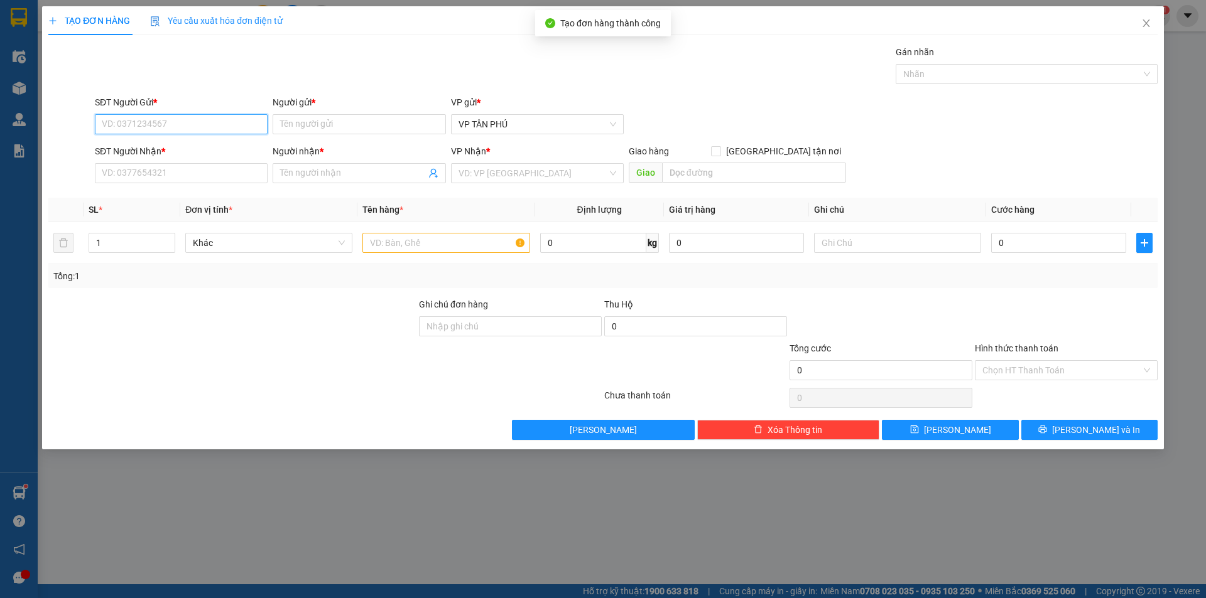
click at [225, 124] on input "SĐT Người Gửi *" at bounding box center [181, 124] width 173 height 20
click at [175, 146] on div "0931998805 - [PERSON_NAME]" at bounding box center [181, 150] width 158 height 14
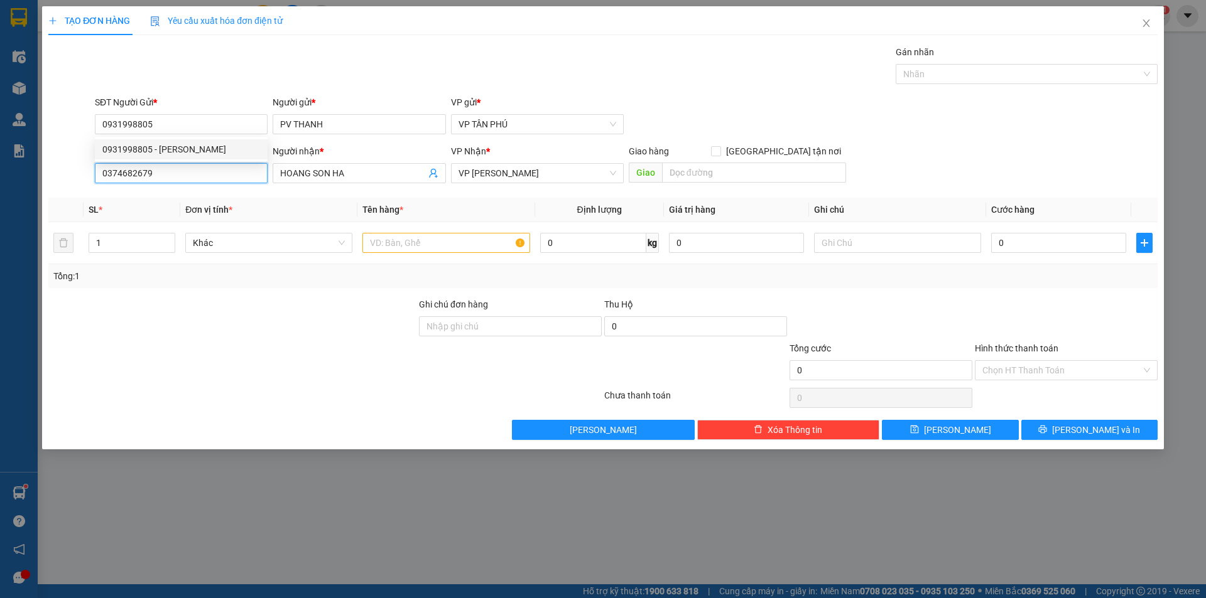
click at [192, 173] on input "0374682679" at bounding box center [181, 173] width 173 height 20
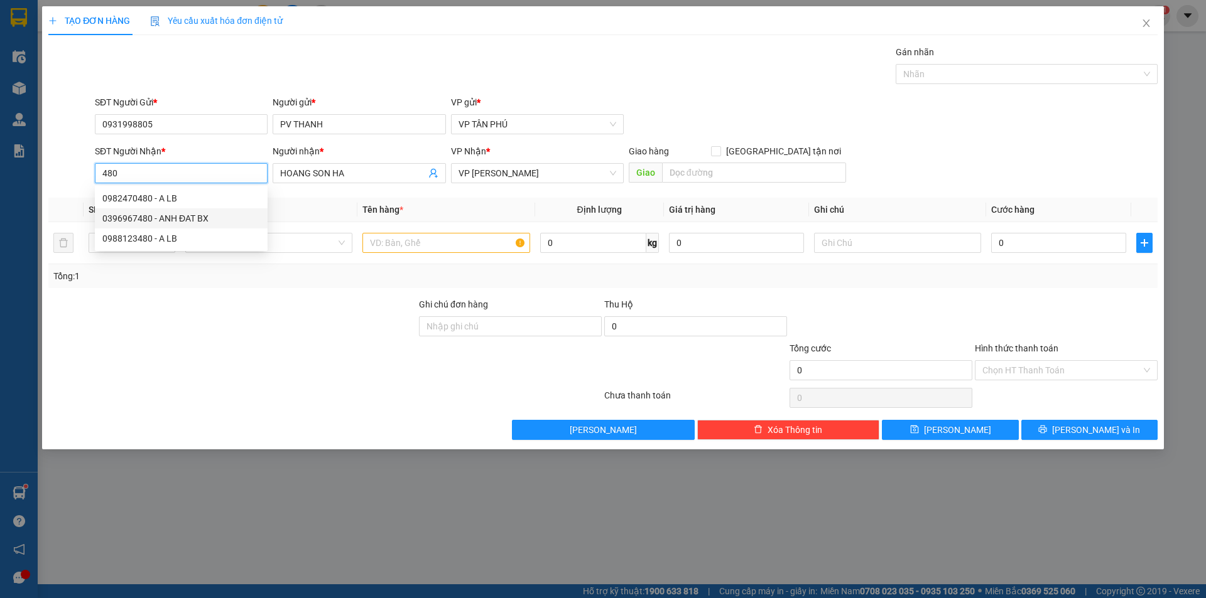
drag, startPoint x: 193, startPoint y: 219, endPoint x: 199, endPoint y: 211, distance: 9.8
click at [196, 218] on div "0396967480 - ANH ĐAT BX" at bounding box center [181, 219] width 158 height 14
click at [453, 233] on input "text" at bounding box center [445, 243] width 167 height 20
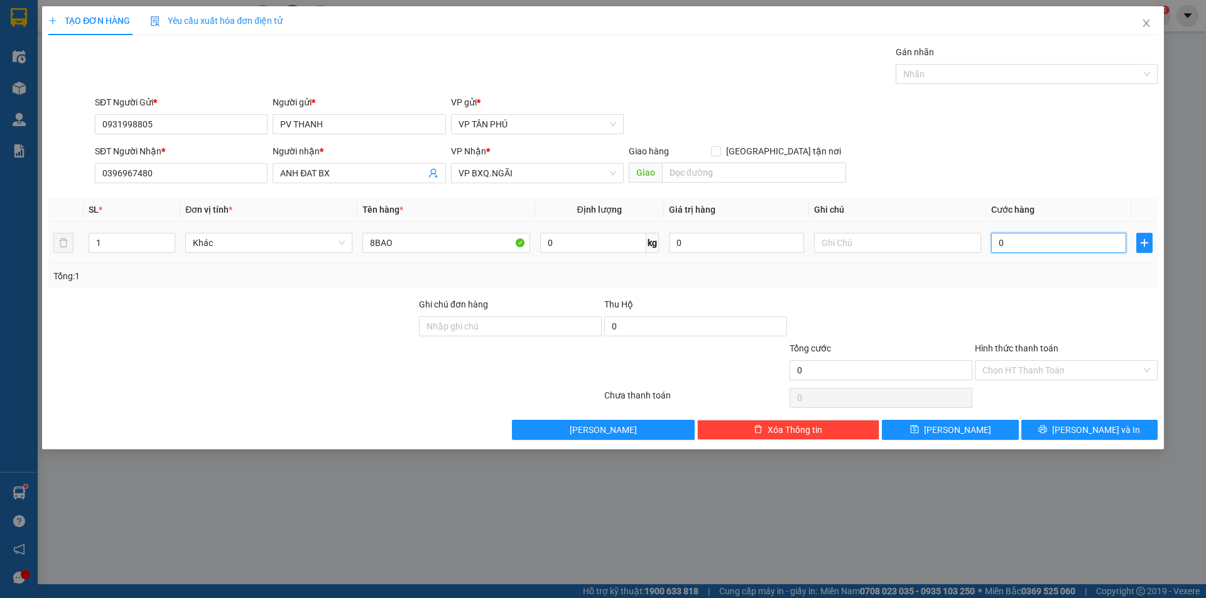
click at [1003, 240] on input "0" at bounding box center [1058, 243] width 135 height 20
click at [968, 430] on button "[PERSON_NAME]" at bounding box center [950, 430] width 136 height 20
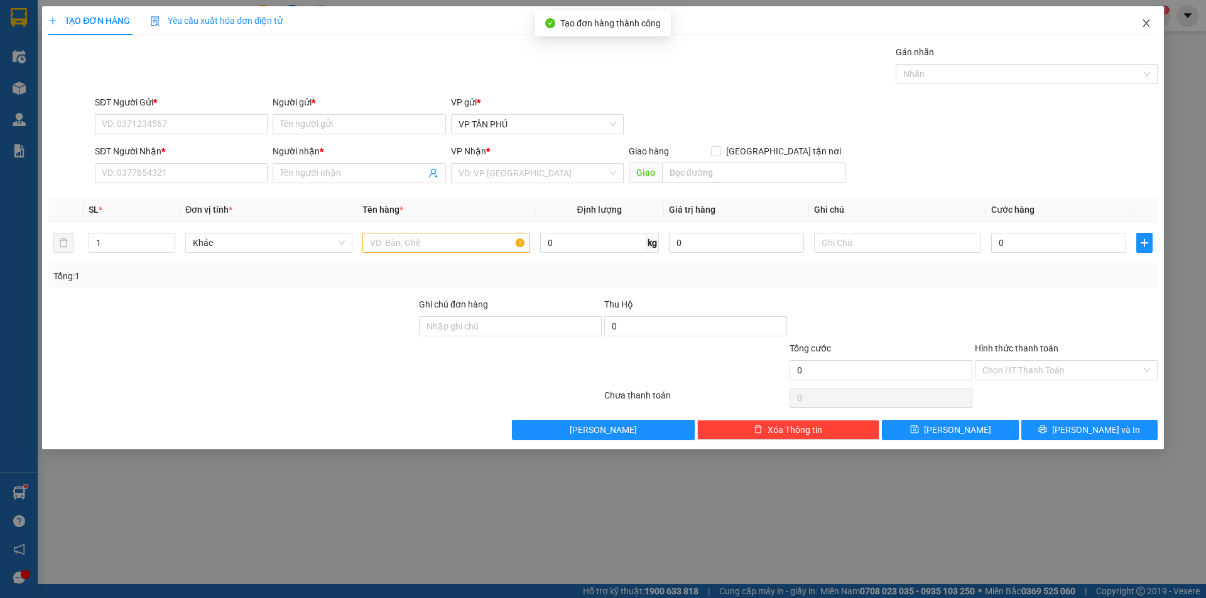
click at [1145, 22] on icon "close" at bounding box center [1146, 23] width 10 height 10
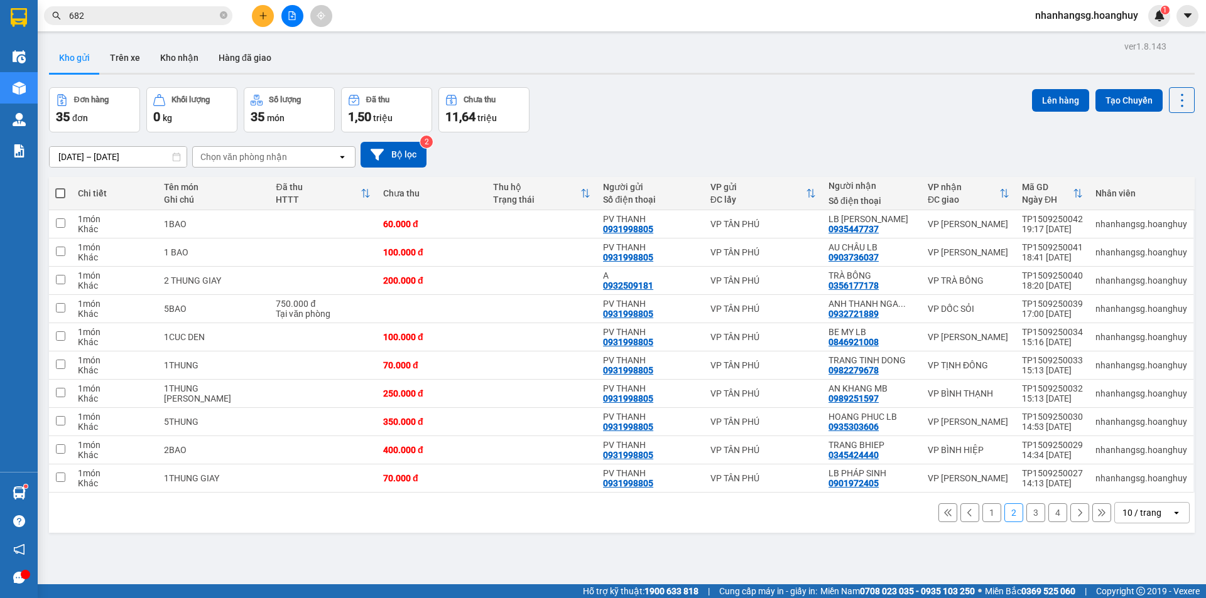
click at [61, 193] on span at bounding box center [60, 193] width 10 height 10
click at [60, 187] on input "checkbox" at bounding box center [60, 187] width 0 height 0
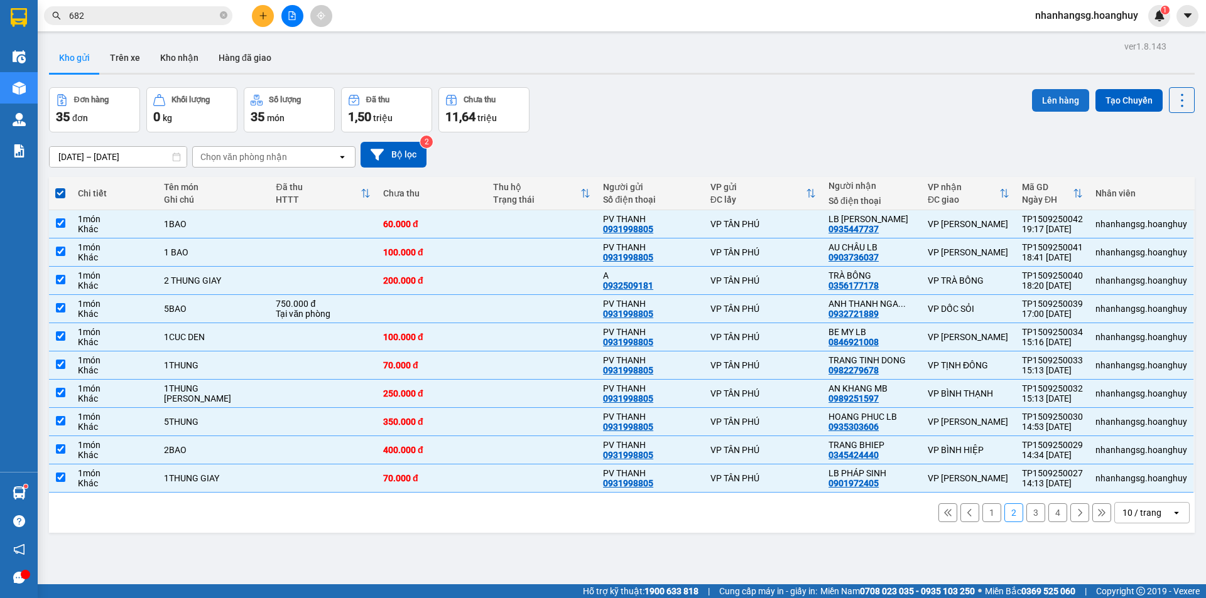
click at [1044, 100] on button "Lên hàng" at bounding box center [1060, 100] width 57 height 23
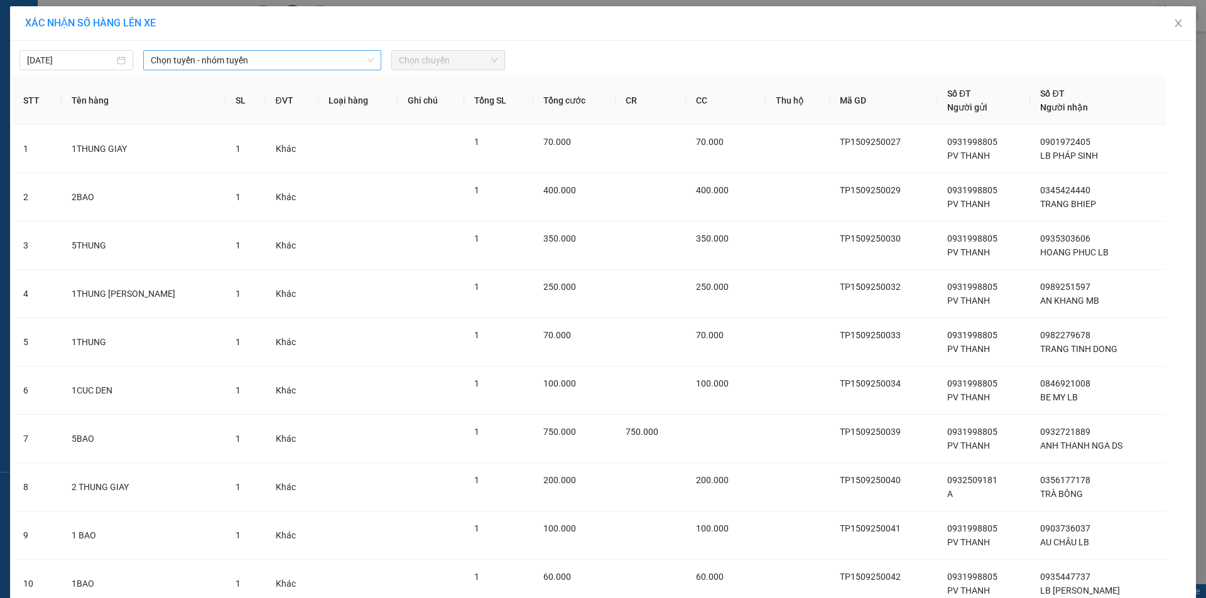
click at [231, 59] on span "Chọn tuyến - nhóm tuyến" at bounding box center [262, 60] width 223 height 19
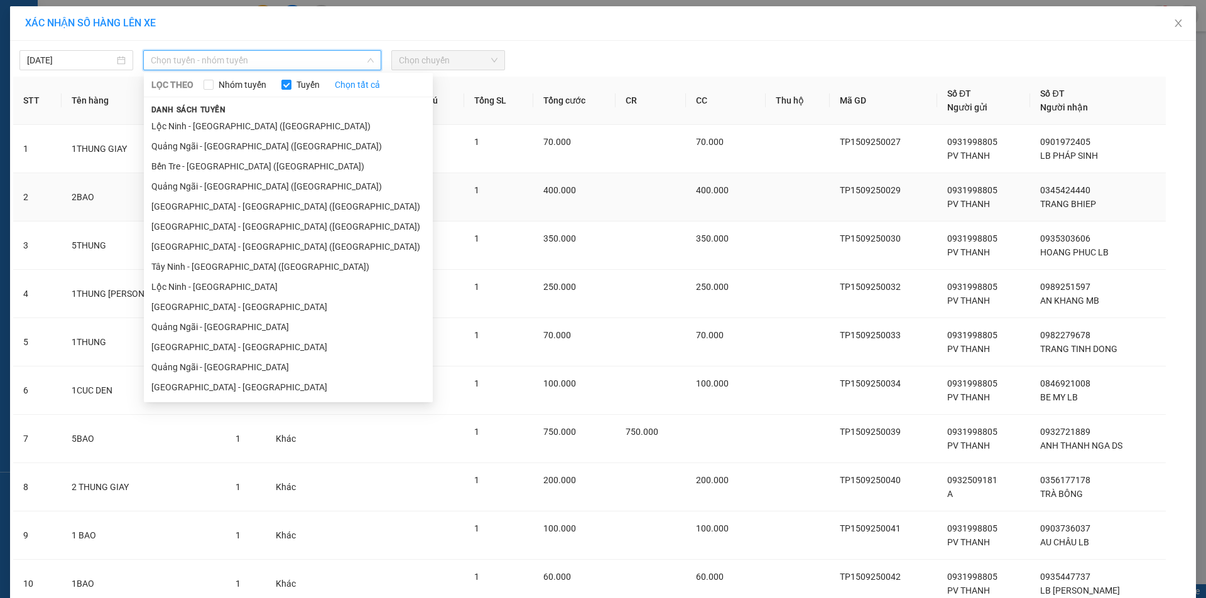
click at [193, 208] on li "[GEOGRAPHIC_DATA] - [GEOGRAPHIC_DATA] ([GEOGRAPHIC_DATA])" at bounding box center [288, 207] width 289 height 20
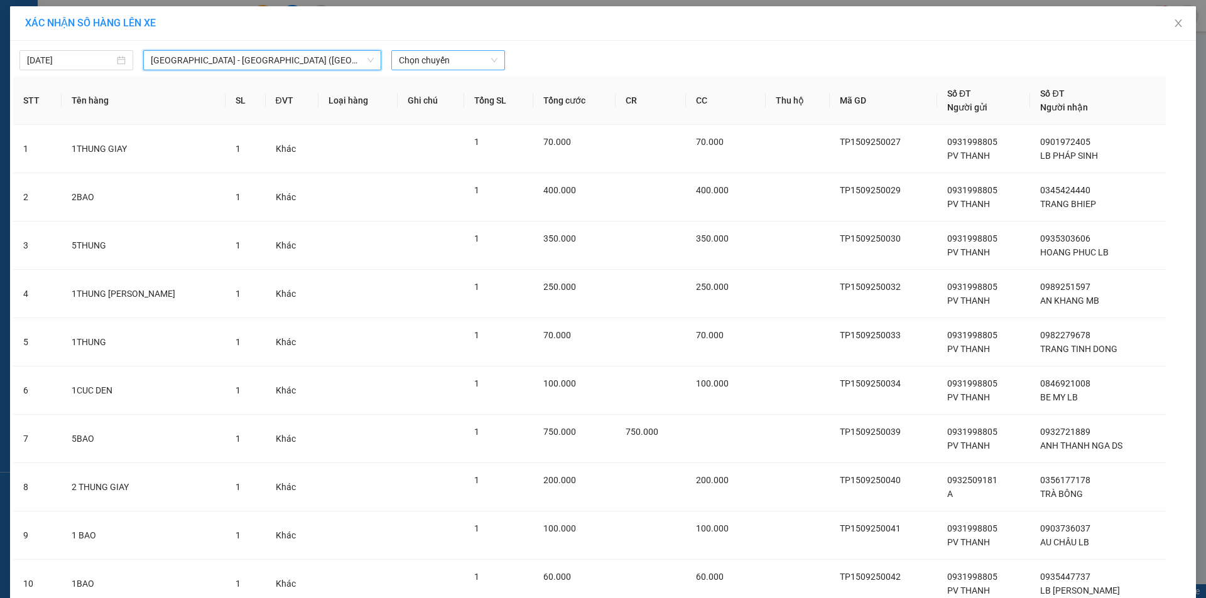
click at [418, 65] on span "Chọn chuyến" at bounding box center [448, 60] width 99 height 19
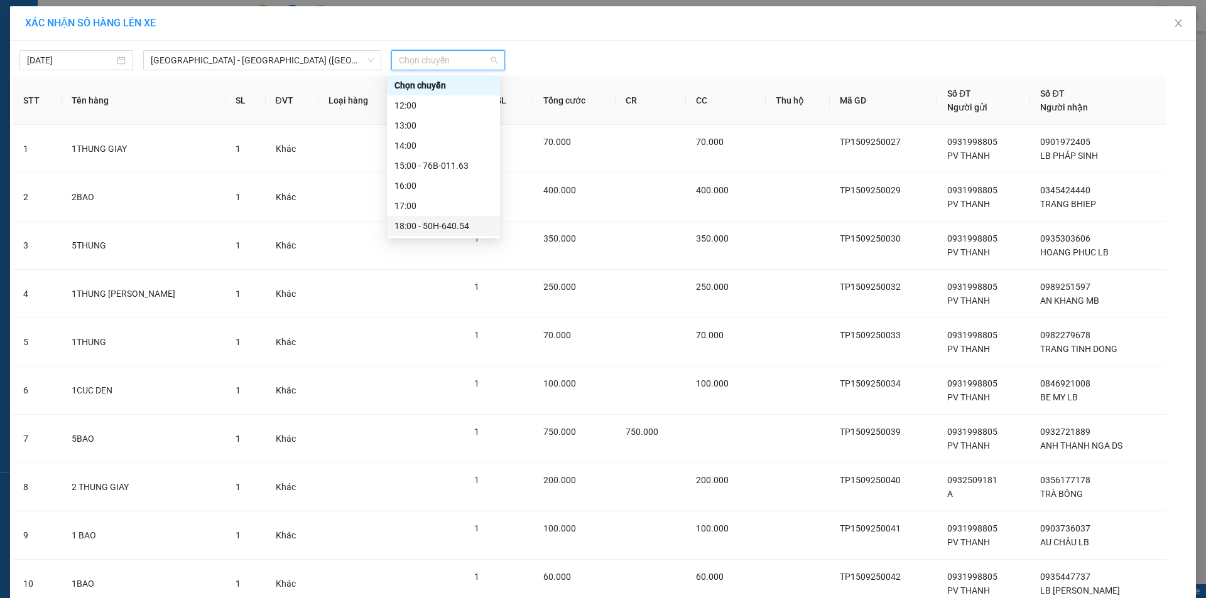
scroll to position [40, 0]
click at [435, 227] on div "20:00" at bounding box center [443, 226] width 98 height 14
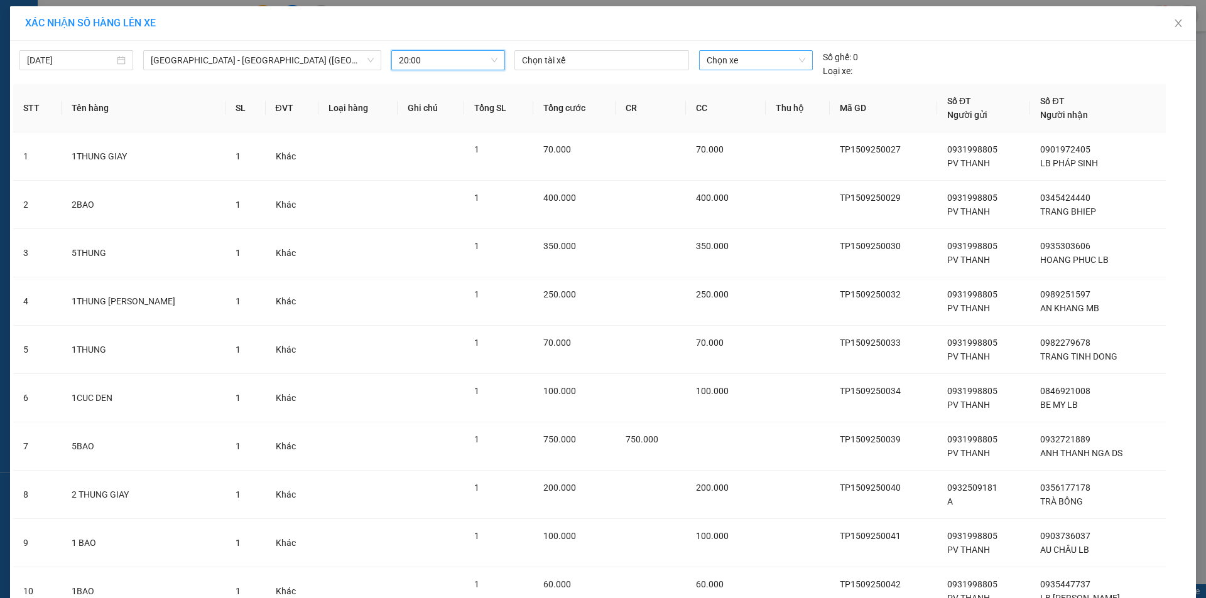
click at [707, 56] on span "Chọn xe" at bounding box center [756, 60] width 98 height 19
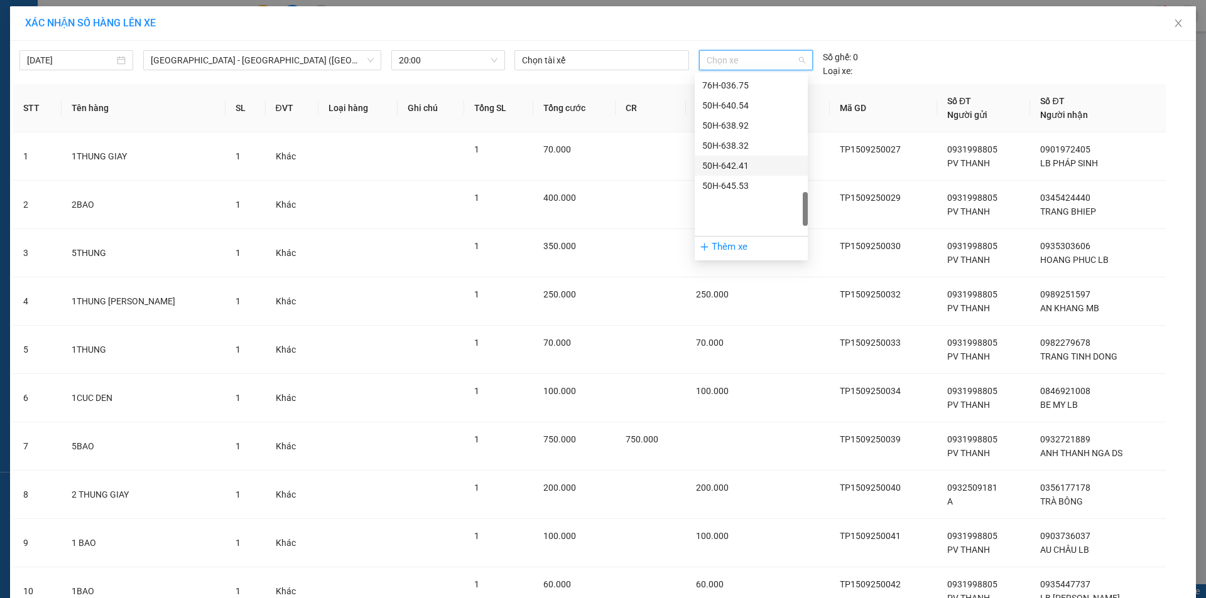
scroll to position [721, 0]
click at [735, 133] on div "51B-279.30" at bounding box center [751, 128] width 98 height 14
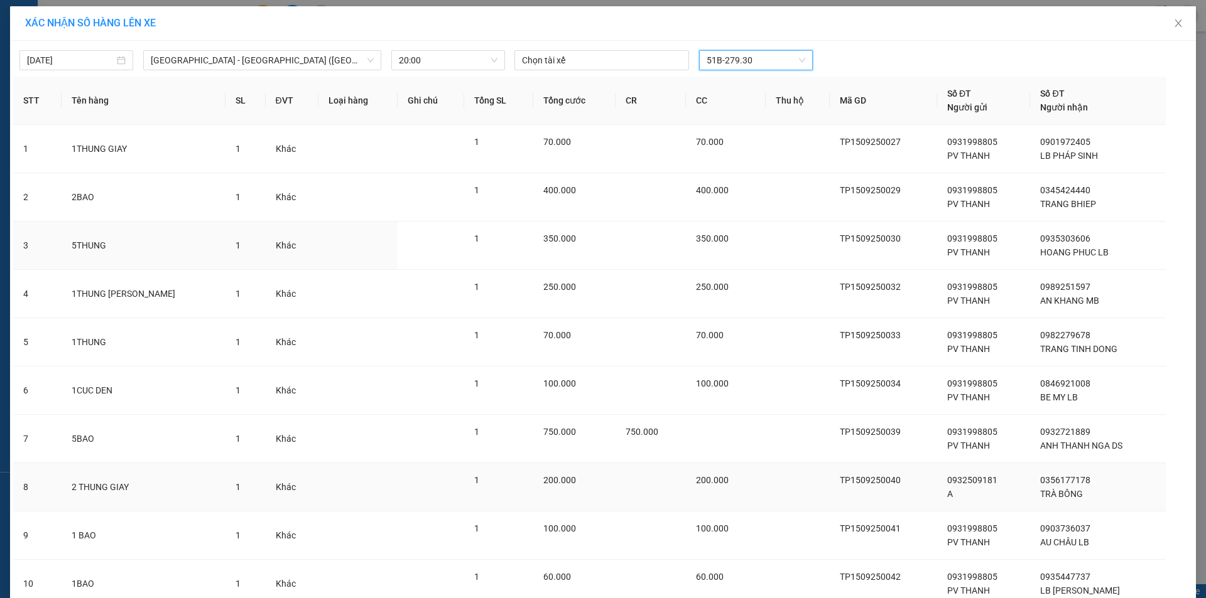
scroll to position [102, 0]
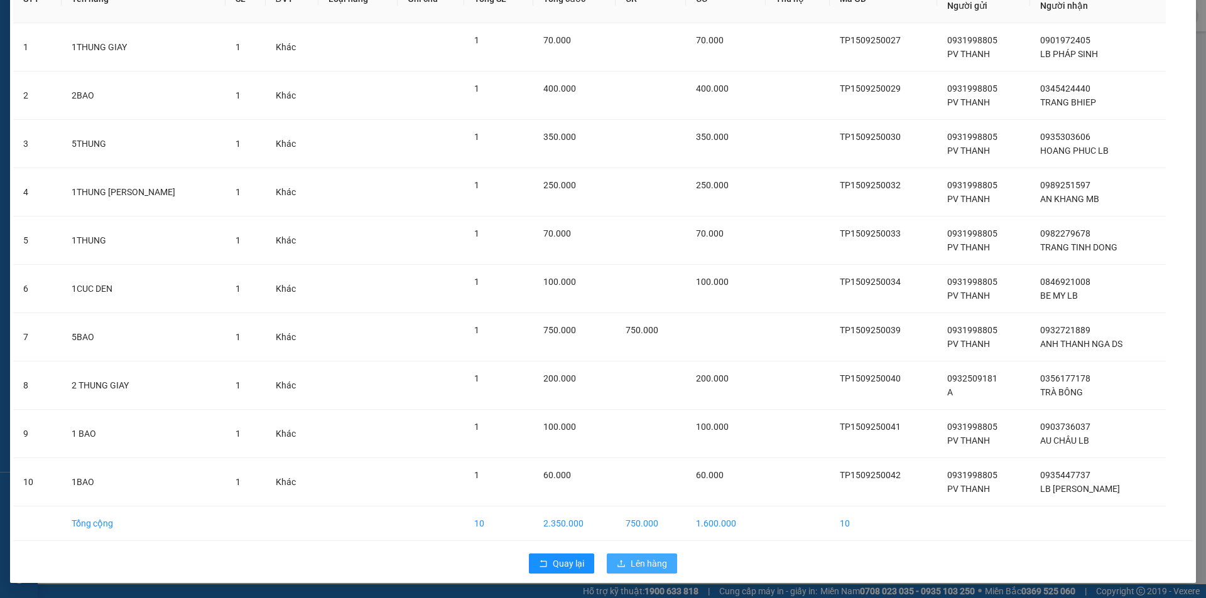
click at [634, 566] on span "Lên hàng" at bounding box center [649, 564] width 36 height 14
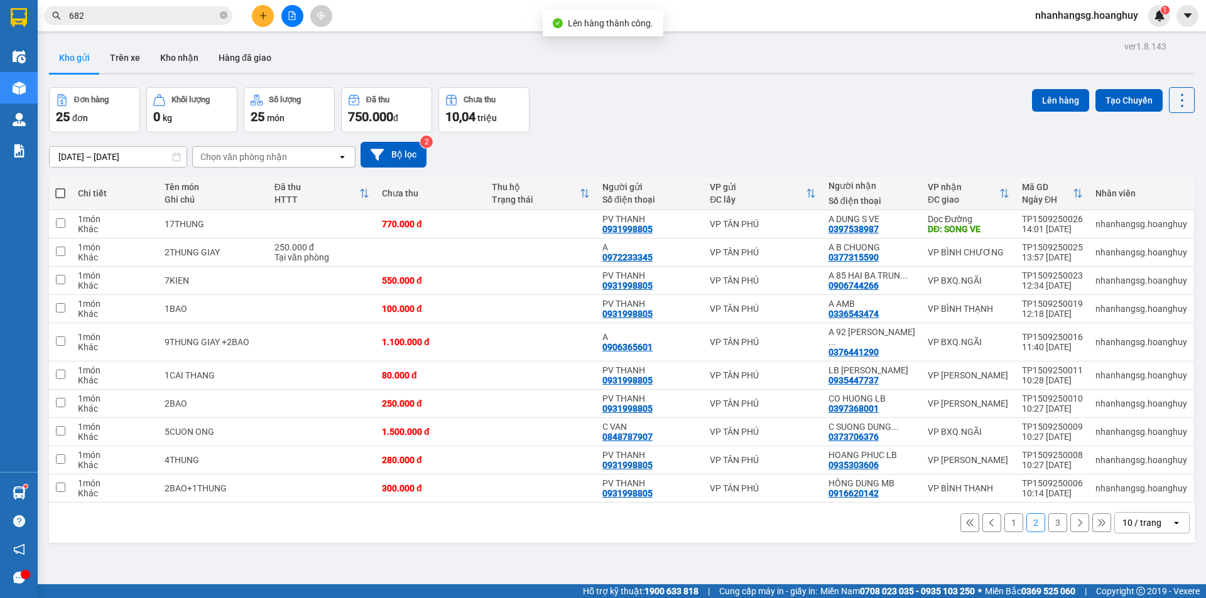
click at [57, 195] on span at bounding box center [60, 193] width 10 height 10
click at [60, 187] on input "checkbox" at bounding box center [60, 187] width 0 height 0
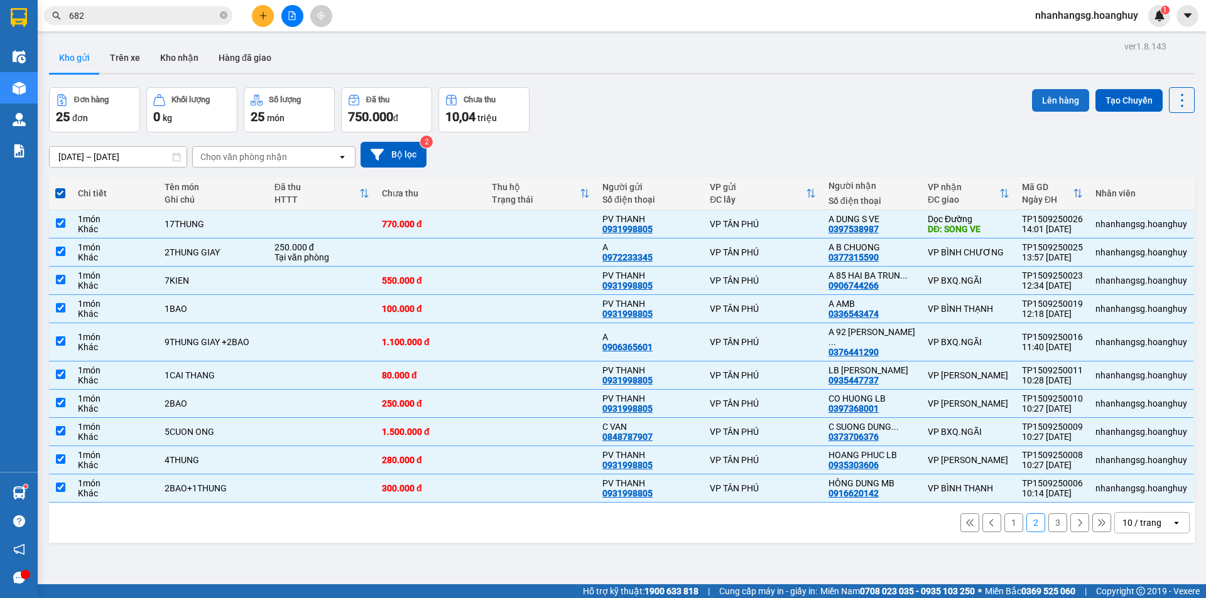
click at [1043, 96] on button "Lên hàng" at bounding box center [1060, 100] width 57 height 23
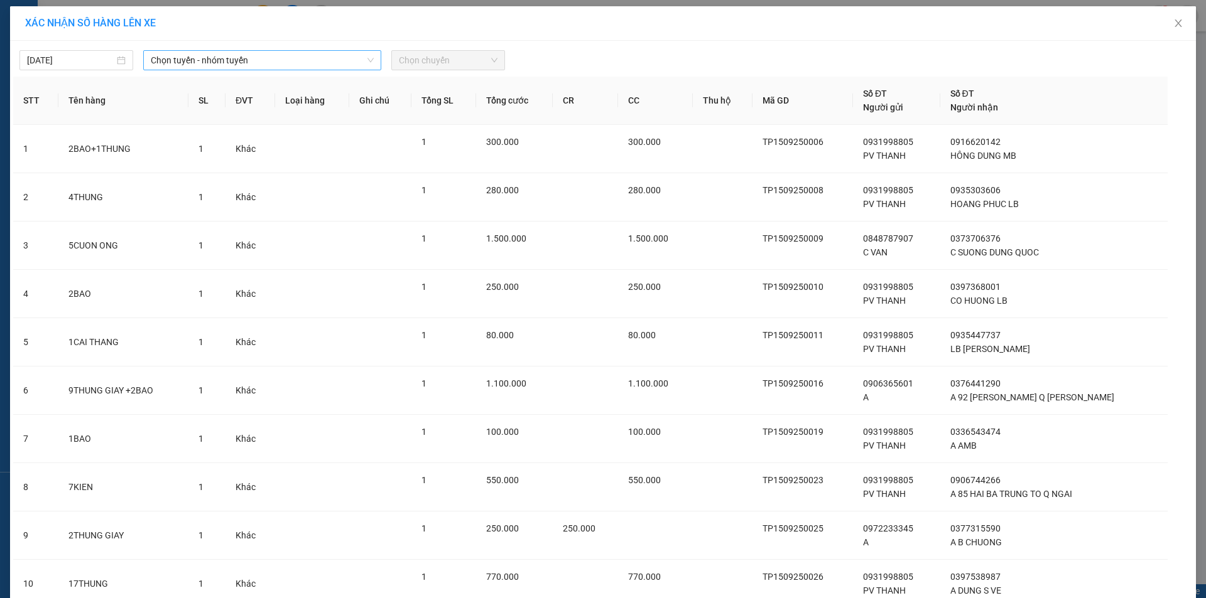
click at [227, 53] on span "Chọn tuyến - nhóm tuyến" at bounding box center [262, 60] width 223 height 19
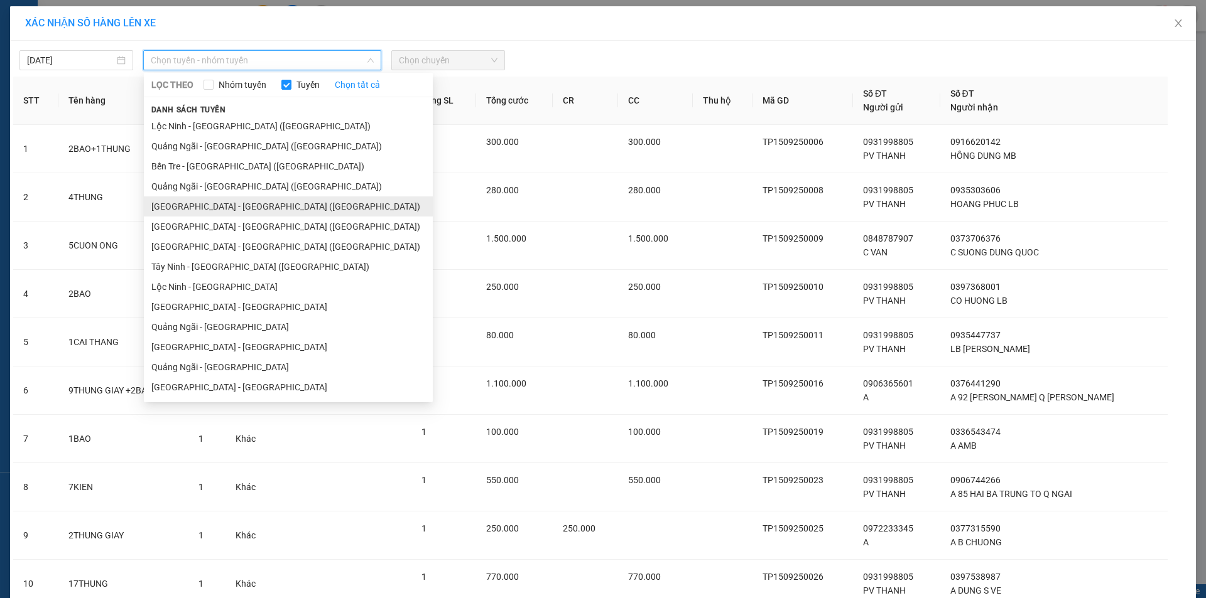
click at [214, 205] on li "[GEOGRAPHIC_DATA] - [GEOGRAPHIC_DATA] ([GEOGRAPHIC_DATA])" at bounding box center [288, 207] width 289 height 20
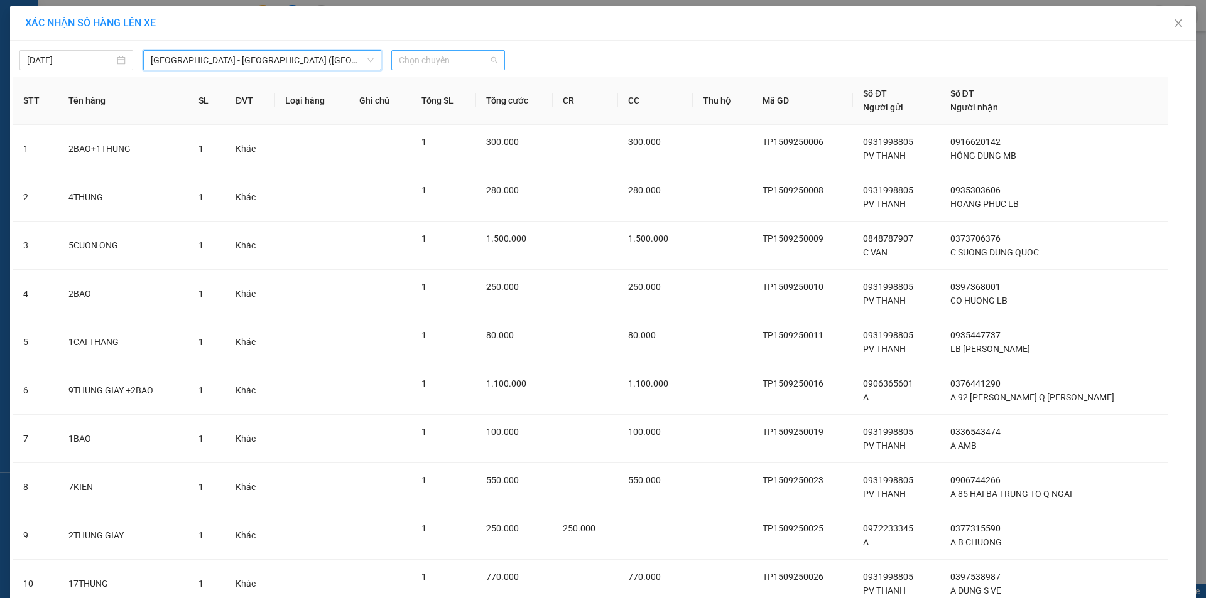
click at [415, 58] on span "Chọn chuyến" at bounding box center [448, 60] width 99 height 19
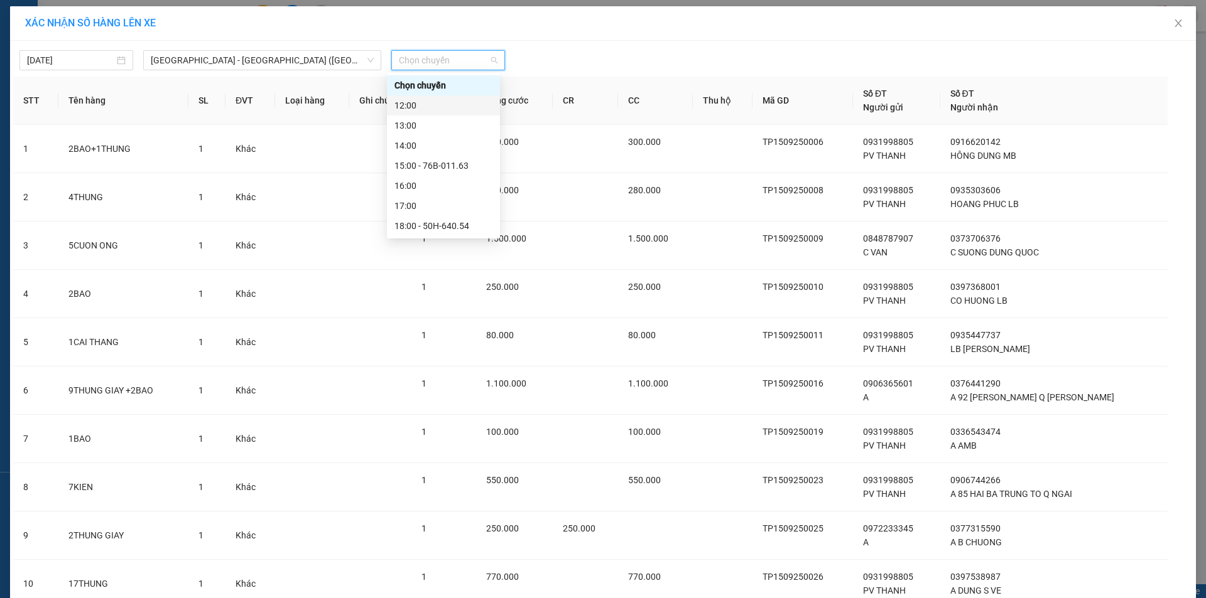
scroll to position [40, 0]
click at [447, 231] on div "20:00 - 51B-279.30" at bounding box center [443, 226] width 98 height 14
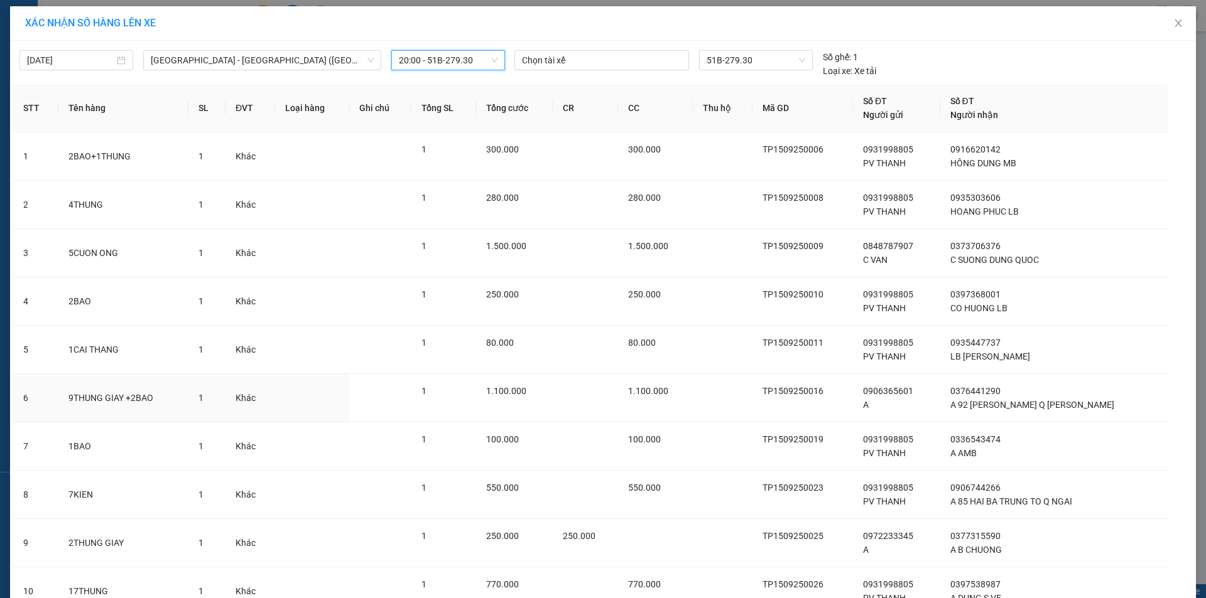
scroll to position [109, 0]
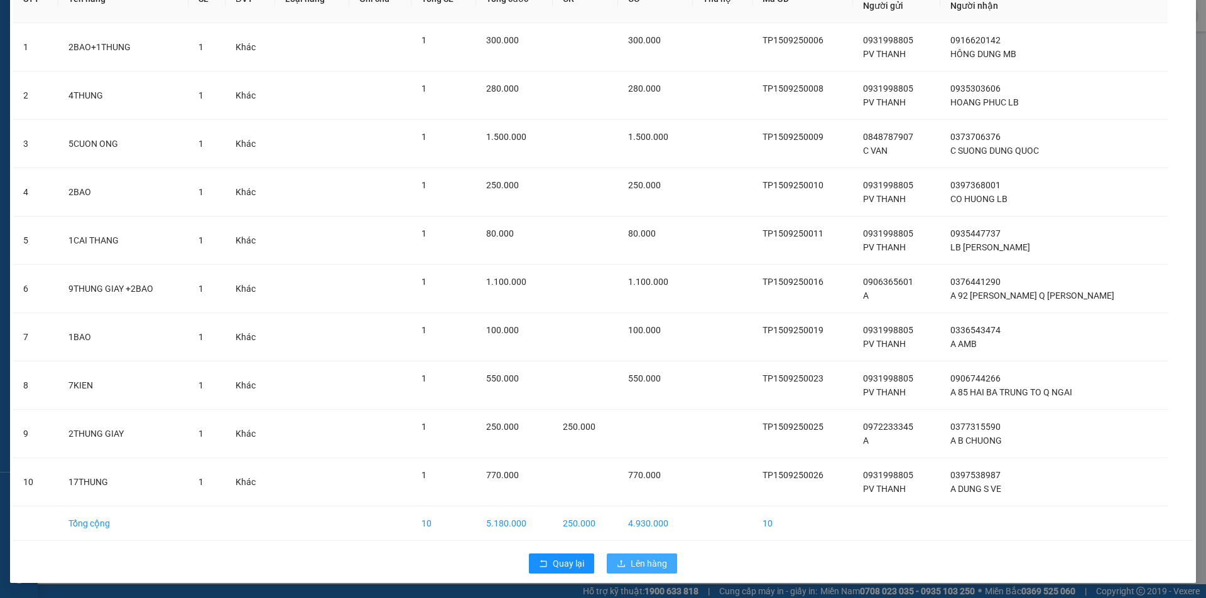
click at [637, 571] on button "Lên hàng" at bounding box center [642, 564] width 70 height 20
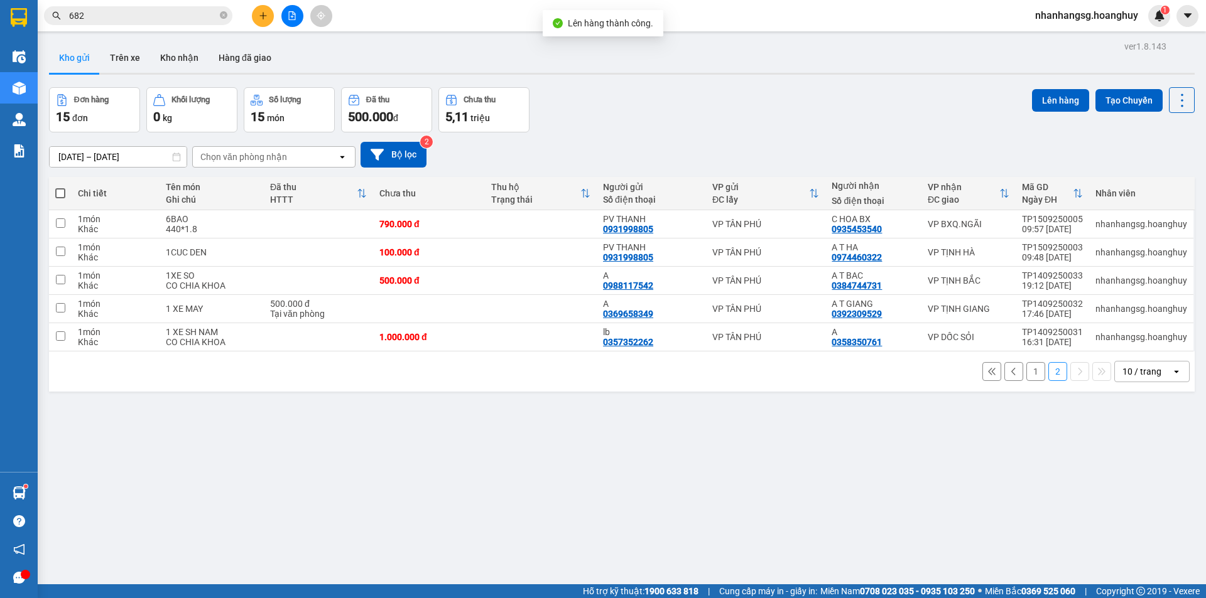
click at [57, 192] on span at bounding box center [60, 193] width 10 height 10
click at [60, 187] on input "checkbox" at bounding box center [60, 187] width 0 height 0
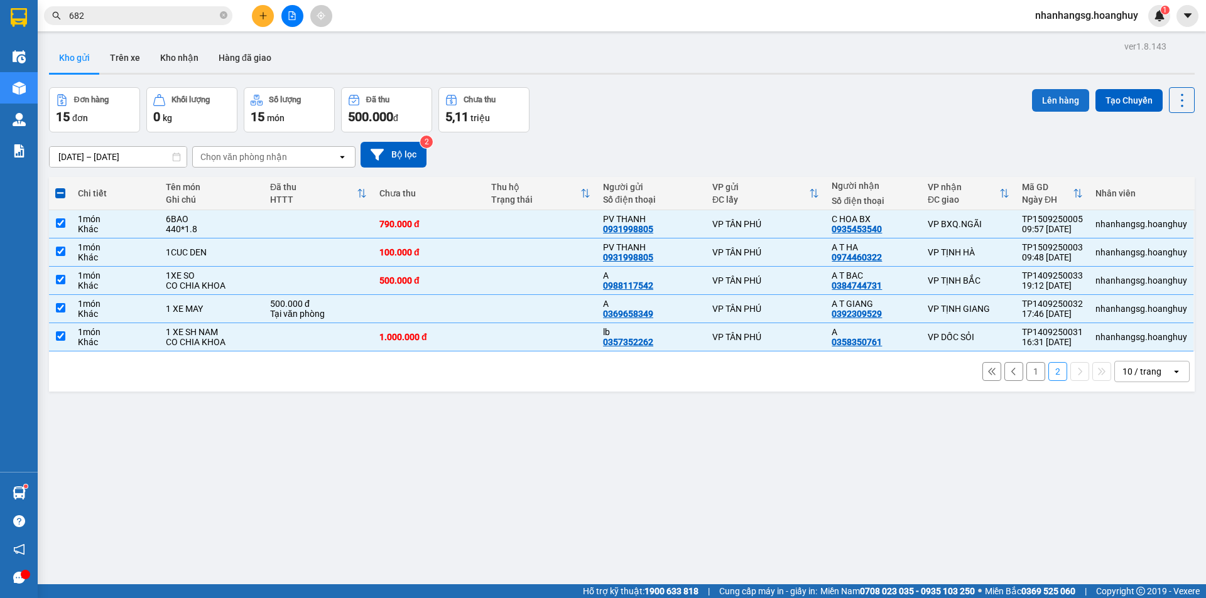
click at [1046, 95] on button "Lên hàng" at bounding box center [1060, 100] width 57 height 23
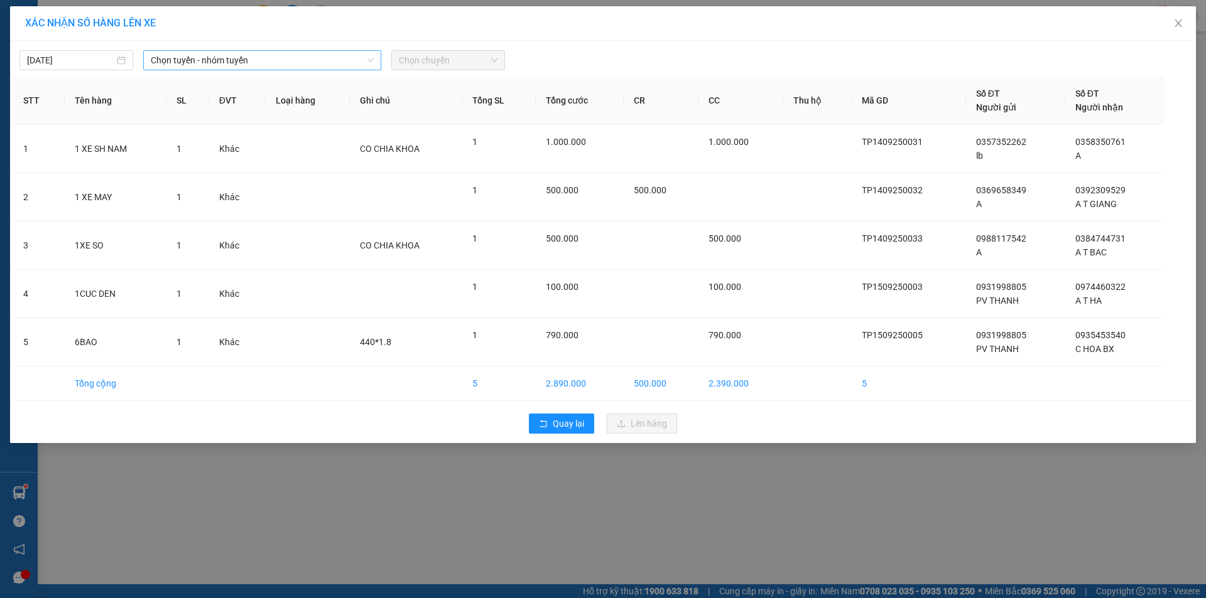
click at [192, 58] on span "Chọn tuyến - nhóm tuyến" at bounding box center [262, 60] width 223 height 19
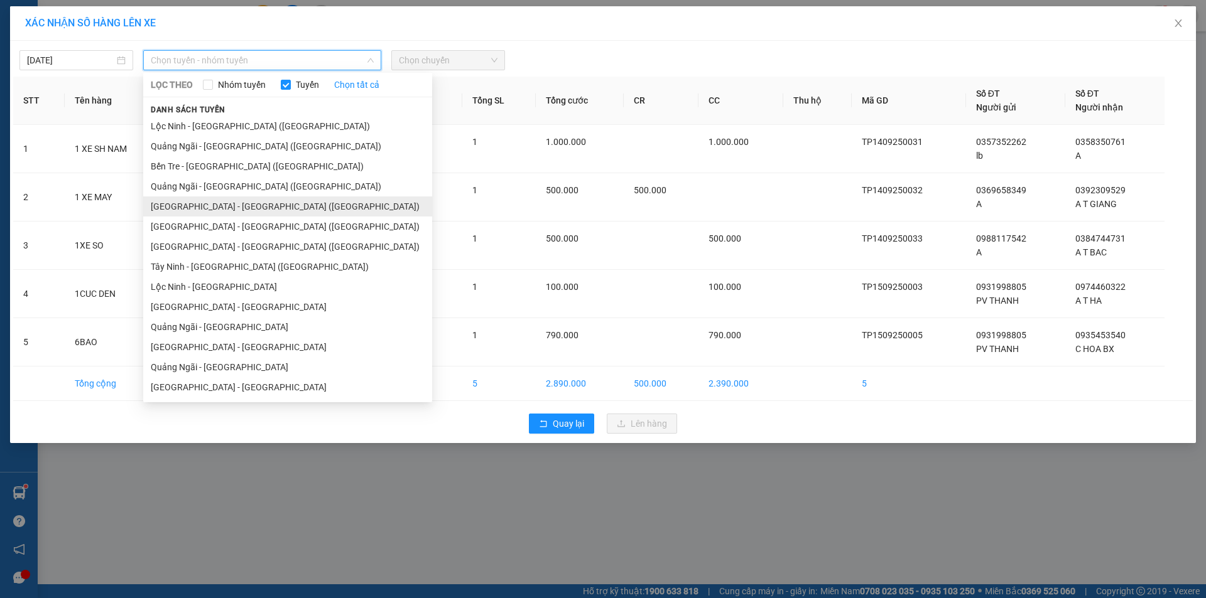
click at [190, 207] on li "[GEOGRAPHIC_DATA] - [GEOGRAPHIC_DATA] ([GEOGRAPHIC_DATA])" at bounding box center [287, 207] width 289 height 20
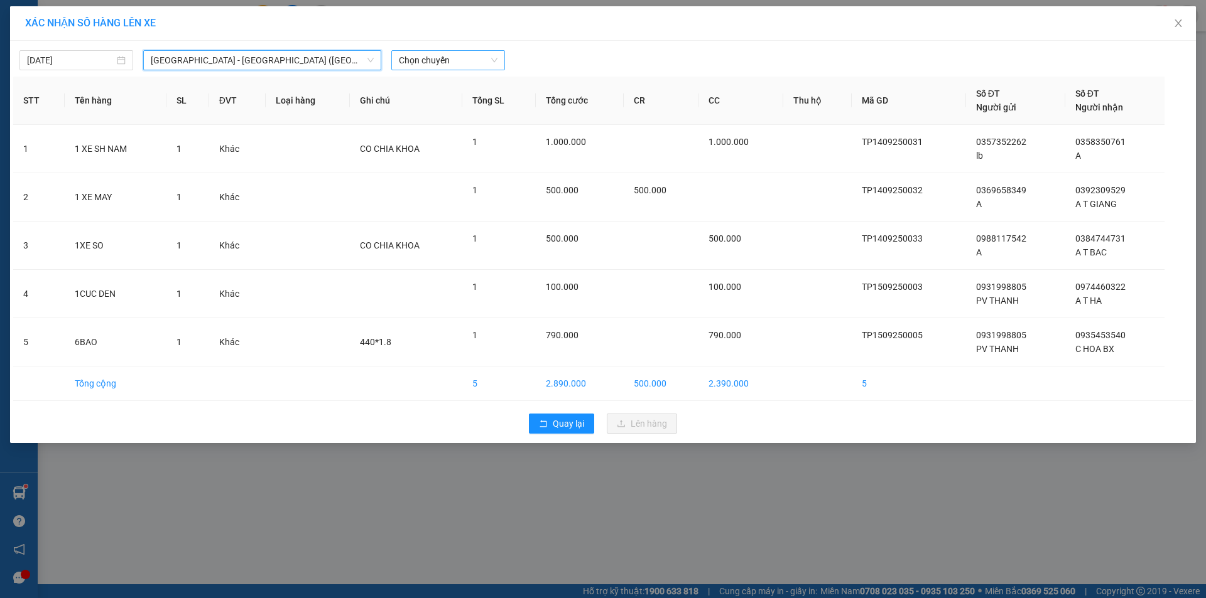
click at [430, 60] on span "Chọn chuyến" at bounding box center [448, 60] width 99 height 19
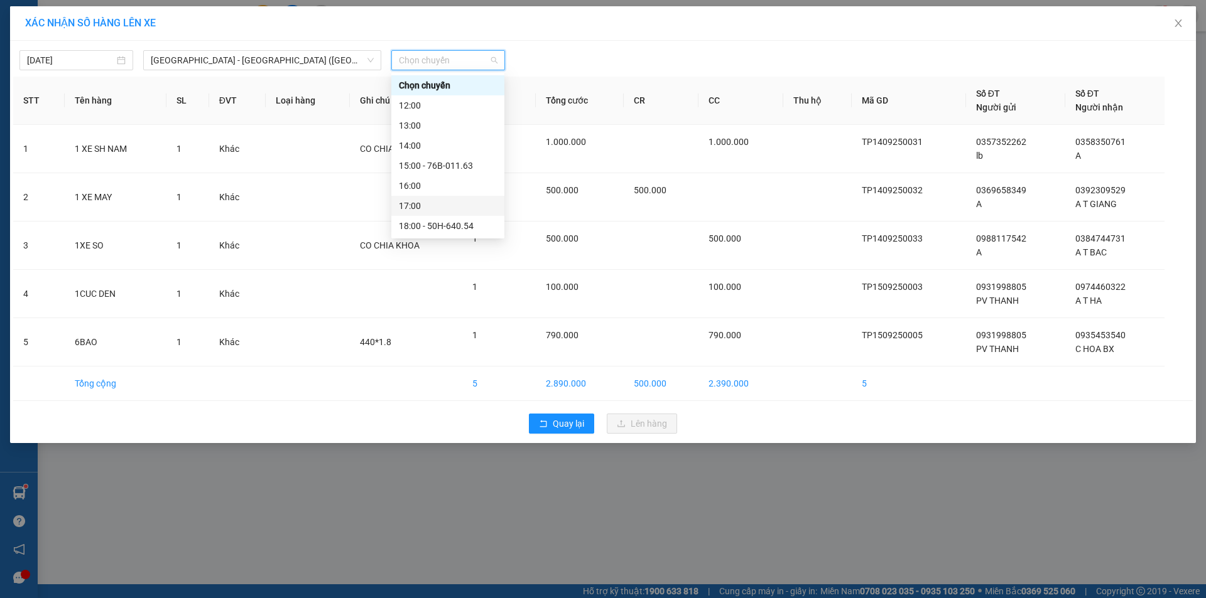
scroll to position [40, 0]
click at [463, 224] on div "20:00 - 51B-279.30" at bounding box center [448, 226] width 98 height 14
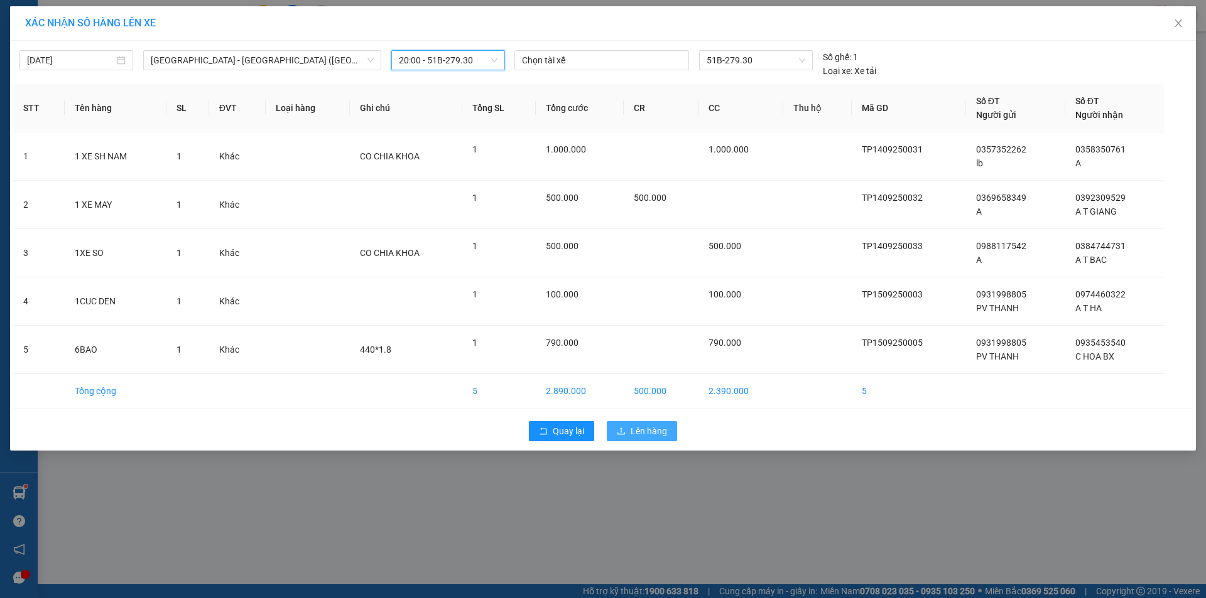
click at [629, 426] on button "Lên hàng" at bounding box center [642, 431] width 70 height 20
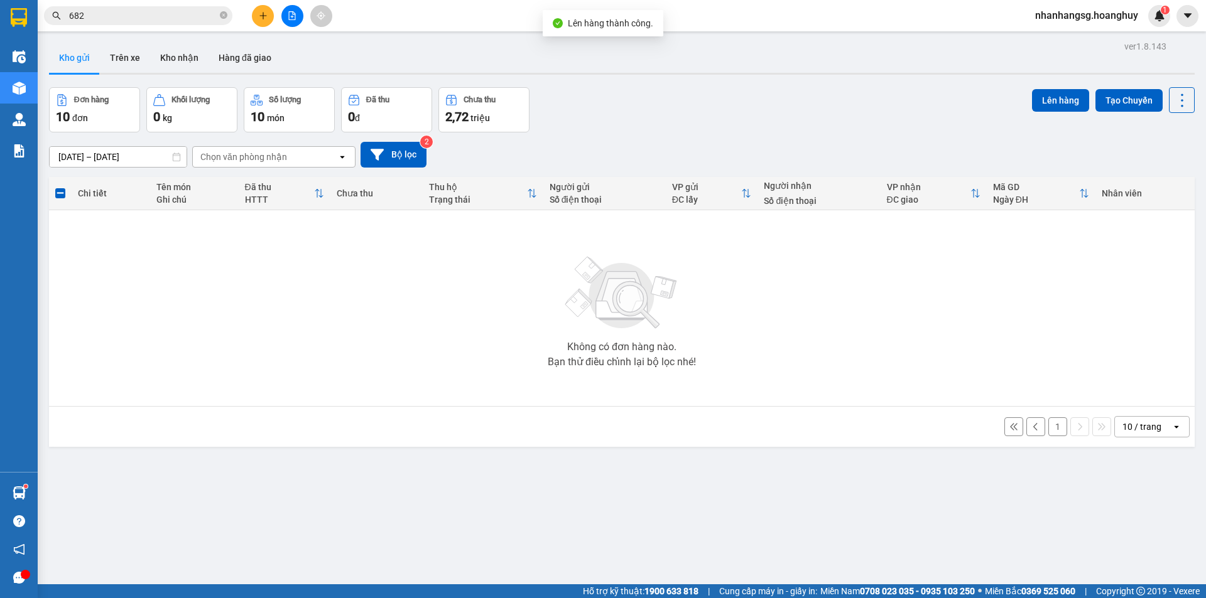
click at [1048, 423] on button "1" at bounding box center [1057, 427] width 19 height 19
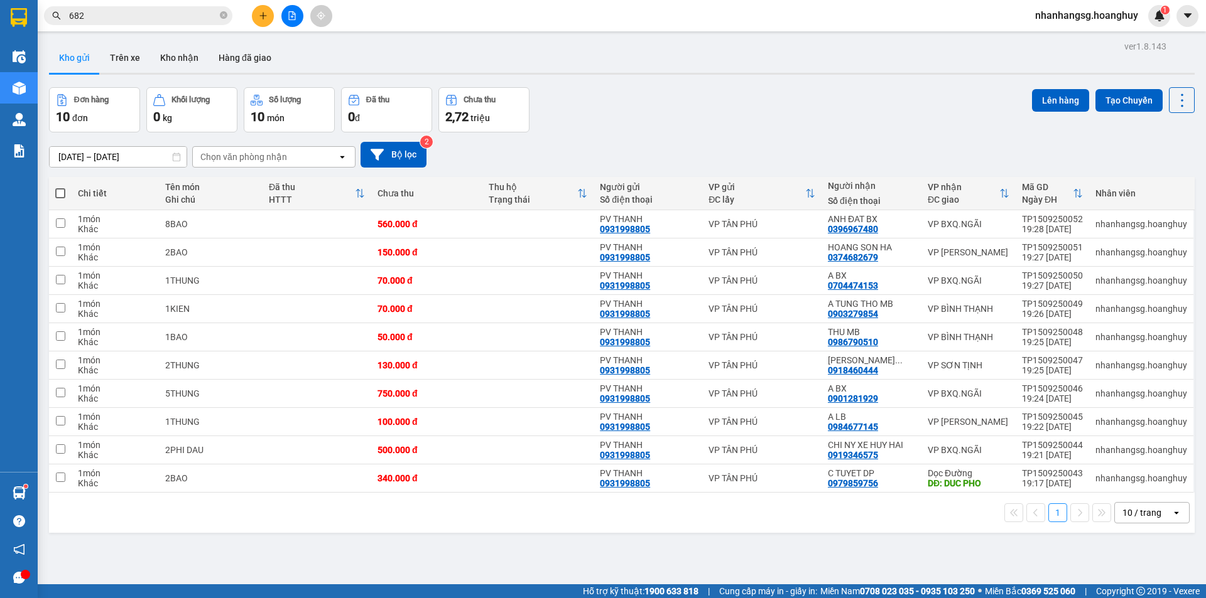
click at [57, 187] on label at bounding box center [60, 193] width 10 height 13
click at [60, 187] on input "checkbox" at bounding box center [60, 187] width 0 height 0
click at [57, 187] on label at bounding box center [60, 193] width 10 height 13
click at [60, 187] on input "checkbox" at bounding box center [60, 187] width 0 height 0
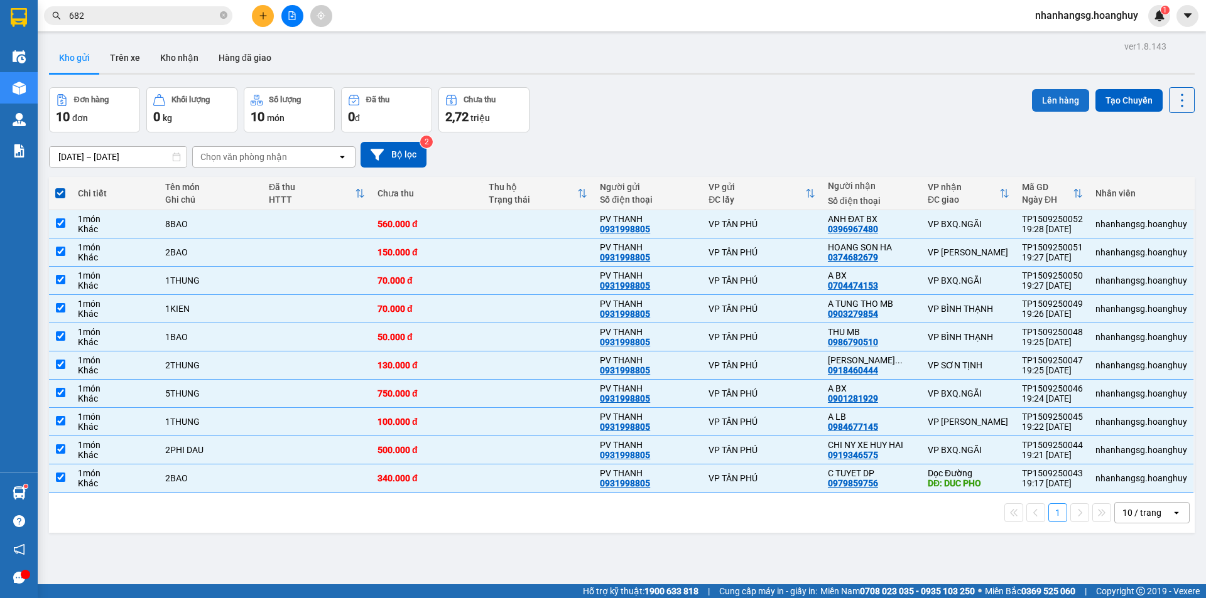
click at [1060, 99] on button "Lên hàng" at bounding box center [1060, 100] width 57 height 23
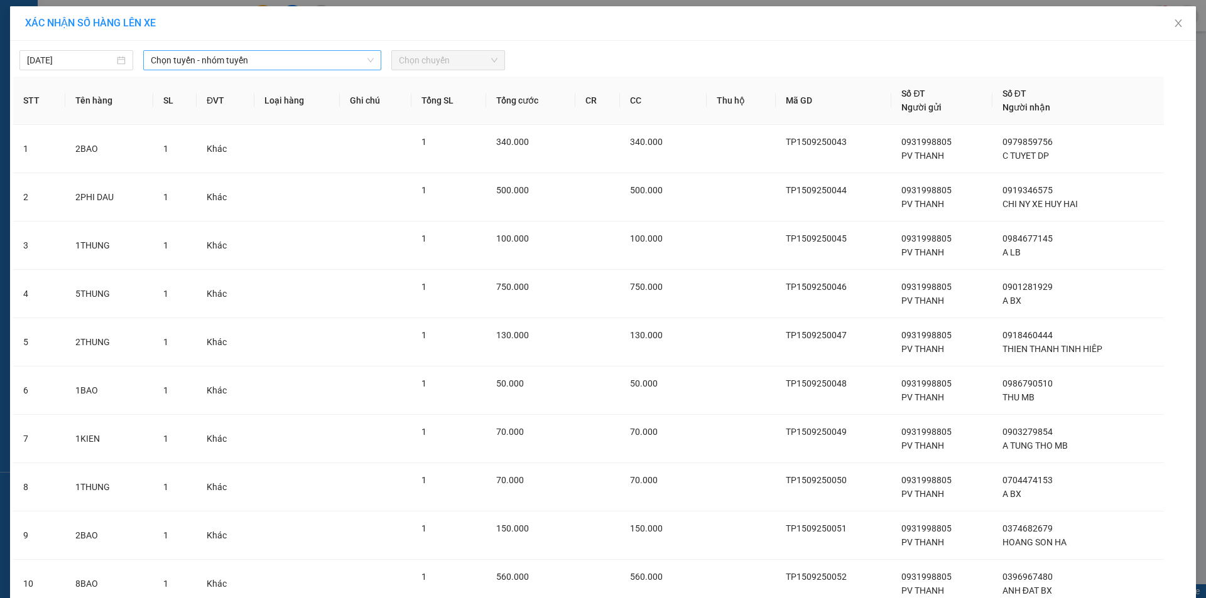
click at [184, 54] on span "Chọn tuyến - nhóm tuyến" at bounding box center [262, 60] width 223 height 19
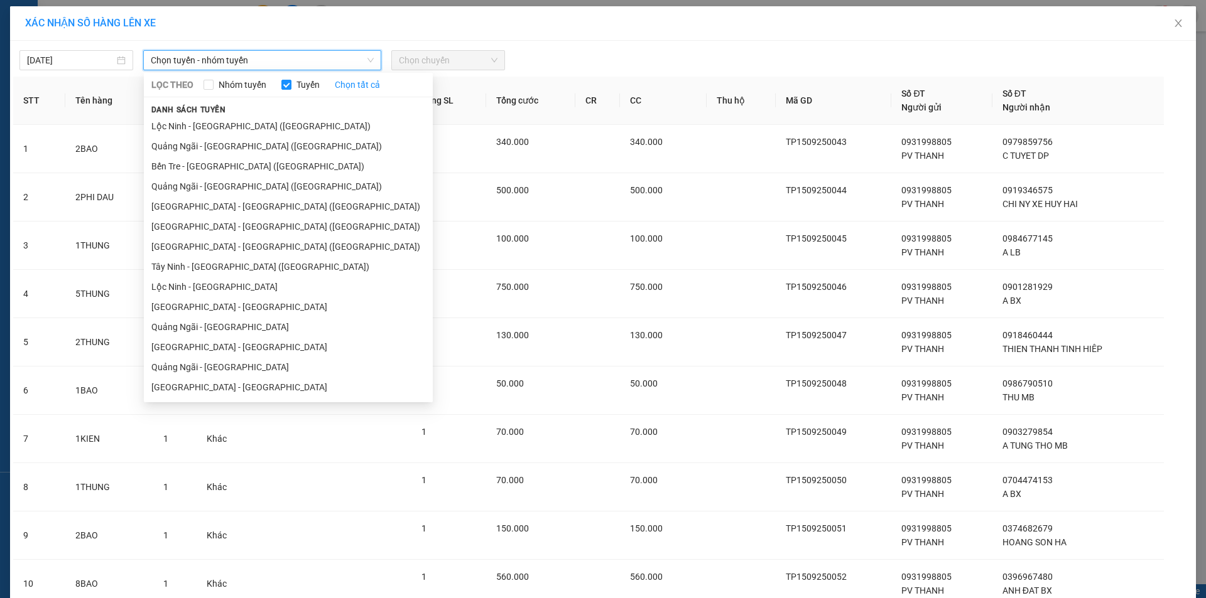
click at [184, 54] on span "Chọn tuyến - nhóm tuyến" at bounding box center [262, 60] width 223 height 19
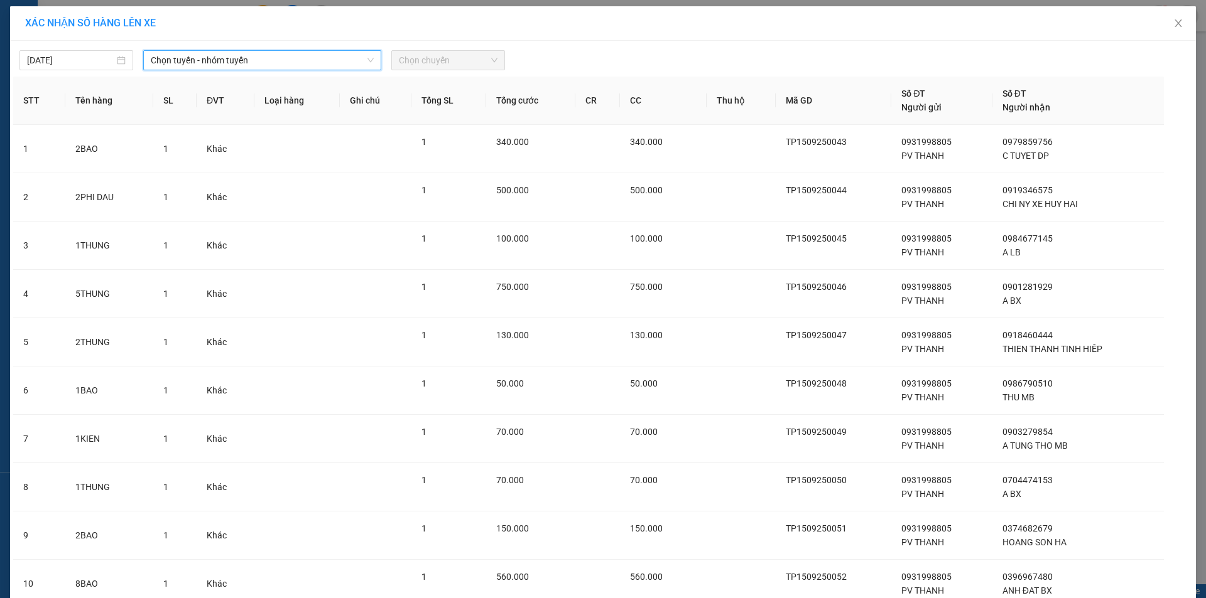
click at [182, 58] on span "Chọn tuyến - nhóm tuyến" at bounding box center [262, 60] width 223 height 19
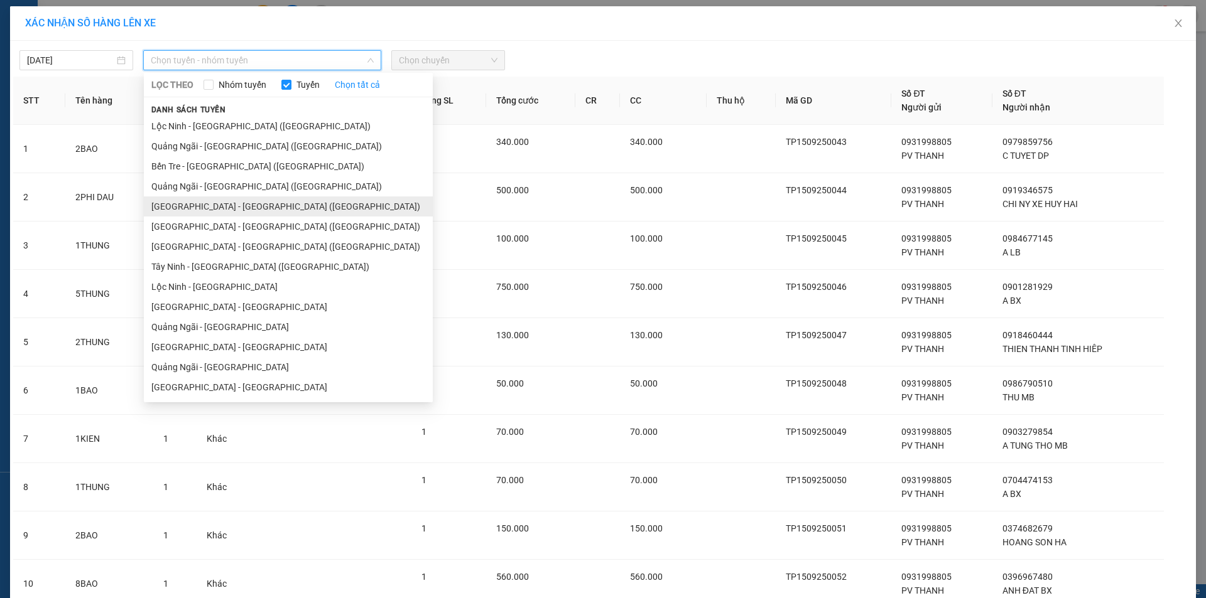
click at [170, 207] on li "[GEOGRAPHIC_DATA] - [GEOGRAPHIC_DATA] ([GEOGRAPHIC_DATA])" at bounding box center [288, 207] width 289 height 20
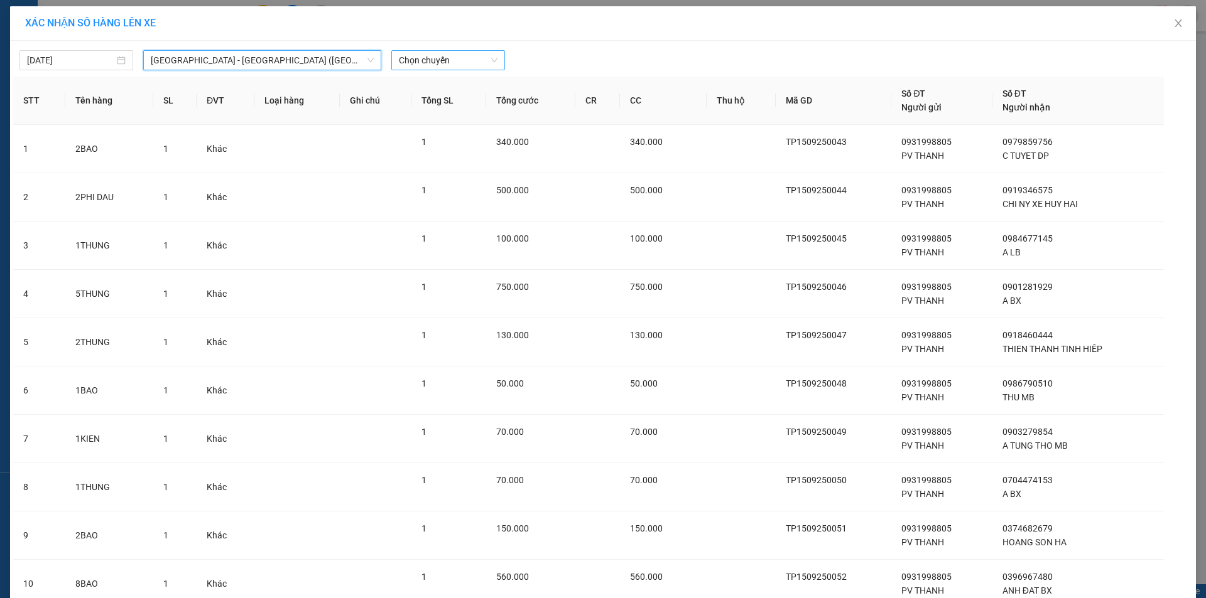
click at [432, 62] on span "Chọn chuyến" at bounding box center [448, 60] width 99 height 19
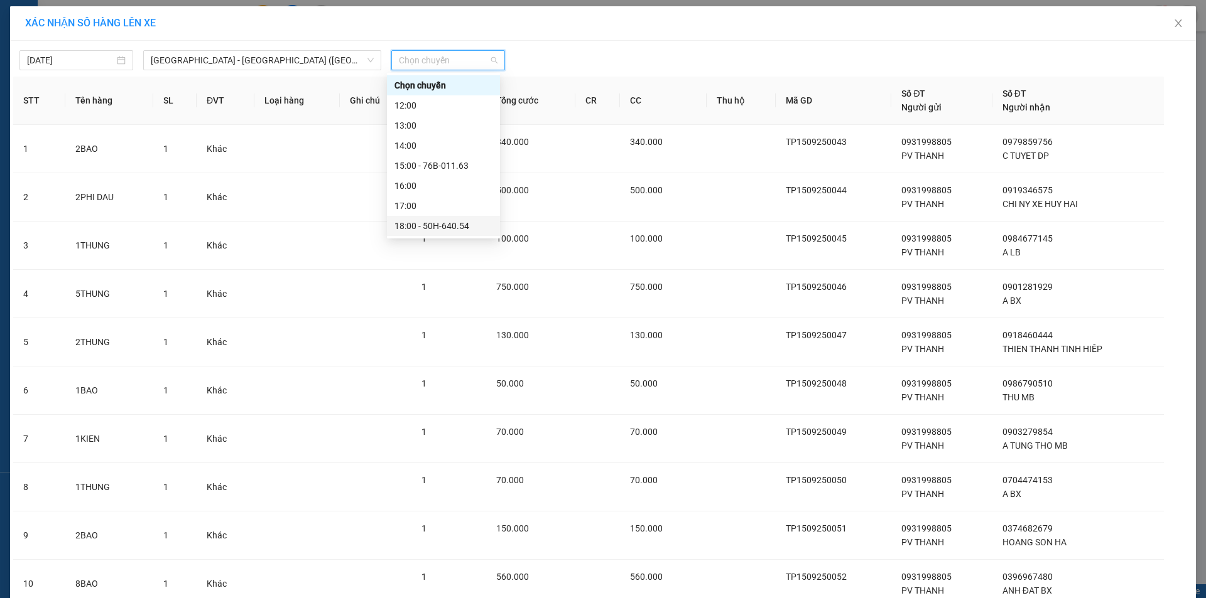
scroll to position [40, 0]
click at [448, 219] on div "20:00 - 51B-279.30" at bounding box center [443, 226] width 98 height 14
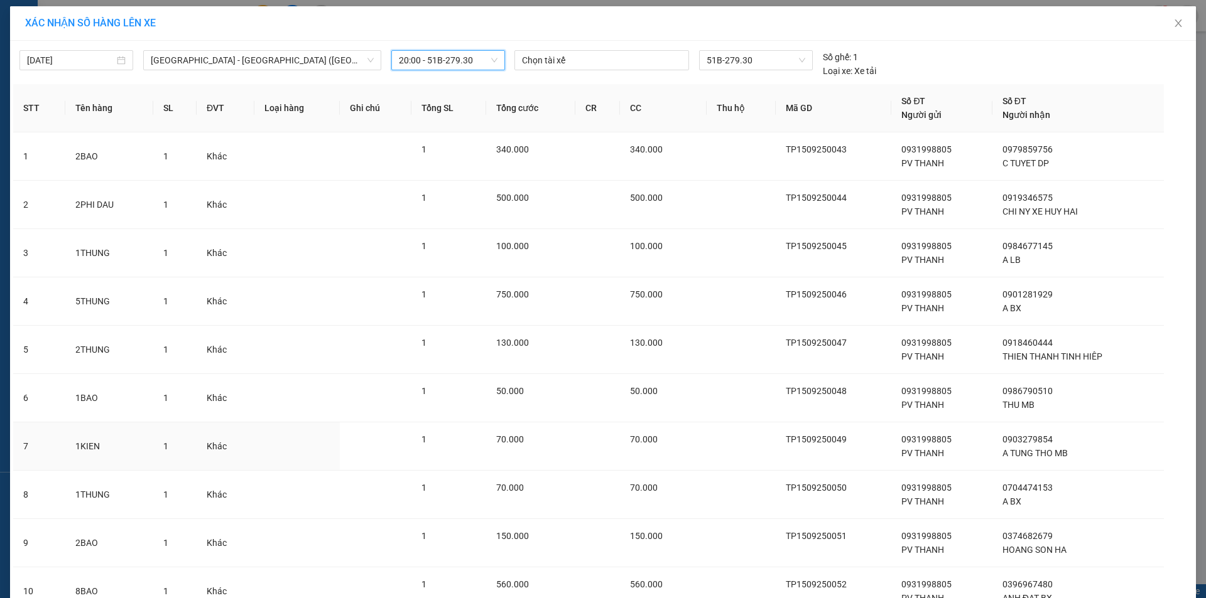
scroll to position [109, 0]
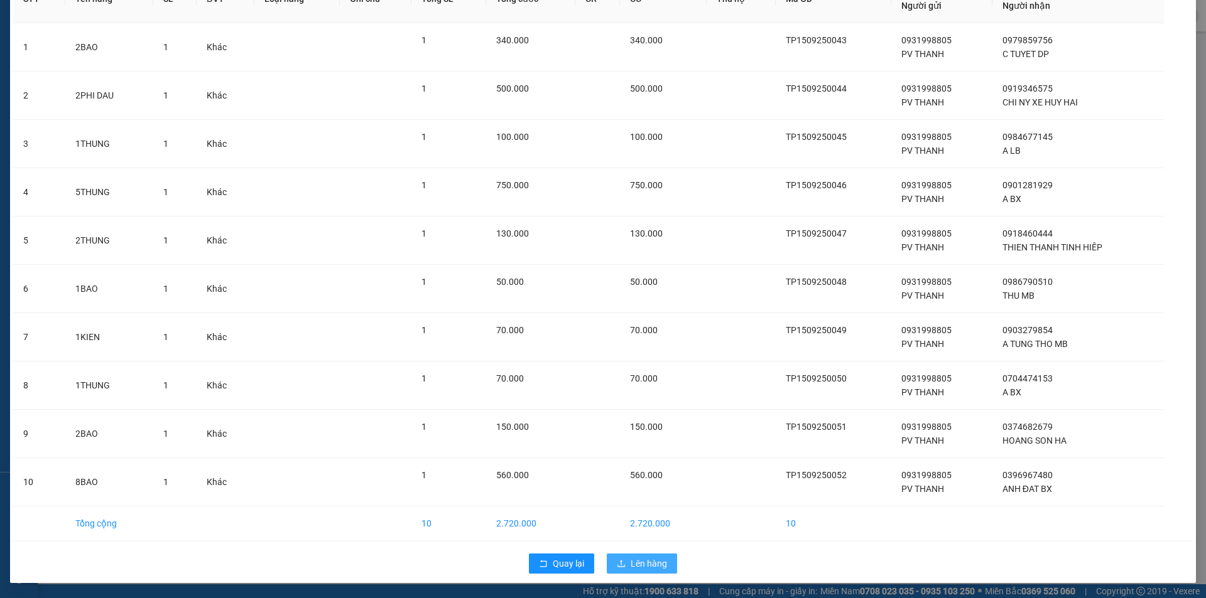
click at [651, 565] on span "Lên hàng" at bounding box center [649, 564] width 36 height 14
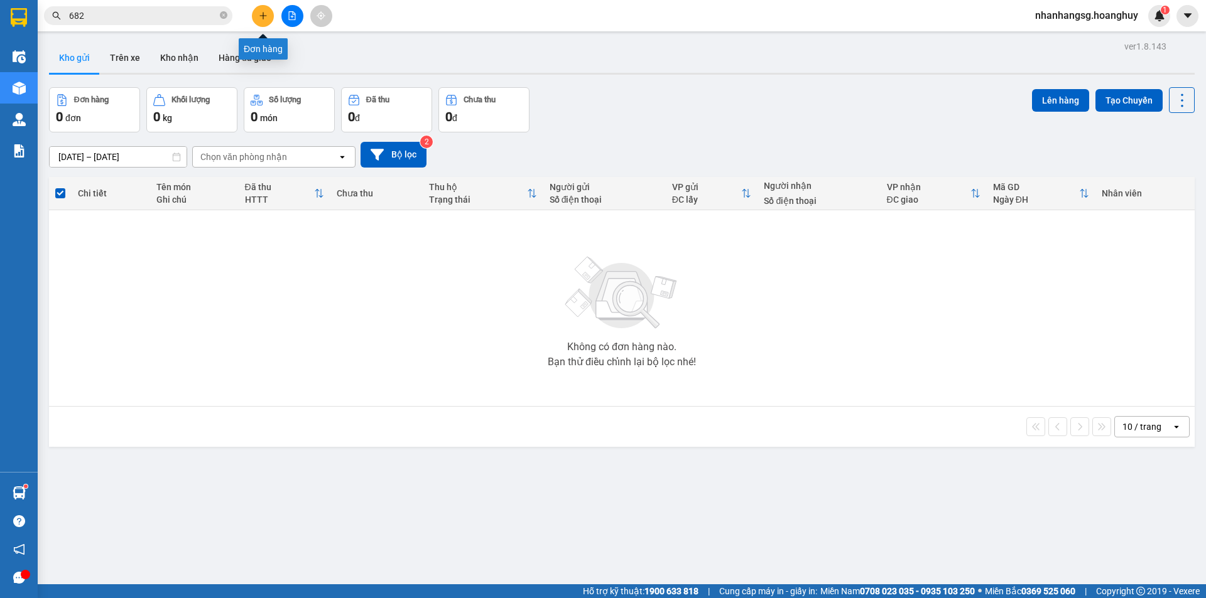
click at [261, 17] on icon "plus" at bounding box center [263, 15] width 9 height 9
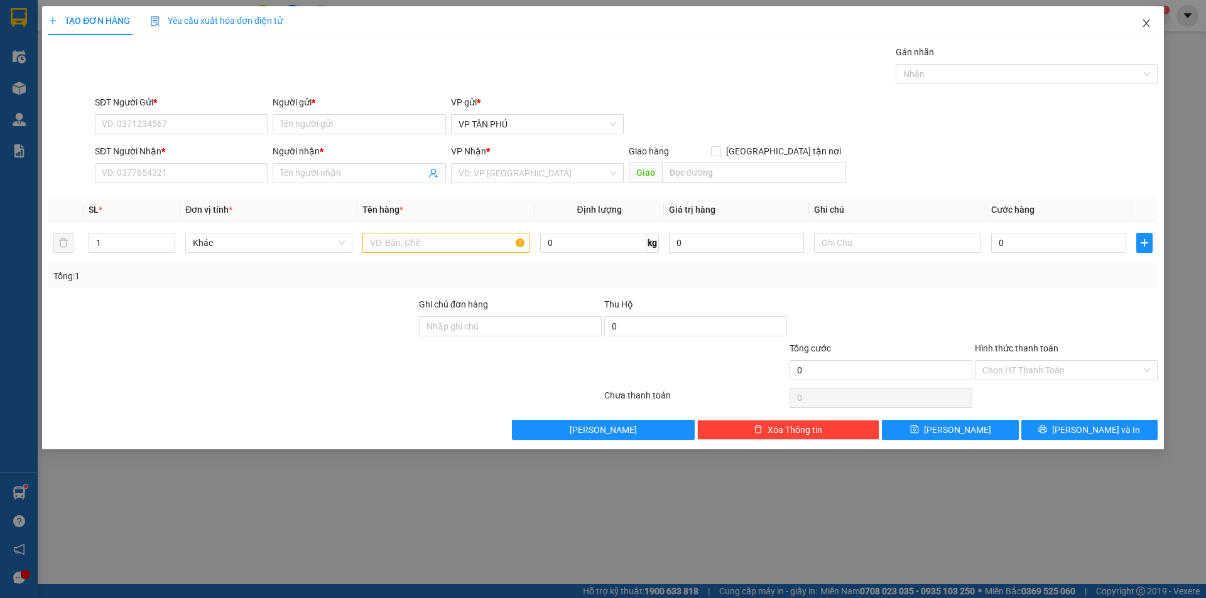
click at [1145, 22] on icon "close" at bounding box center [1145, 23] width 7 height 8
click at [1145, 22] on span "nhanhangsg.hoanghuy" at bounding box center [1086, 16] width 123 height 16
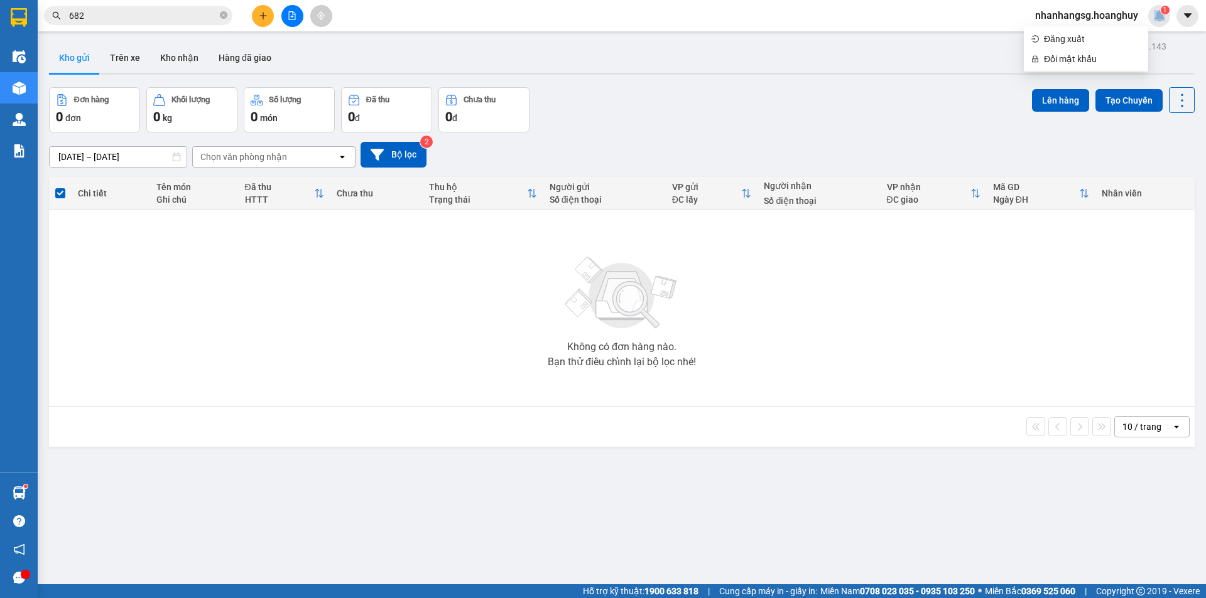
click at [292, 13] on icon "file-add" at bounding box center [292, 15] width 9 height 9
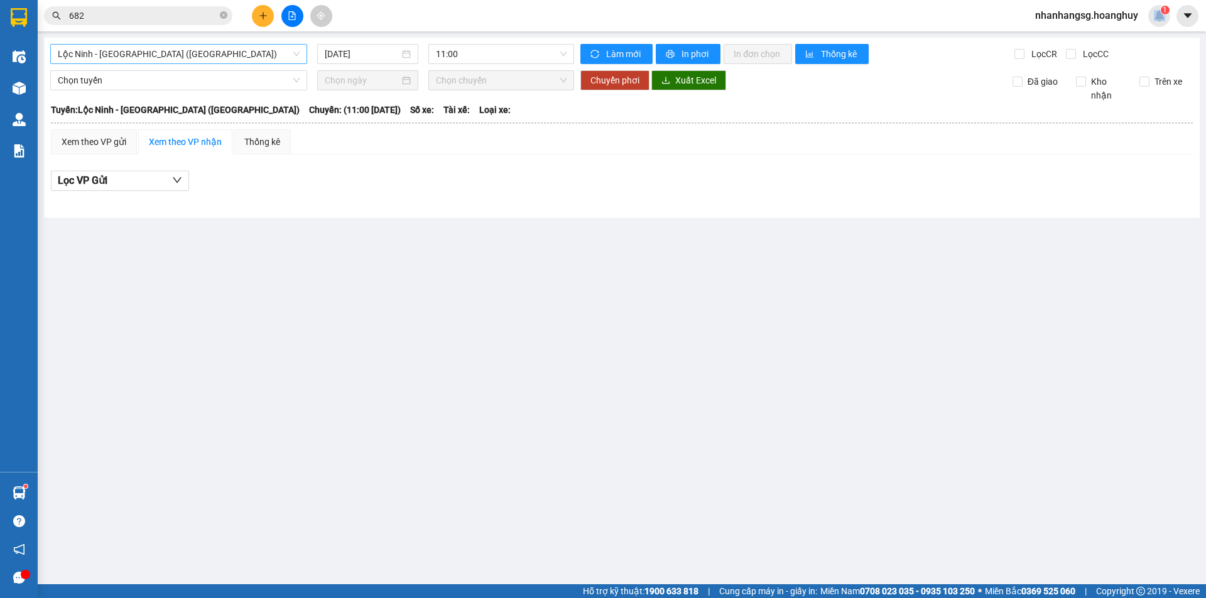
click at [256, 46] on span "Lộc Ninh - [GEOGRAPHIC_DATA] ([GEOGRAPHIC_DATA])" at bounding box center [179, 54] width 242 height 19
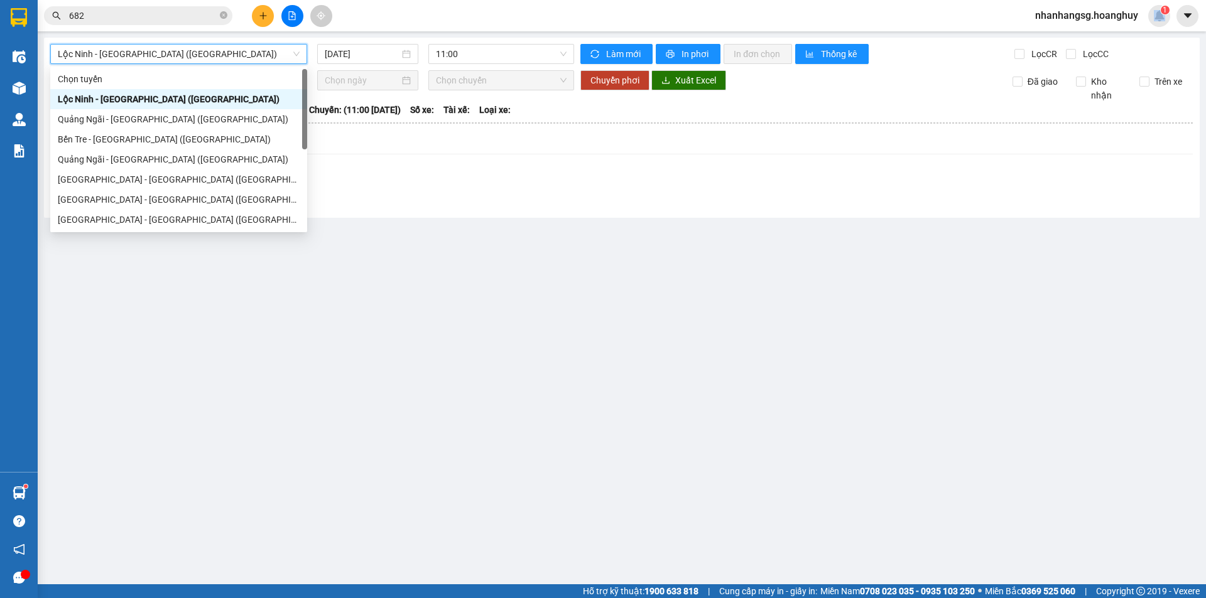
click at [257, 46] on span "Lộc Ninh - [GEOGRAPHIC_DATA] ([GEOGRAPHIC_DATA])" at bounding box center [179, 54] width 242 height 19
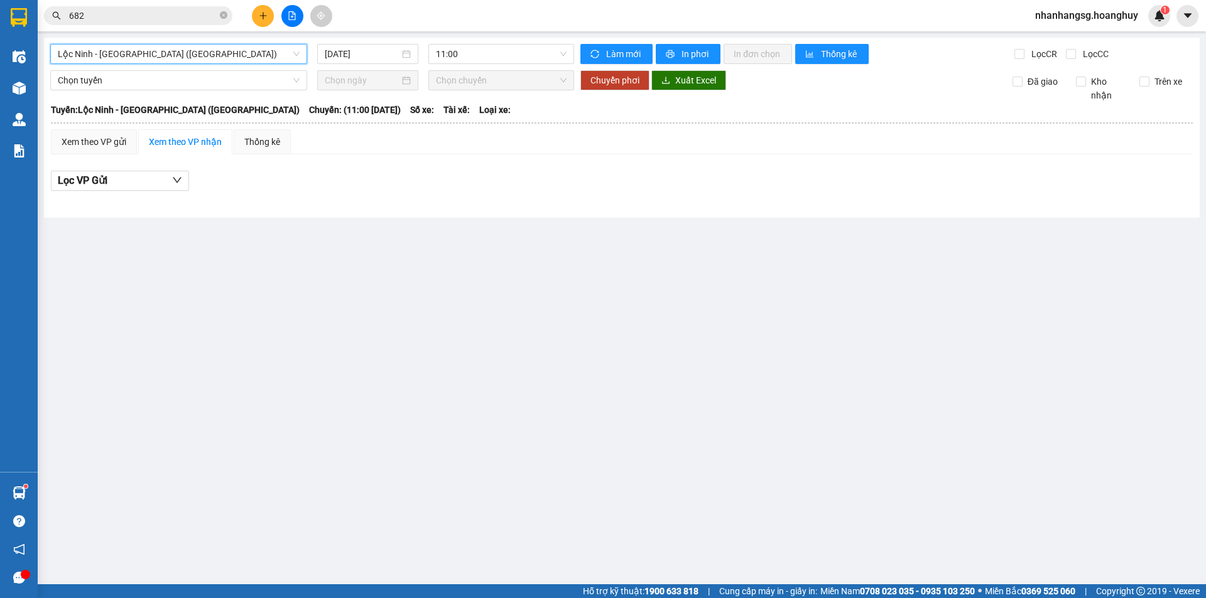
click at [190, 64] on div "[GEOGRAPHIC_DATA] - [GEOGRAPHIC_DATA] ([GEOGRAPHIC_DATA]) [GEOGRAPHIC_DATA] - […" at bounding box center [622, 128] width 1156 height 180
click at [185, 61] on span "Lộc Ninh - [GEOGRAPHIC_DATA] ([GEOGRAPHIC_DATA])" at bounding box center [179, 54] width 242 height 19
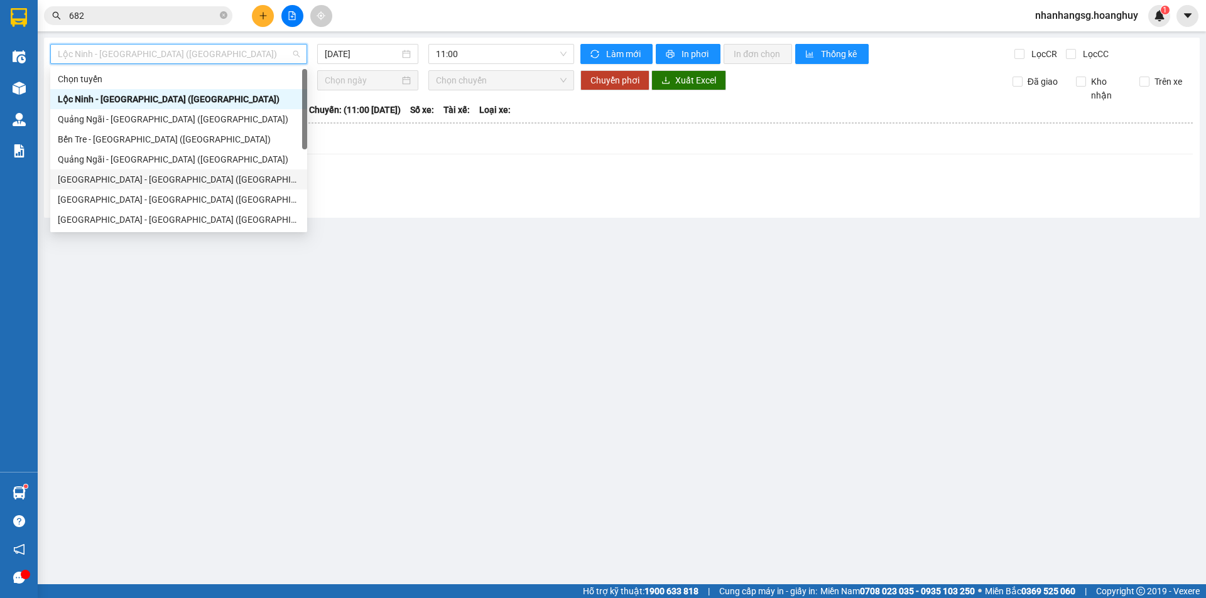
click at [129, 182] on div "[GEOGRAPHIC_DATA] - [GEOGRAPHIC_DATA] ([GEOGRAPHIC_DATA])" at bounding box center [179, 180] width 242 height 14
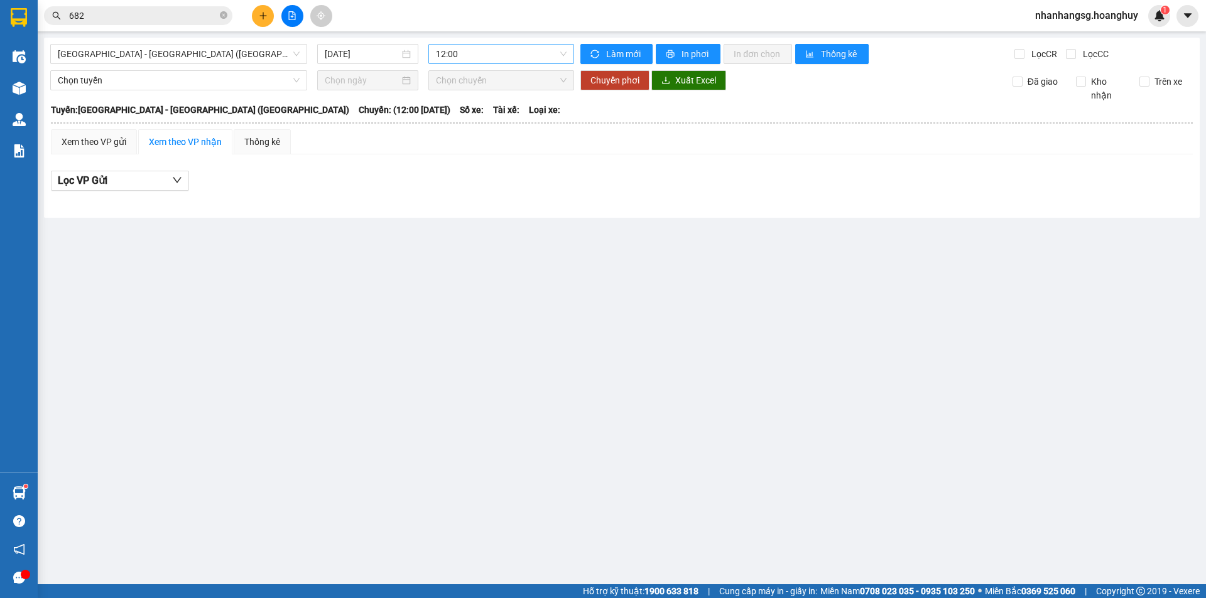
click at [445, 54] on span "12:00" at bounding box center [501, 54] width 131 height 19
click at [479, 215] on div "20:00 - 51B-279.30" at bounding box center [485, 220] width 98 height 14
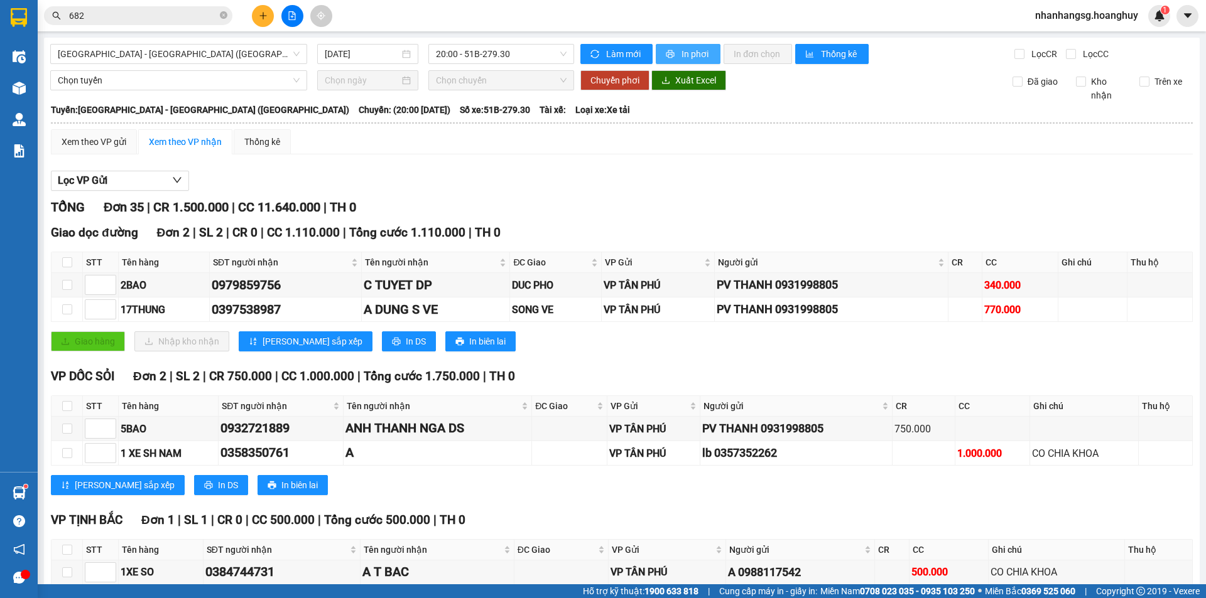
click at [686, 54] on span "In phơi" at bounding box center [695, 54] width 29 height 14
